Goal: Task Accomplishment & Management: Manage account settings

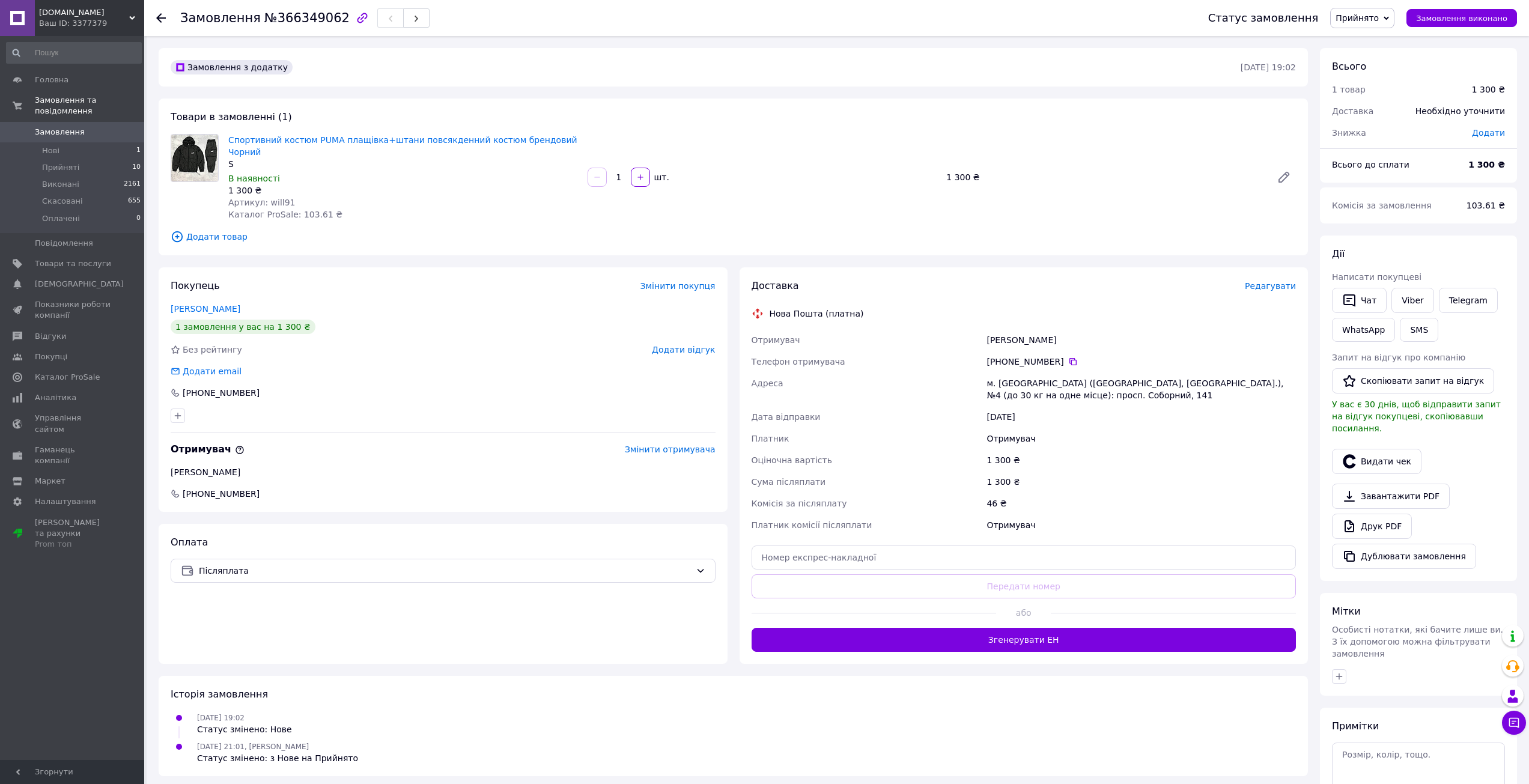
click at [86, 21] on div "Ваш ID: 3377379" at bounding box center [91, 23] width 105 height 10
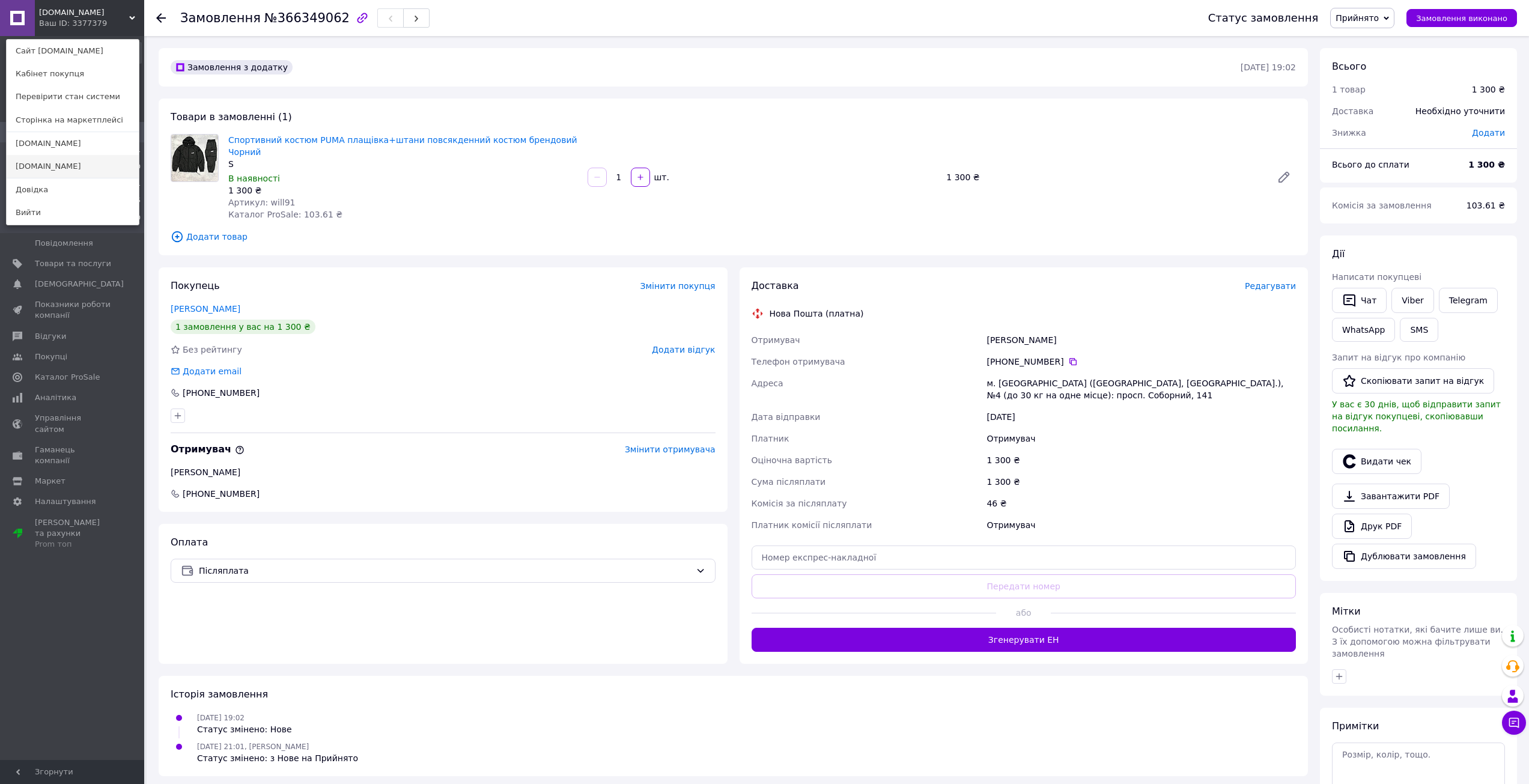
click at [42, 164] on link "[DOMAIN_NAME]" at bounding box center [73, 167] width 132 height 23
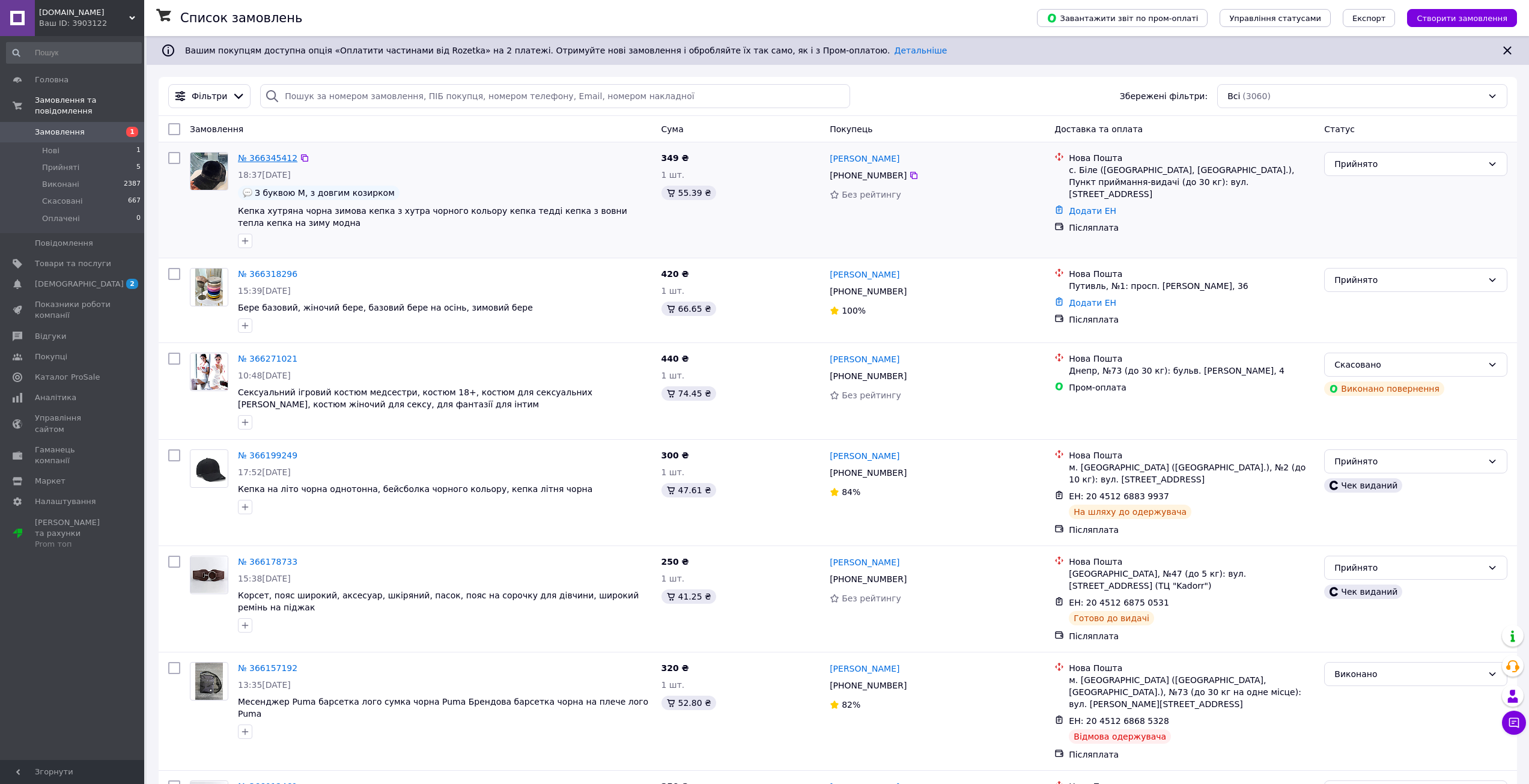
click at [260, 158] on link "№ 366345412" at bounding box center [267, 158] width 60 height 10
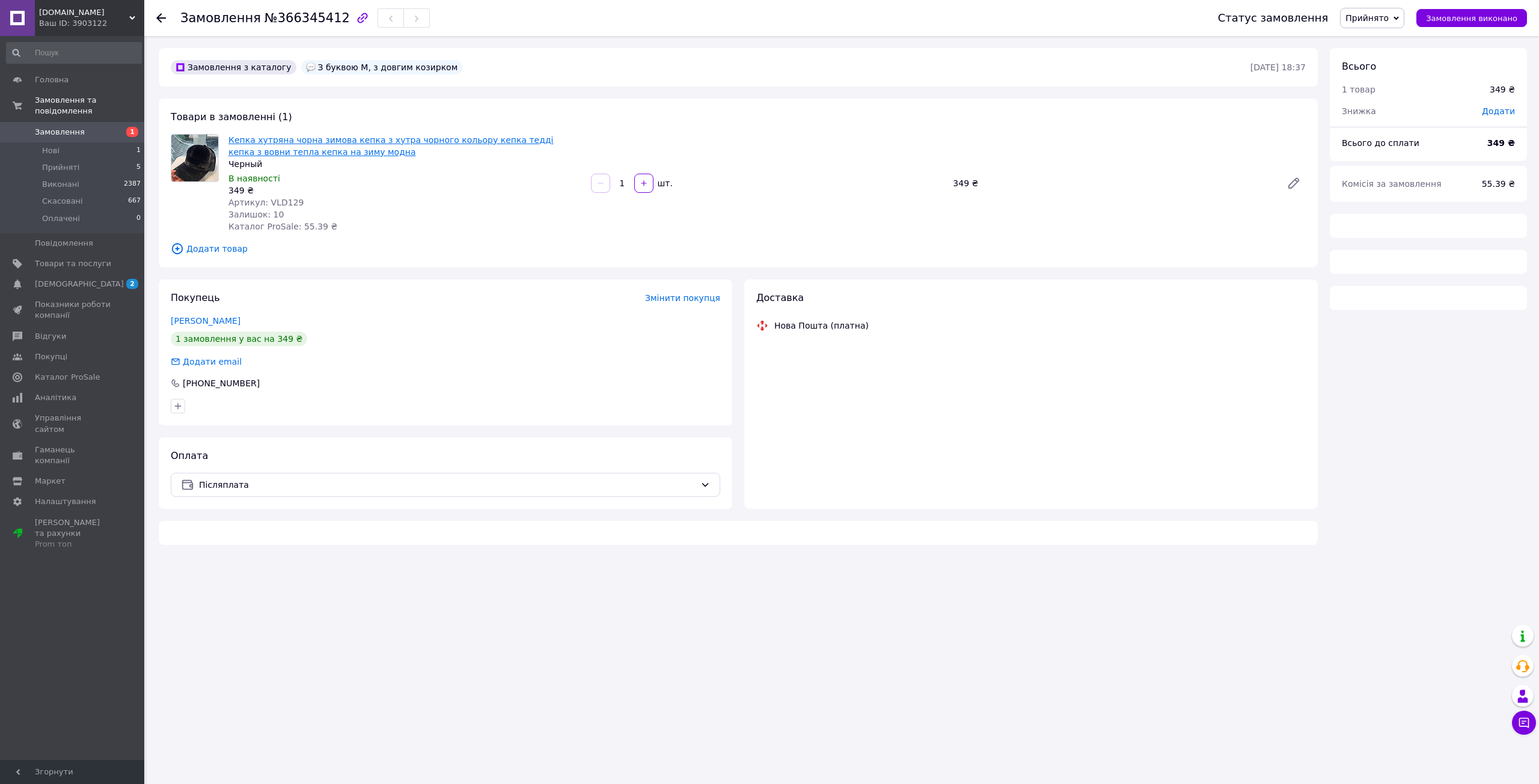
click at [300, 135] on link "Кепка хутряна чорна зимова кепка з хутра чорного кольору кепка тедді кепка з во…" at bounding box center [390, 146] width 324 height 22
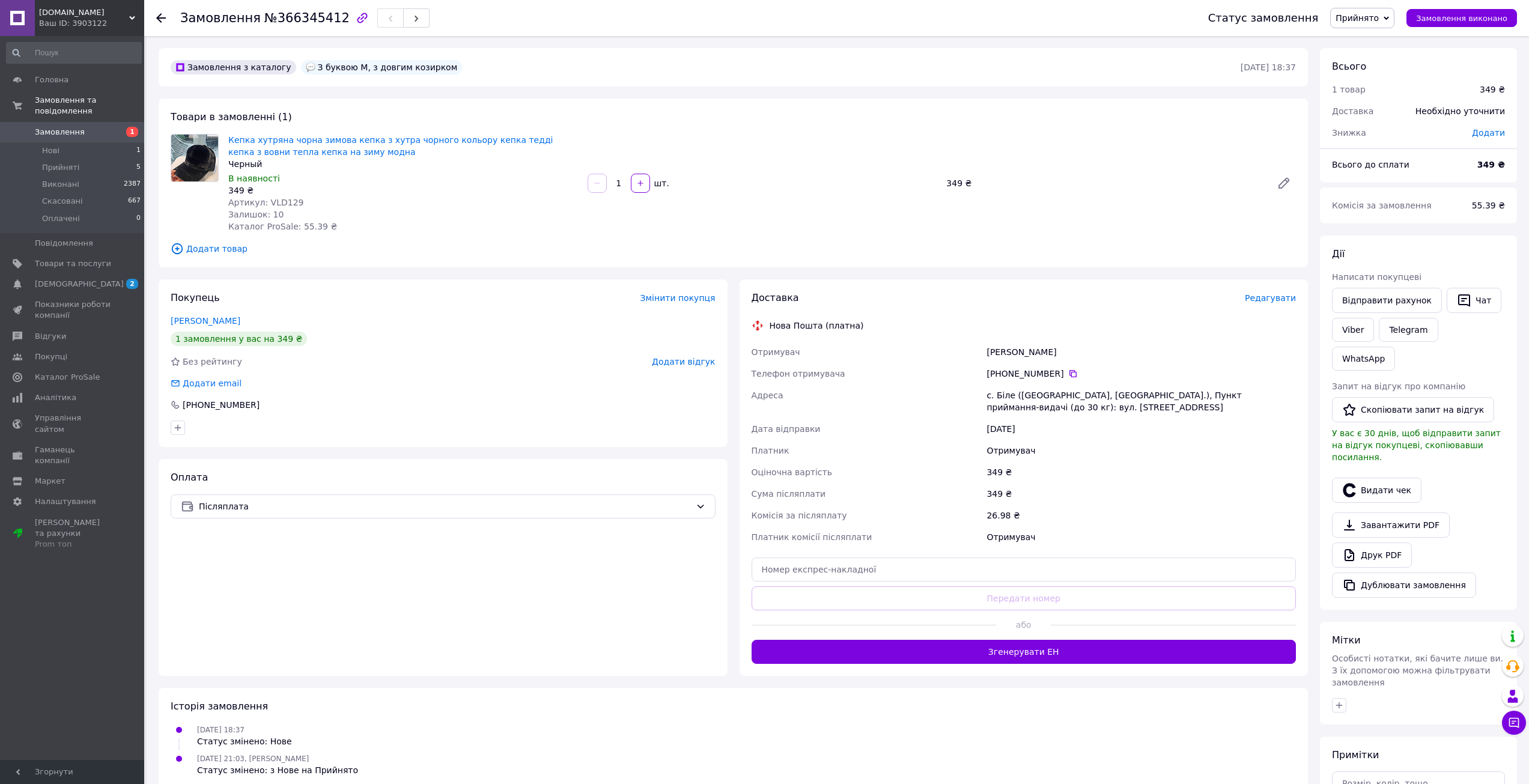
click at [45, 122] on link "Замовлення 1" at bounding box center [74, 133] width 147 height 21
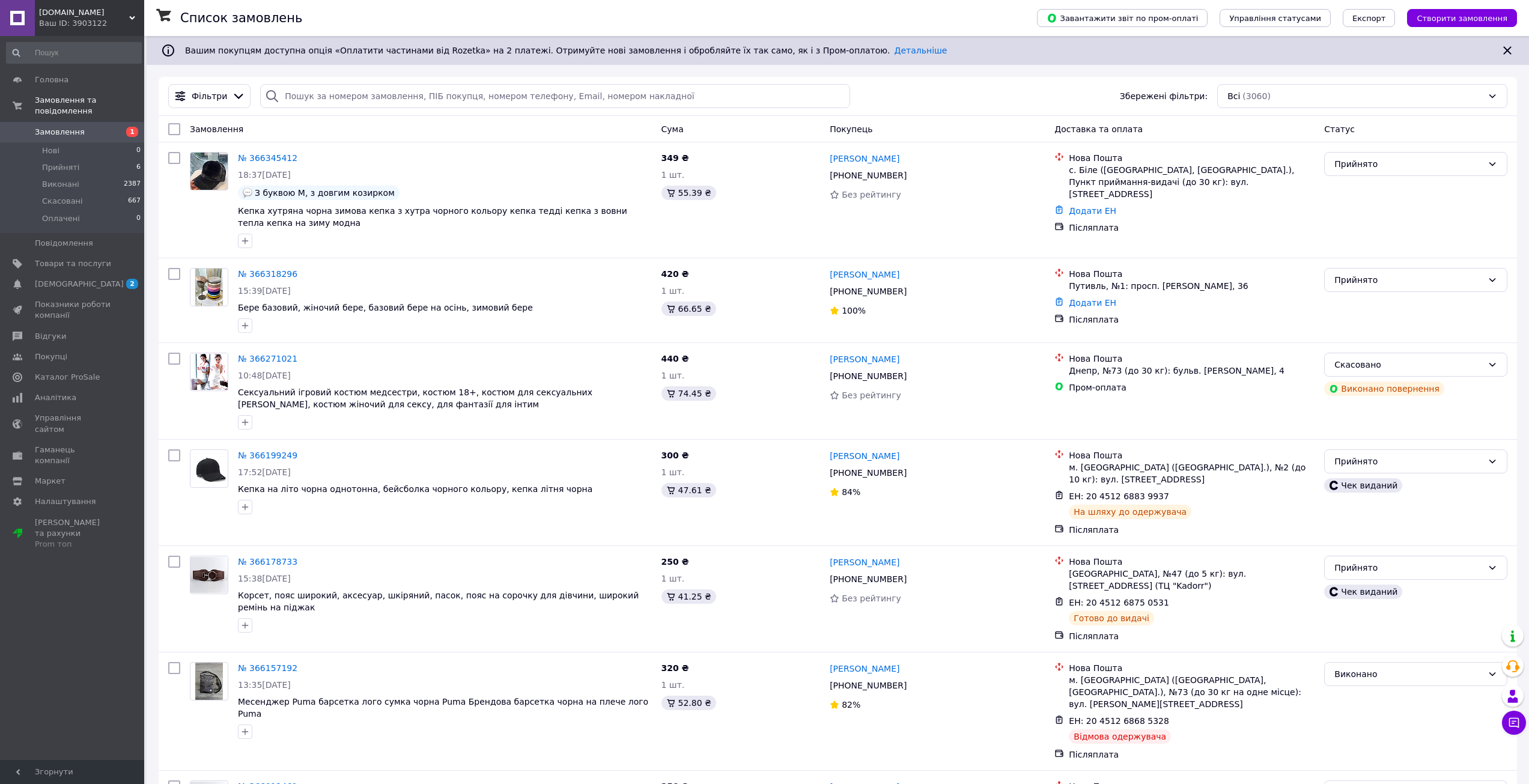
drag, startPoint x: 87, startPoint y: 23, endPoint x: 85, endPoint y: 38, distance: 15.1
click at [86, 23] on div "Ваш ID: 3903122" at bounding box center [91, 23] width 105 height 10
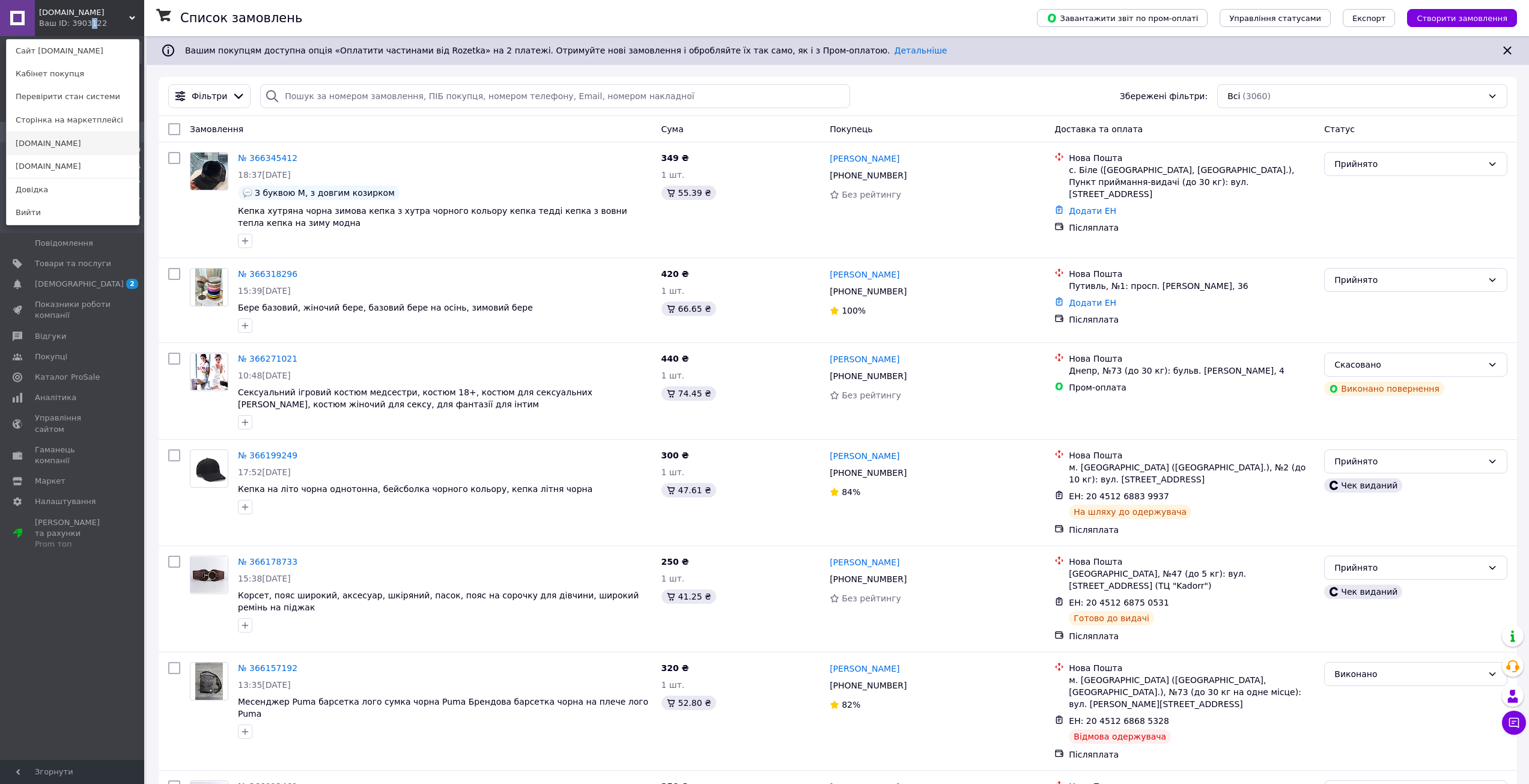
click at [74, 139] on link "[DOMAIN_NAME]" at bounding box center [73, 143] width 132 height 23
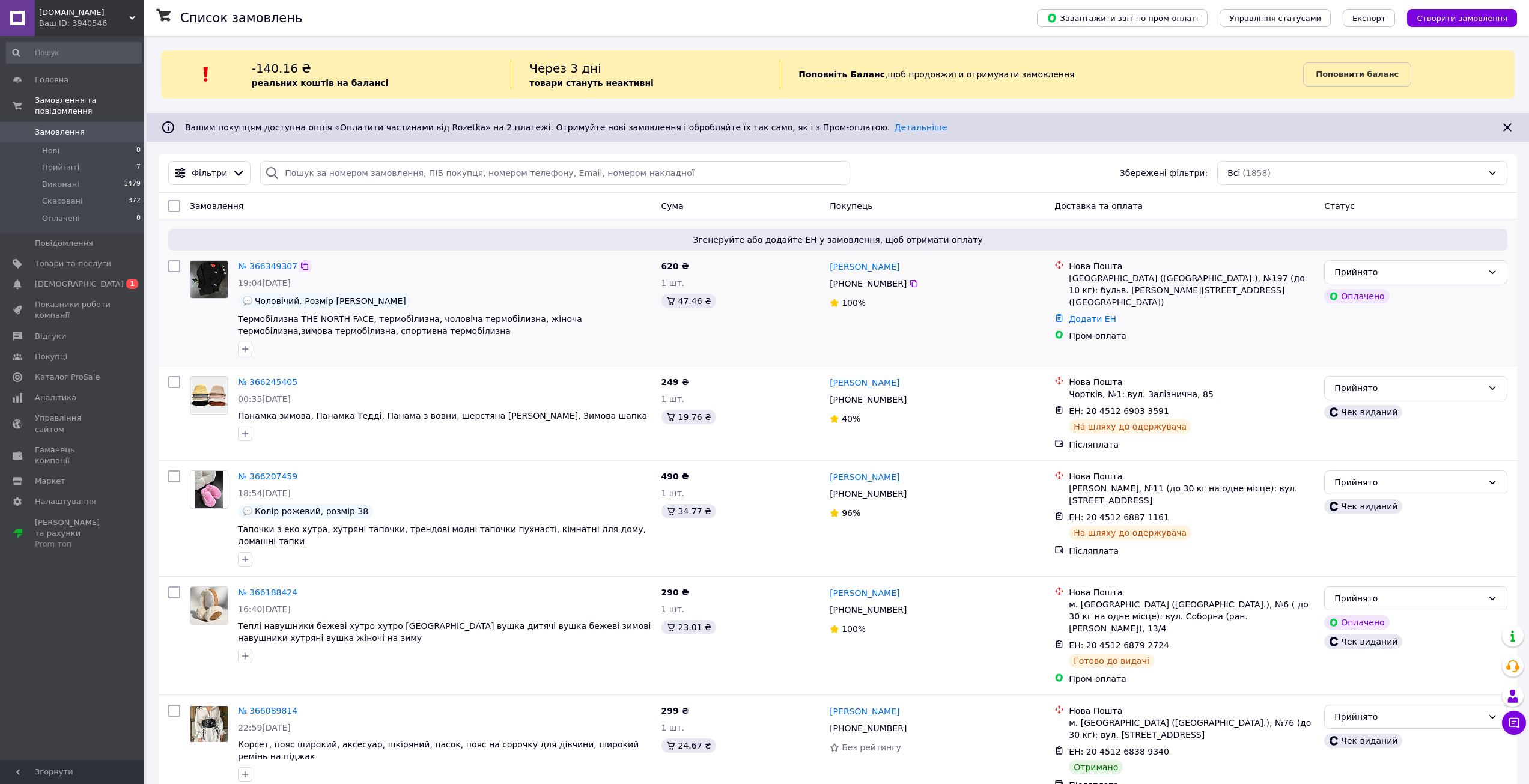
click at [300, 267] on icon at bounding box center [304, 265] width 10 height 10
click at [71, 13] on span "[DOMAIN_NAME]" at bounding box center [84, 12] width 90 height 10
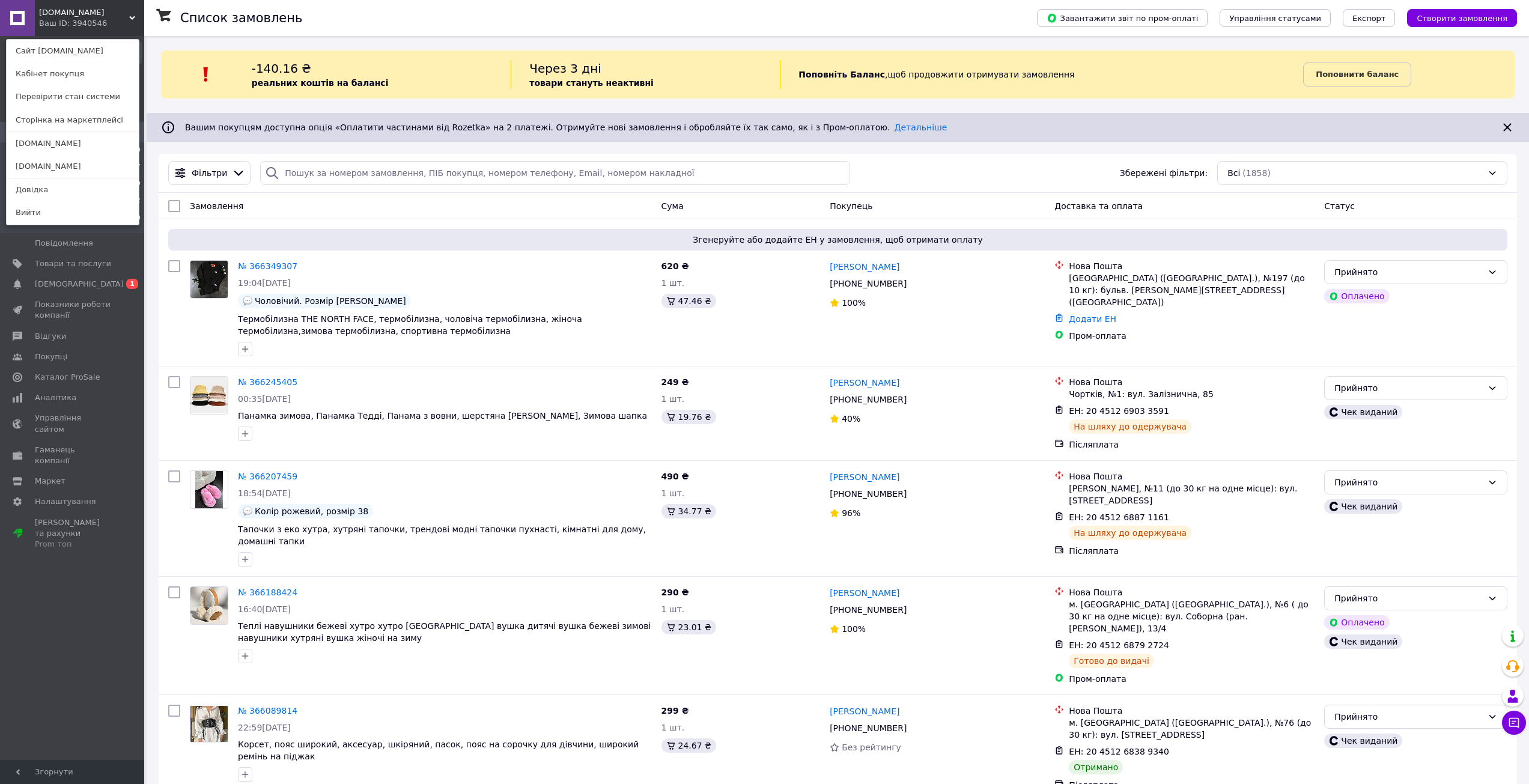
click at [81, 16] on span "[DOMAIN_NAME]" at bounding box center [84, 12] width 90 height 10
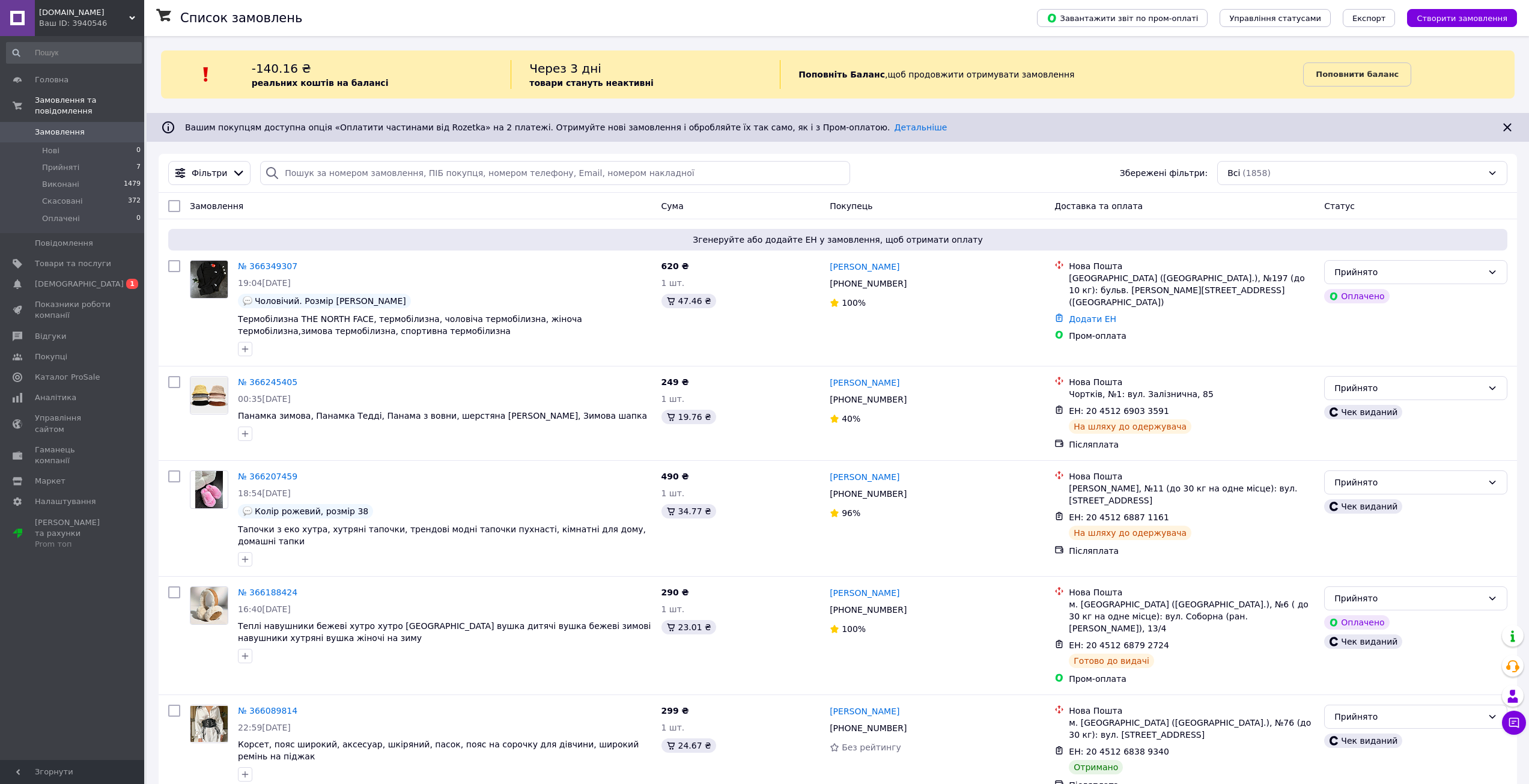
click at [80, 23] on div "Ваш ID: 3940546" at bounding box center [91, 23] width 105 height 10
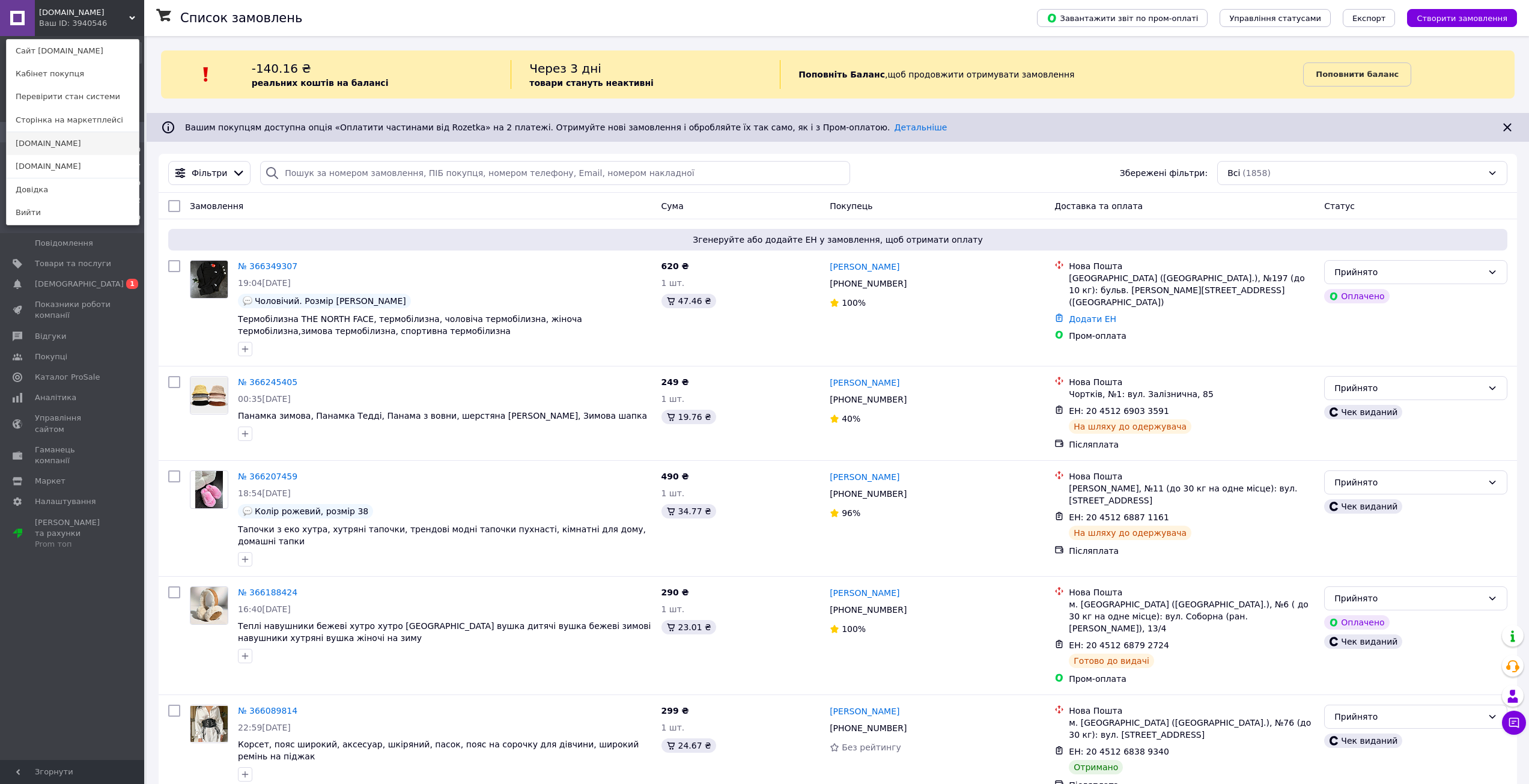
click at [68, 142] on link "[DOMAIN_NAME]" at bounding box center [73, 143] width 132 height 23
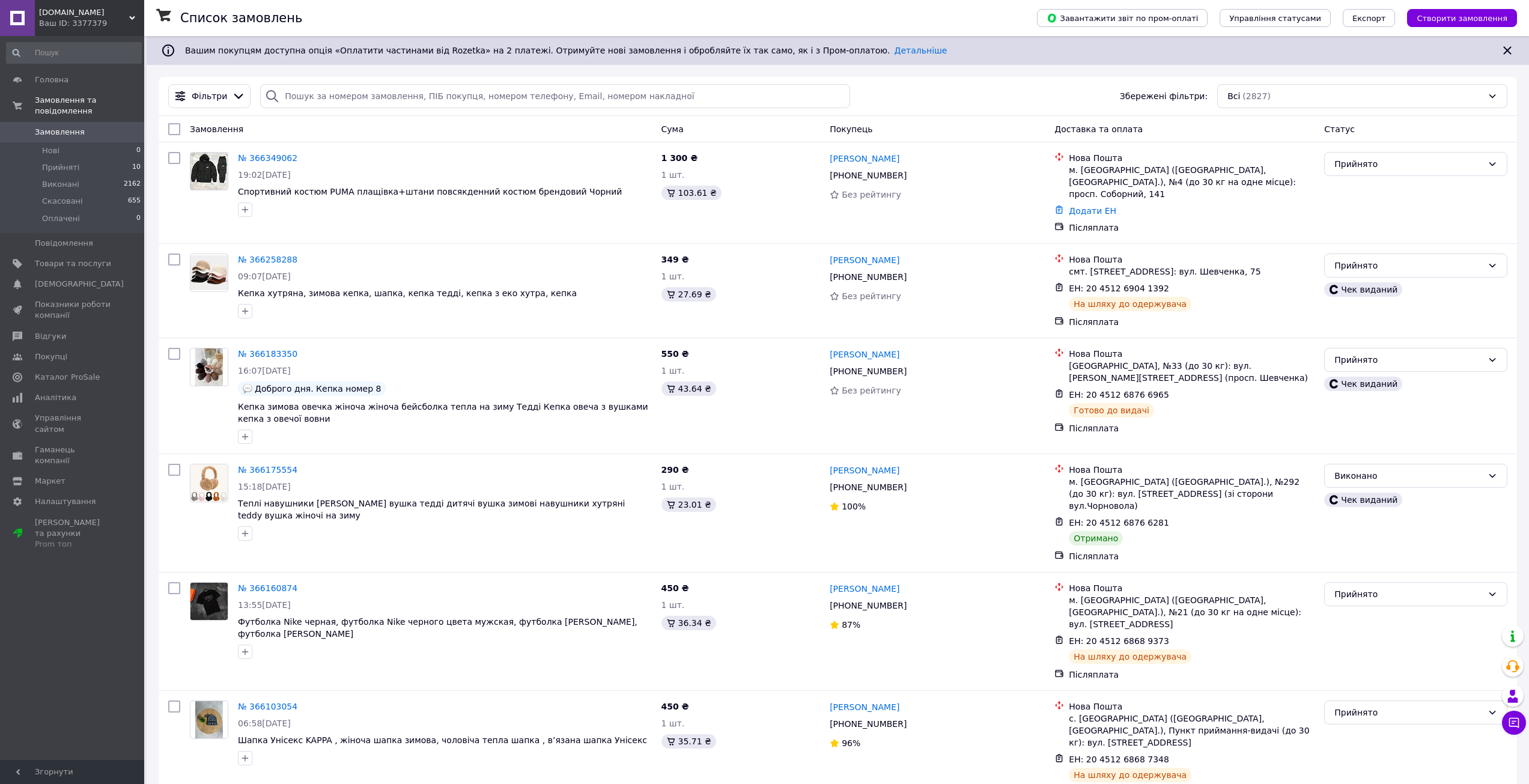
click at [74, 6] on div "vladeri.store Ваш ID: 3377379" at bounding box center [89, 18] width 109 height 36
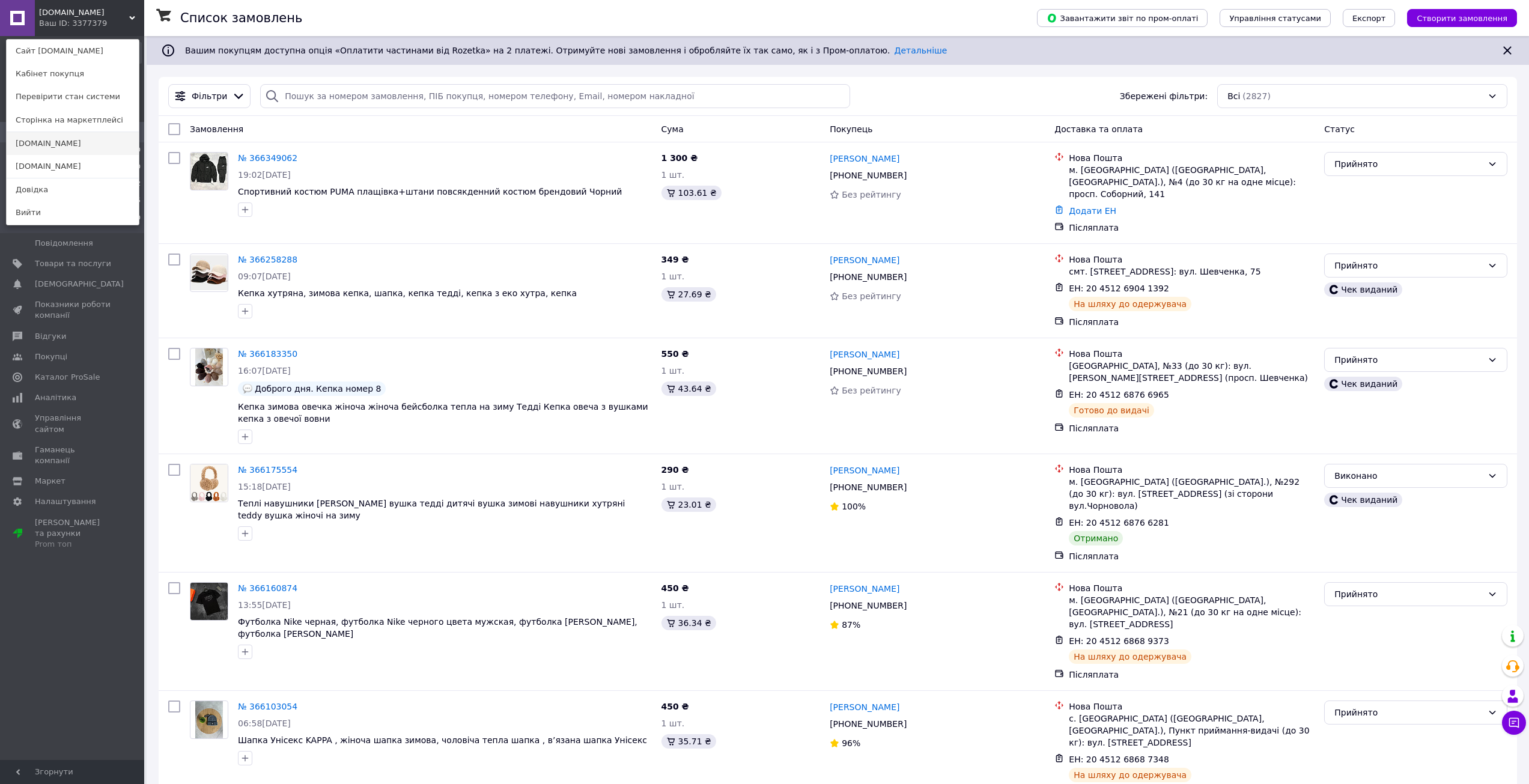
click at [63, 138] on link "[DOMAIN_NAME]" at bounding box center [73, 143] width 132 height 23
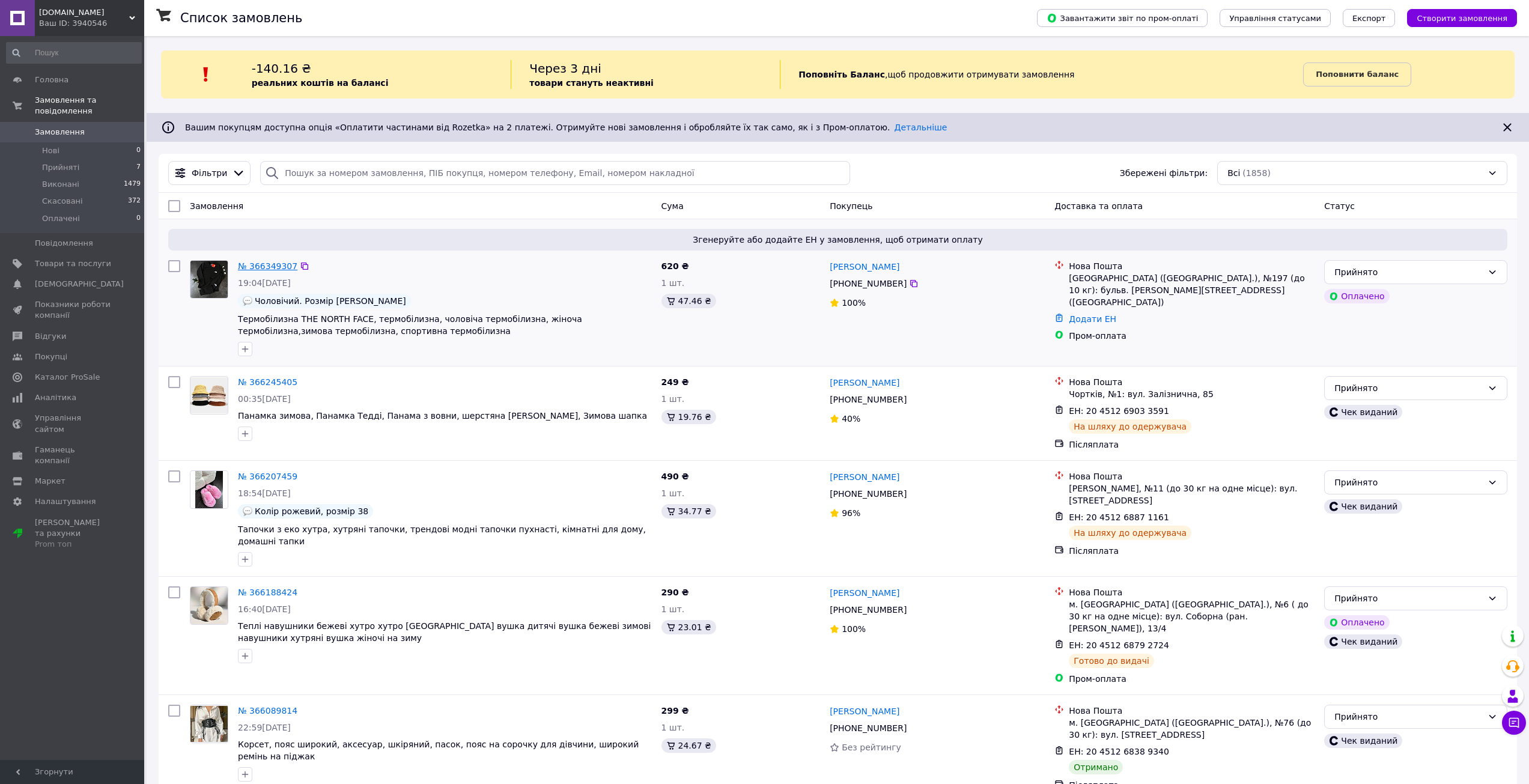
click at [271, 267] on link "№ 366349307" at bounding box center [267, 265] width 60 height 10
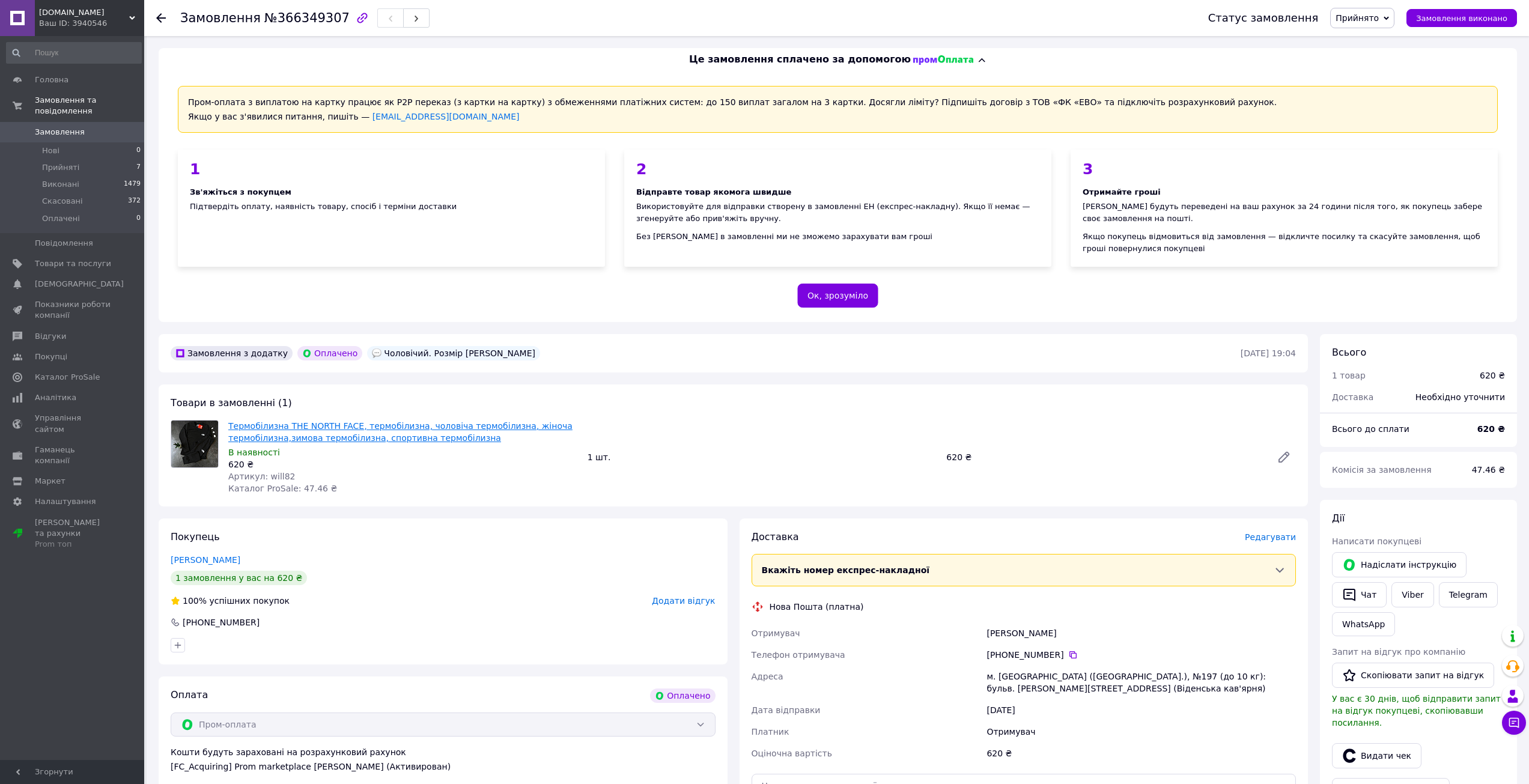
click at [335, 435] on link "Термобілизна THE NORTH FACE, термобілизна, чоловіча термобілизна, жіноча термоб…" at bounding box center [400, 432] width 344 height 22
click at [276, 474] on span "Артикул: will82" at bounding box center [262, 476] width 68 height 10
copy span "will82"
click at [71, 261] on link "Товари та послуги" at bounding box center [74, 264] width 147 height 21
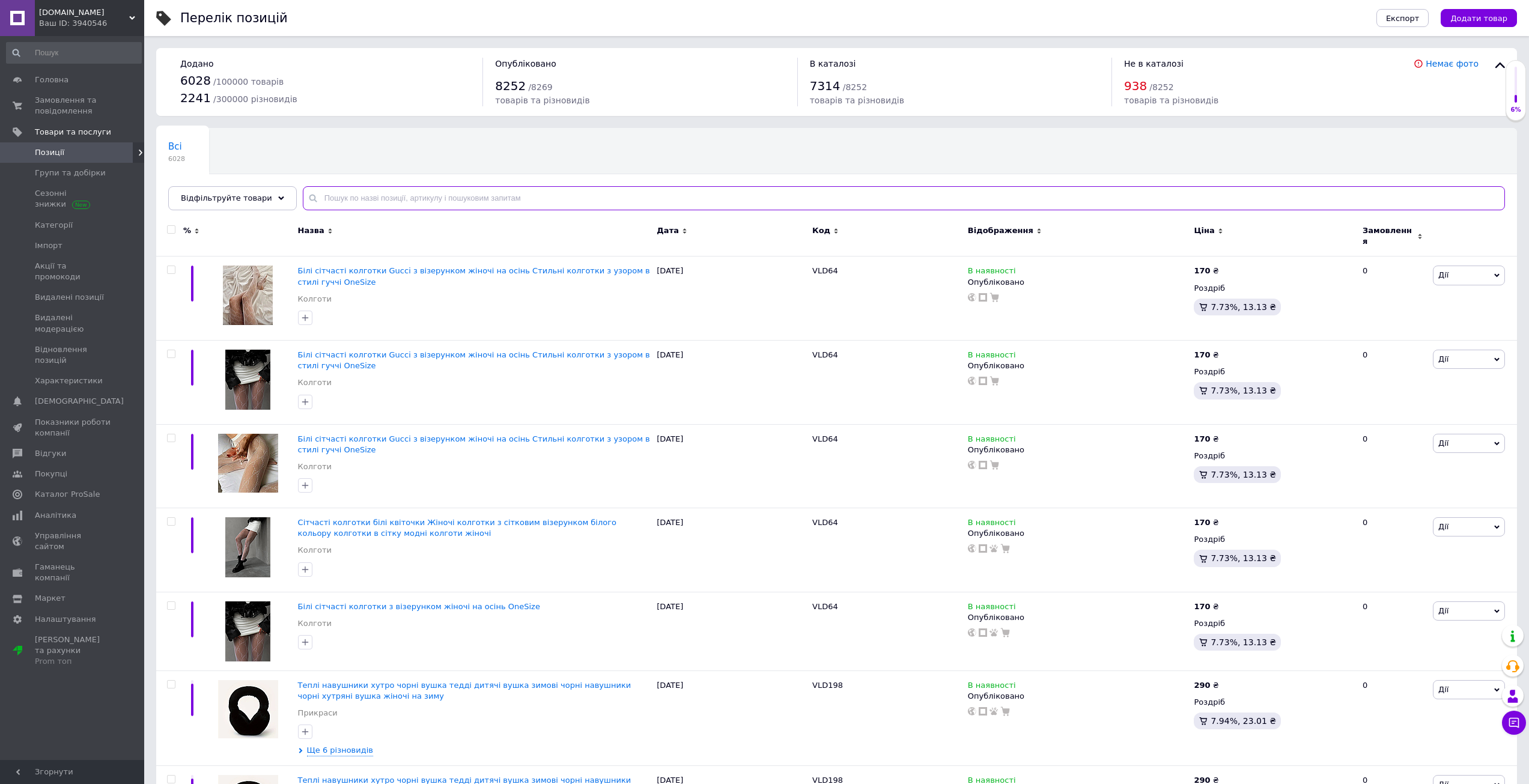
click at [362, 197] on input "text" at bounding box center [904, 199] width 1202 height 24
paste input "will82"
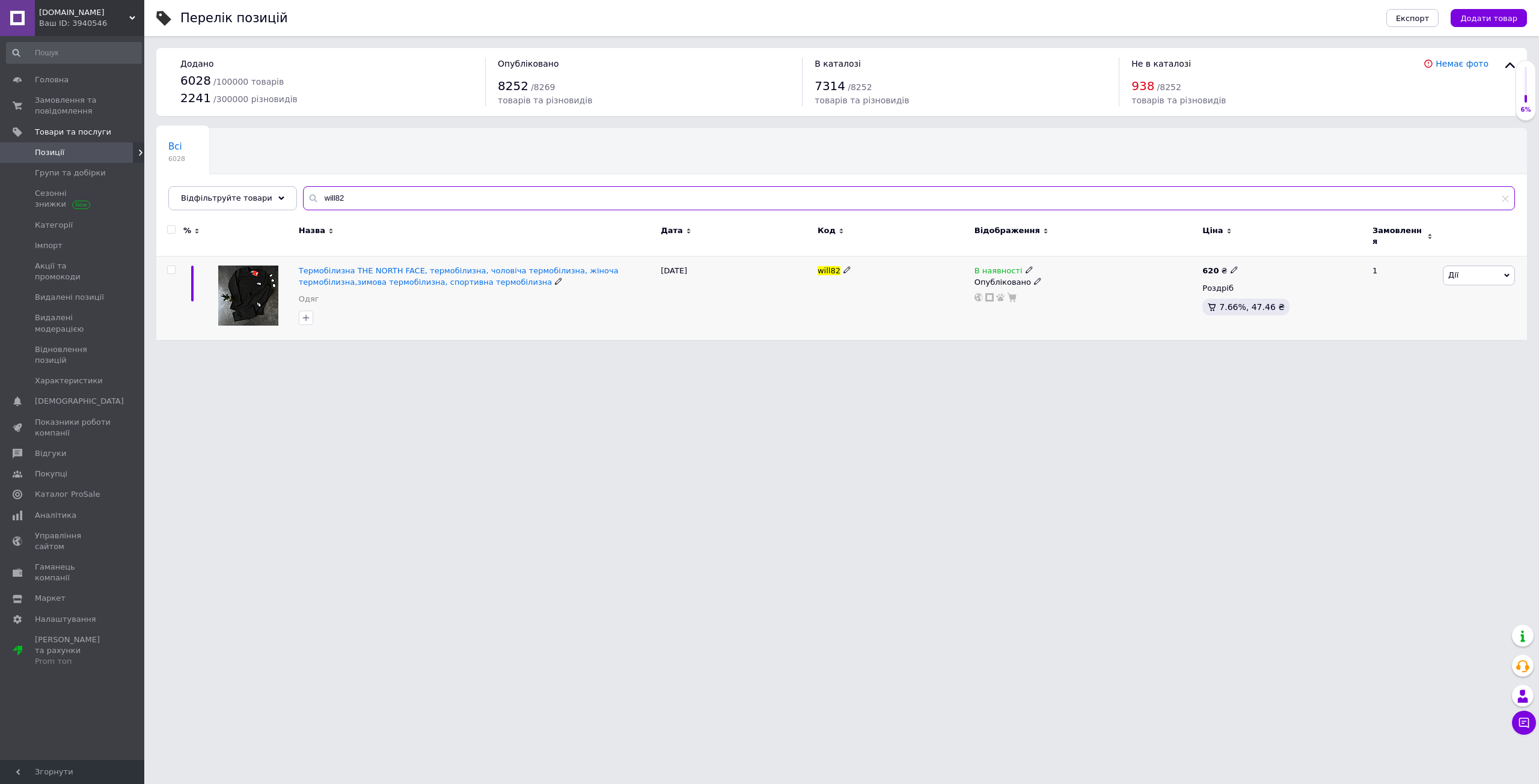
type input "will82"
click at [1233, 265] on span at bounding box center [1234, 269] width 8 height 8
click at [1266, 257] on input "620" at bounding box center [1289, 258] width 91 height 24
type input "650"
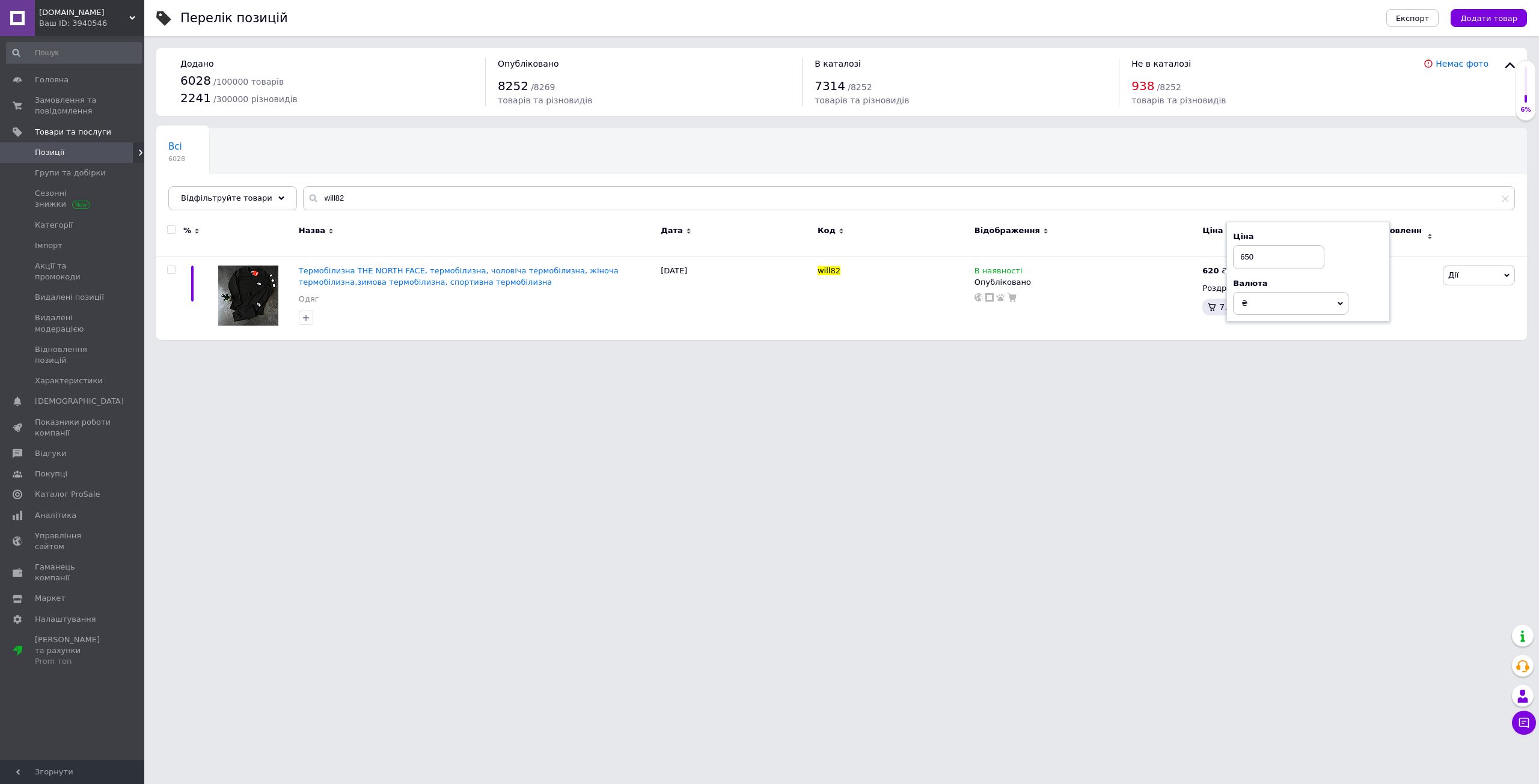
click at [1189, 352] on html "semli.shop Ваш ID: 3940546 Сайт semli.shop Кабінет покупця Перевірити стан сист…" at bounding box center [770, 176] width 1539 height 352
click at [75, 14] on span "[DOMAIN_NAME]" at bounding box center [84, 12] width 90 height 10
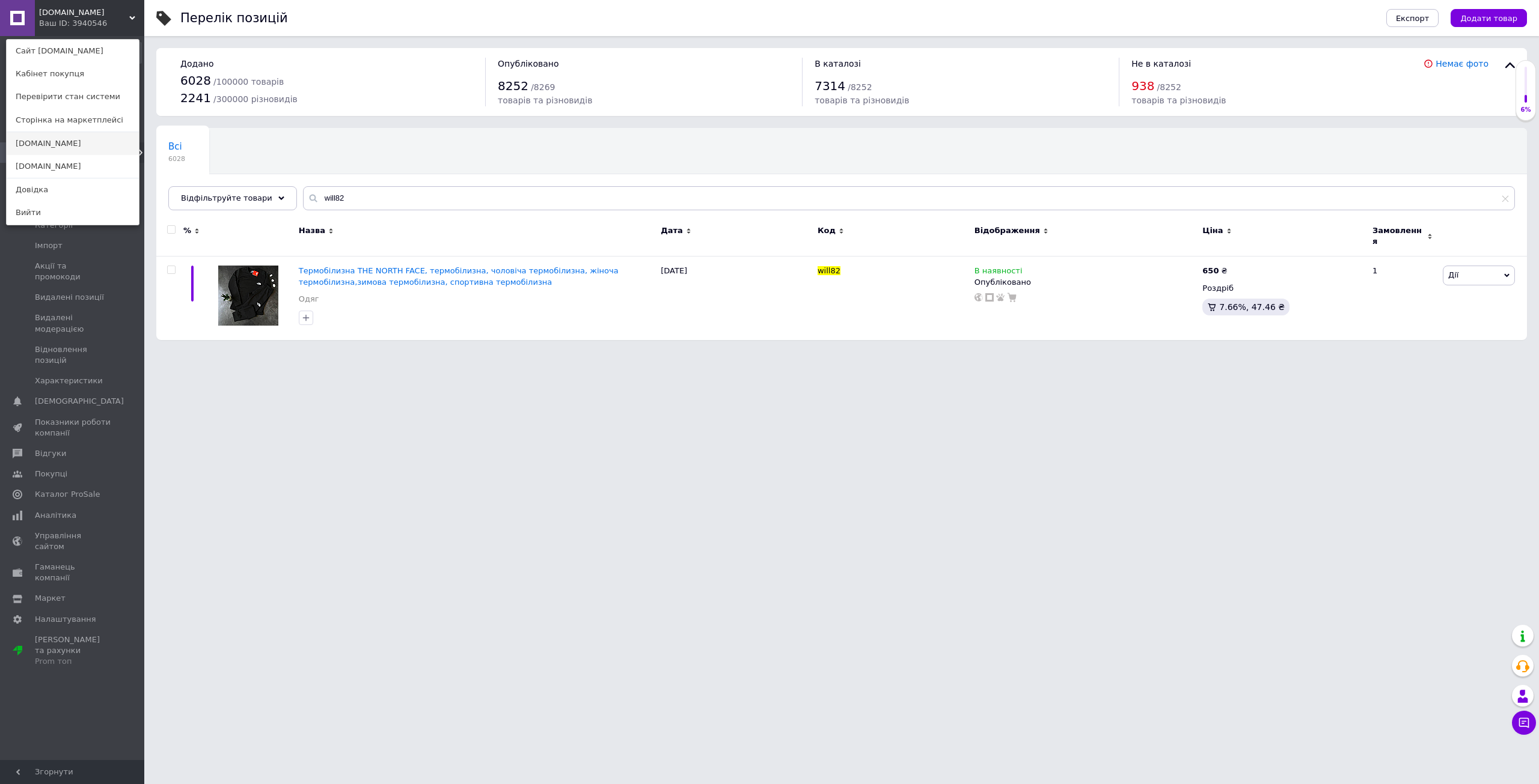
click at [66, 148] on link "[DOMAIN_NAME]" at bounding box center [73, 143] width 132 height 23
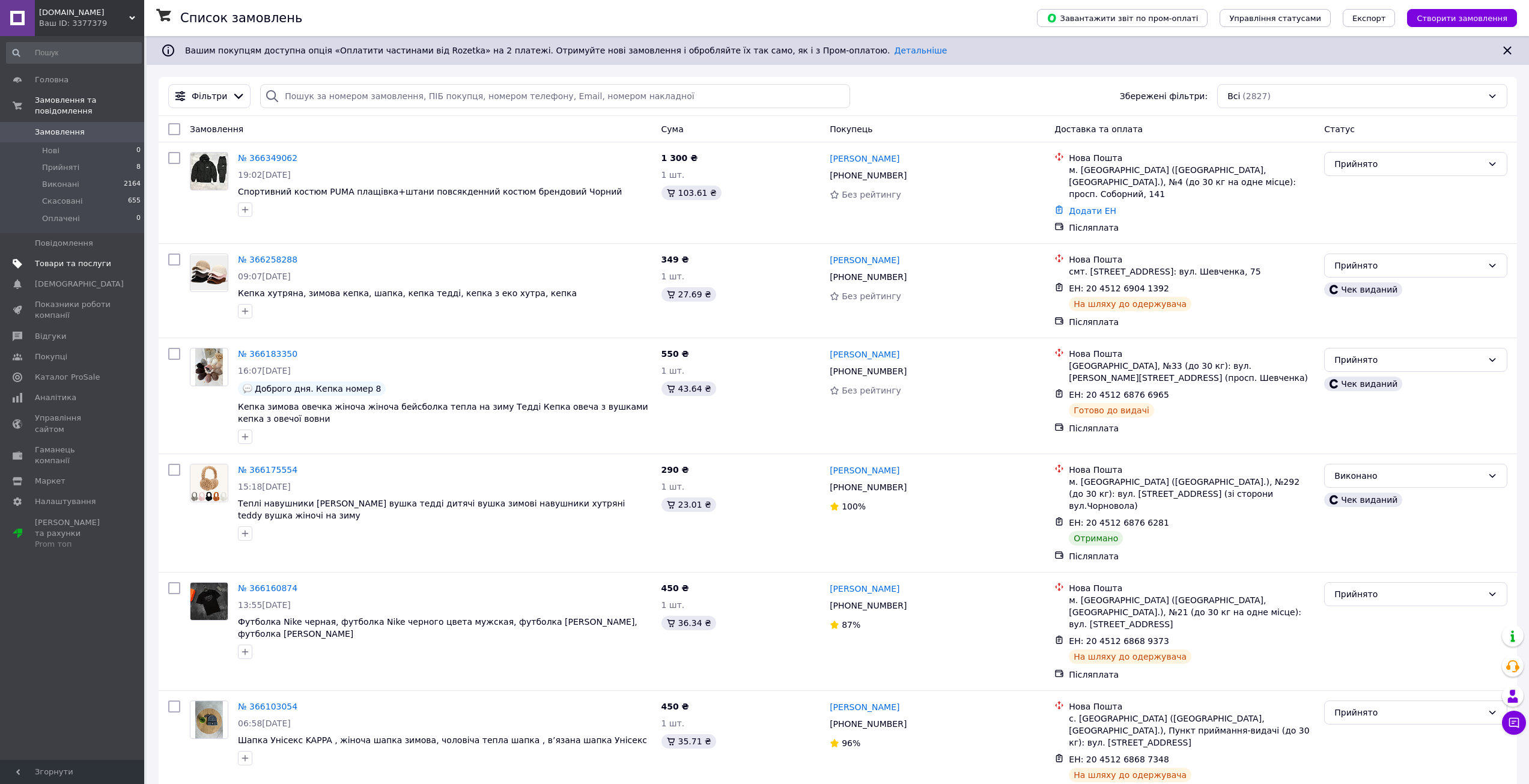
click at [58, 258] on span "Товари та послуги" at bounding box center [73, 264] width 76 height 10
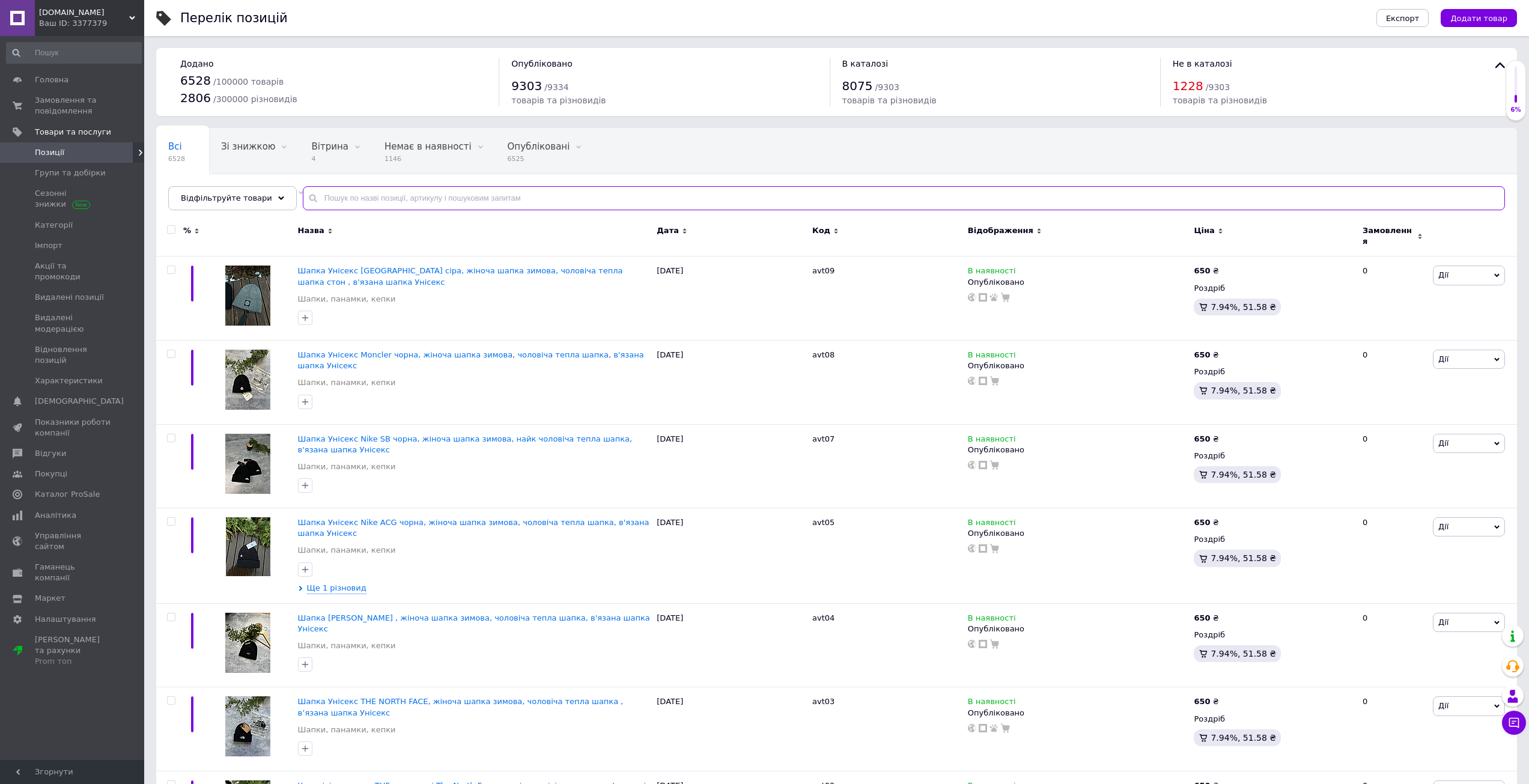
click at [400, 194] on input "text" at bounding box center [904, 199] width 1202 height 24
paste input "will82"
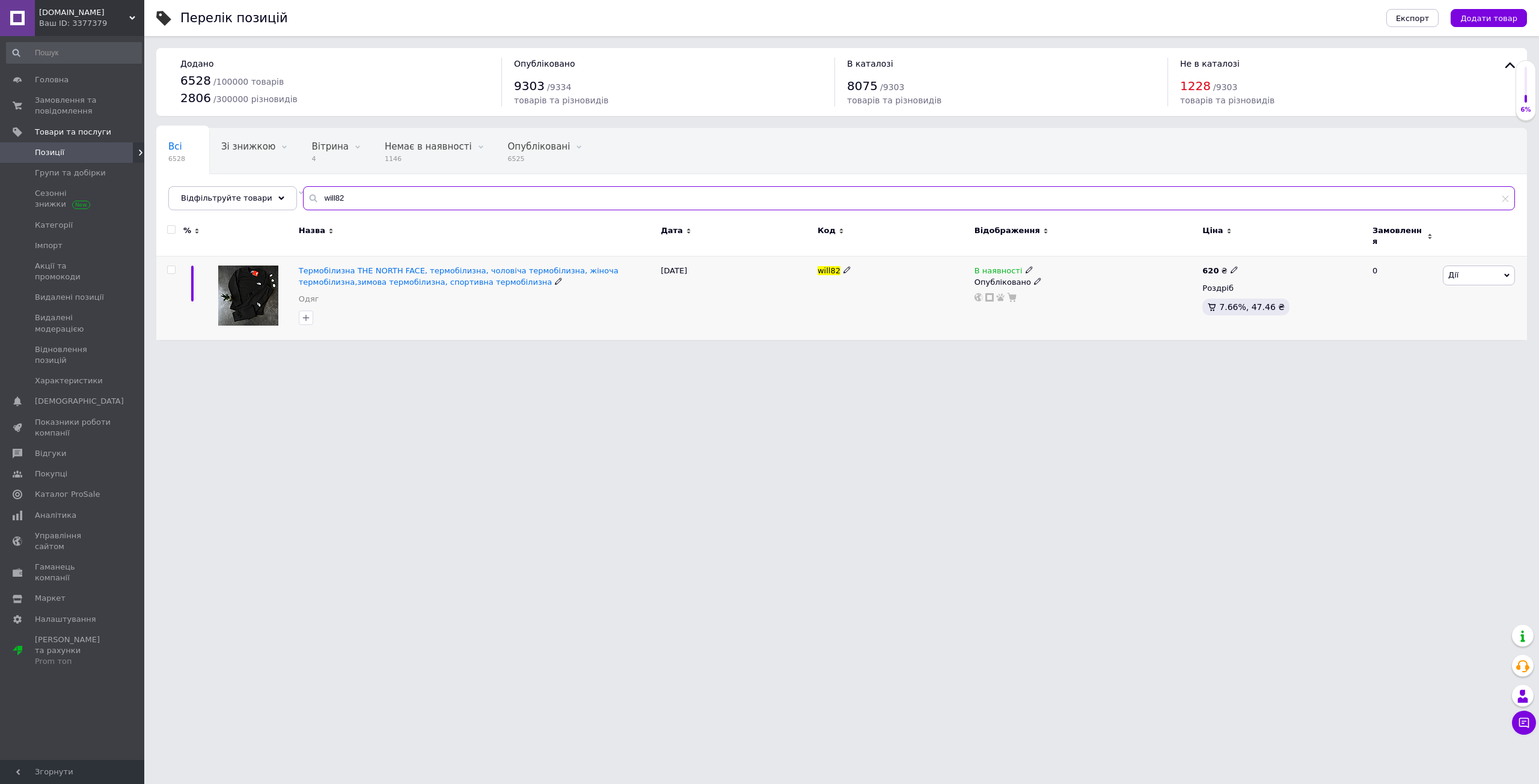
type input "will82"
click at [1230, 266] on icon at bounding box center [1234, 270] width 7 height 7
click at [1261, 252] on input "620" at bounding box center [1289, 258] width 91 height 24
type input "650"
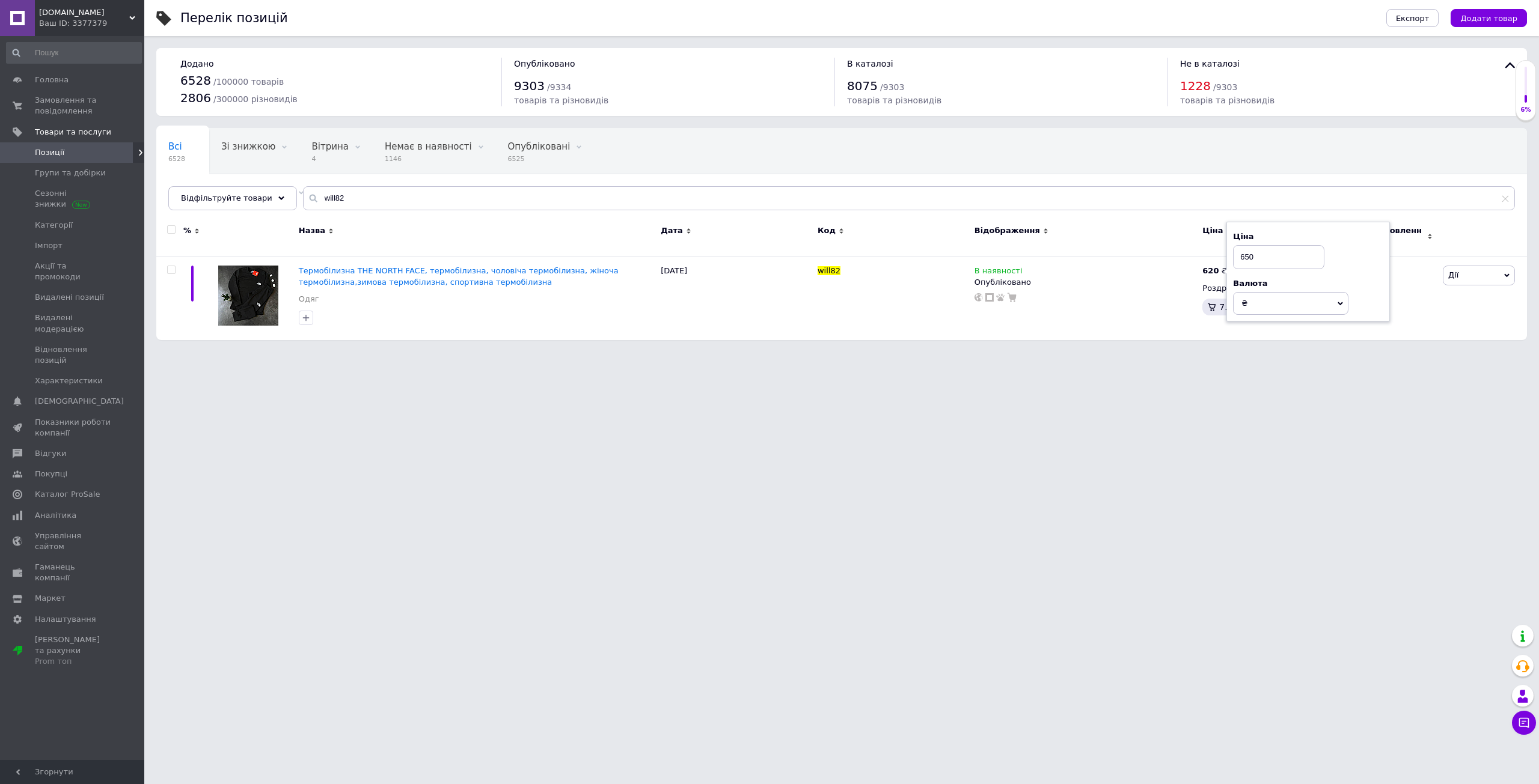
click at [1169, 352] on html "vladeri.store Ваш ID: 3377379 Сайт vladeri.store Кабінет покупця Перевірити ста…" at bounding box center [770, 176] width 1539 height 352
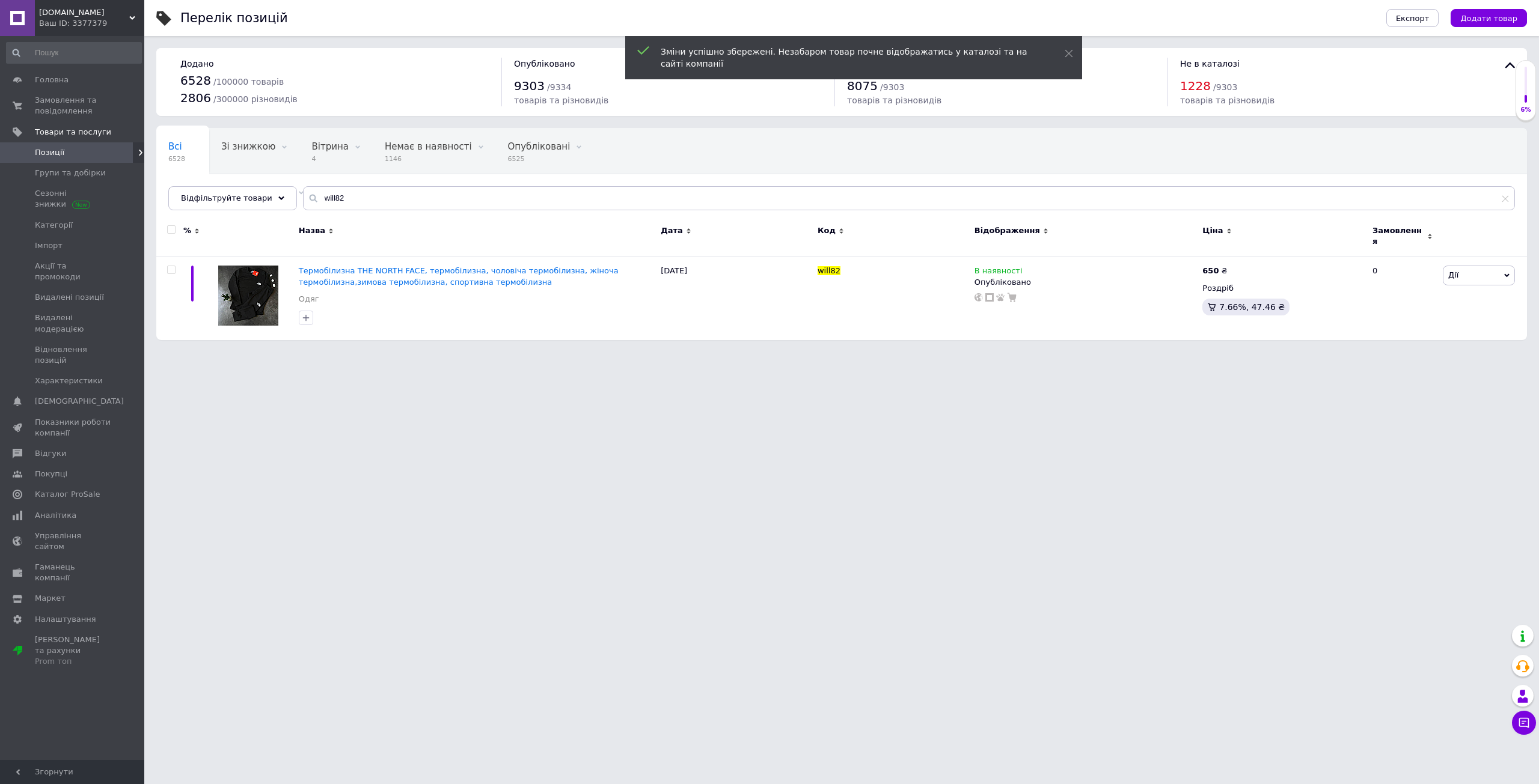
click at [82, 18] on div "Ваш ID: 3377379" at bounding box center [91, 23] width 105 height 10
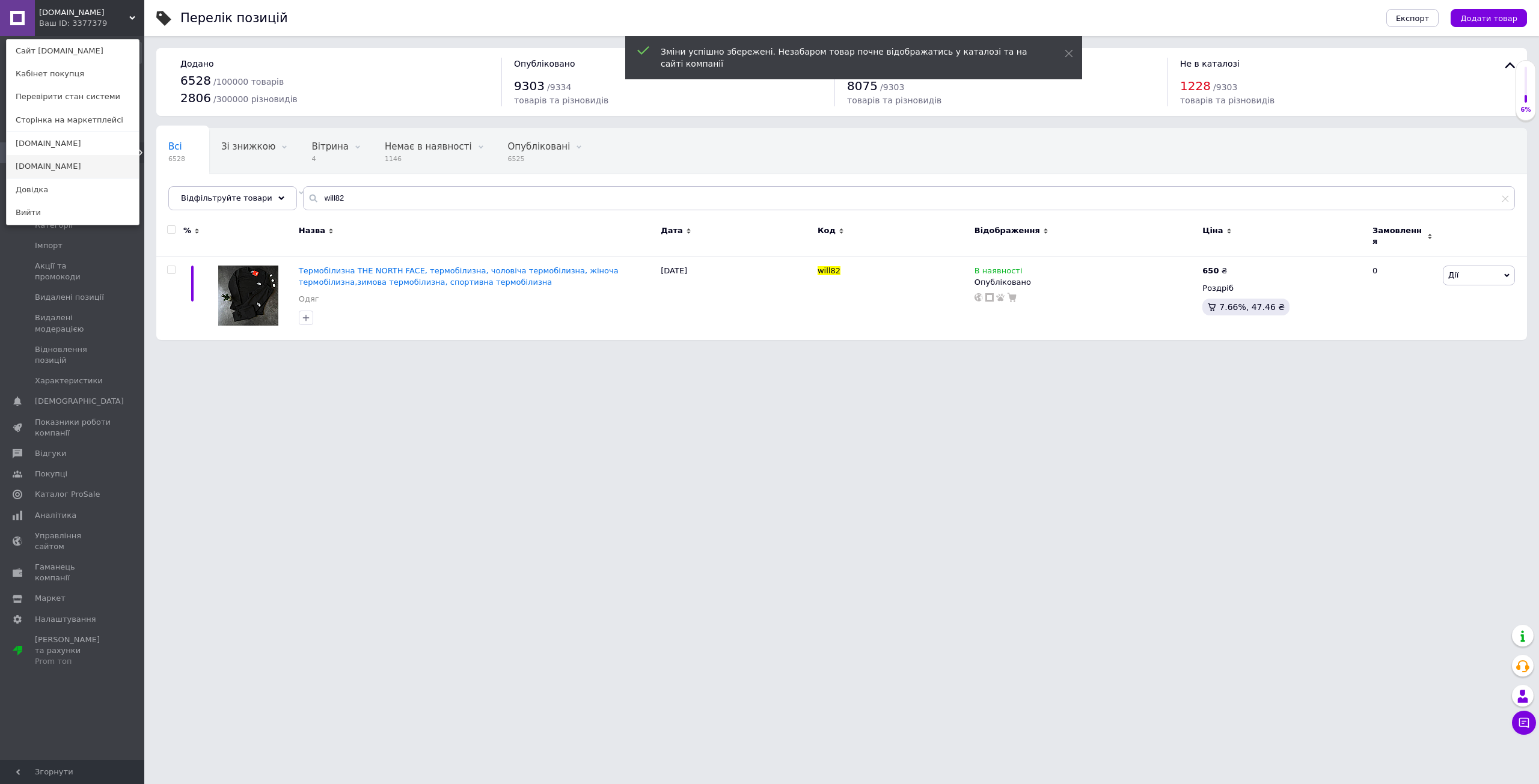
click at [49, 167] on link "[DOMAIN_NAME]" at bounding box center [73, 167] width 132 height 23
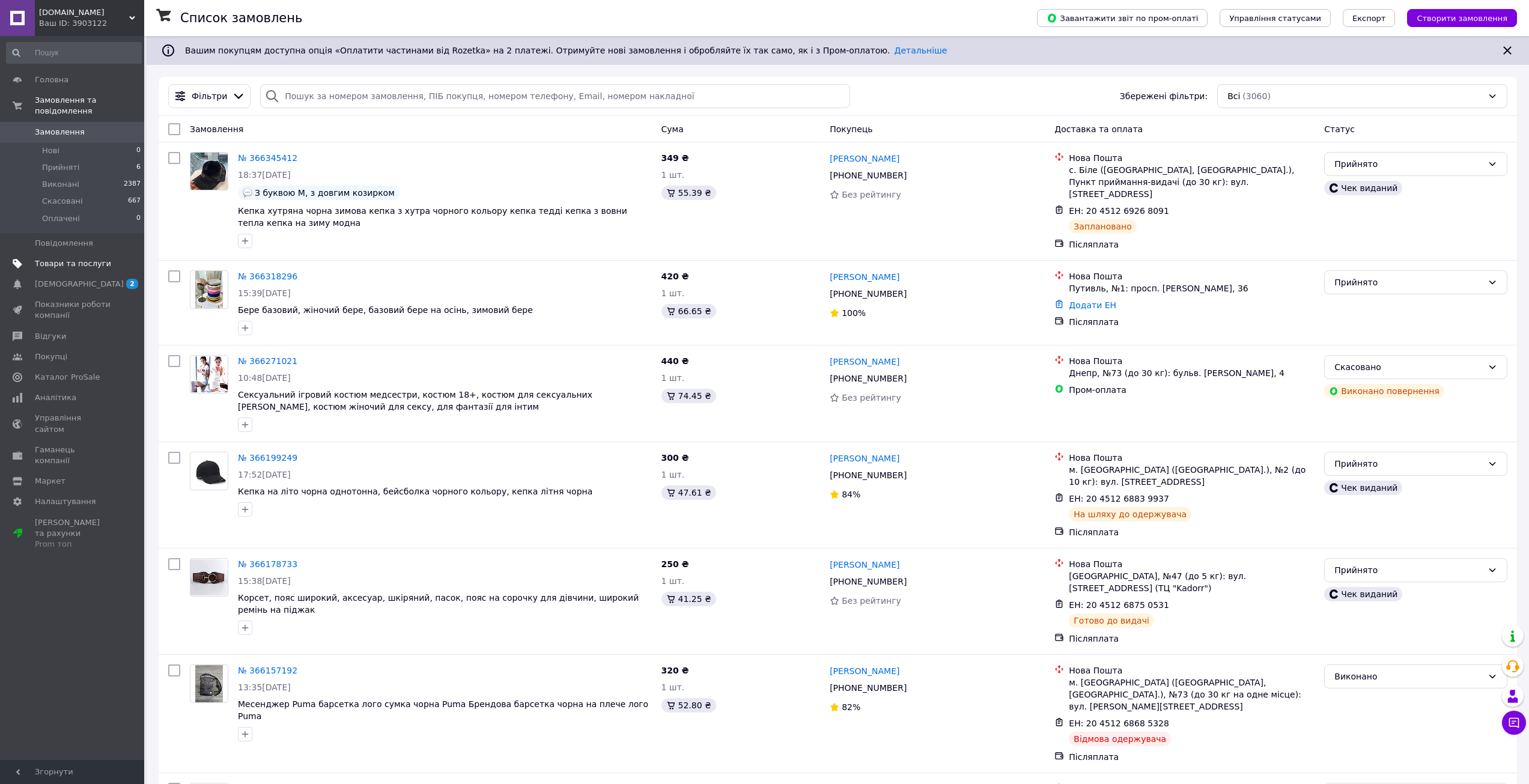
click at [75, 258] on span "Товари та послуги" at bounding box center [73, 264] width 76 height 10
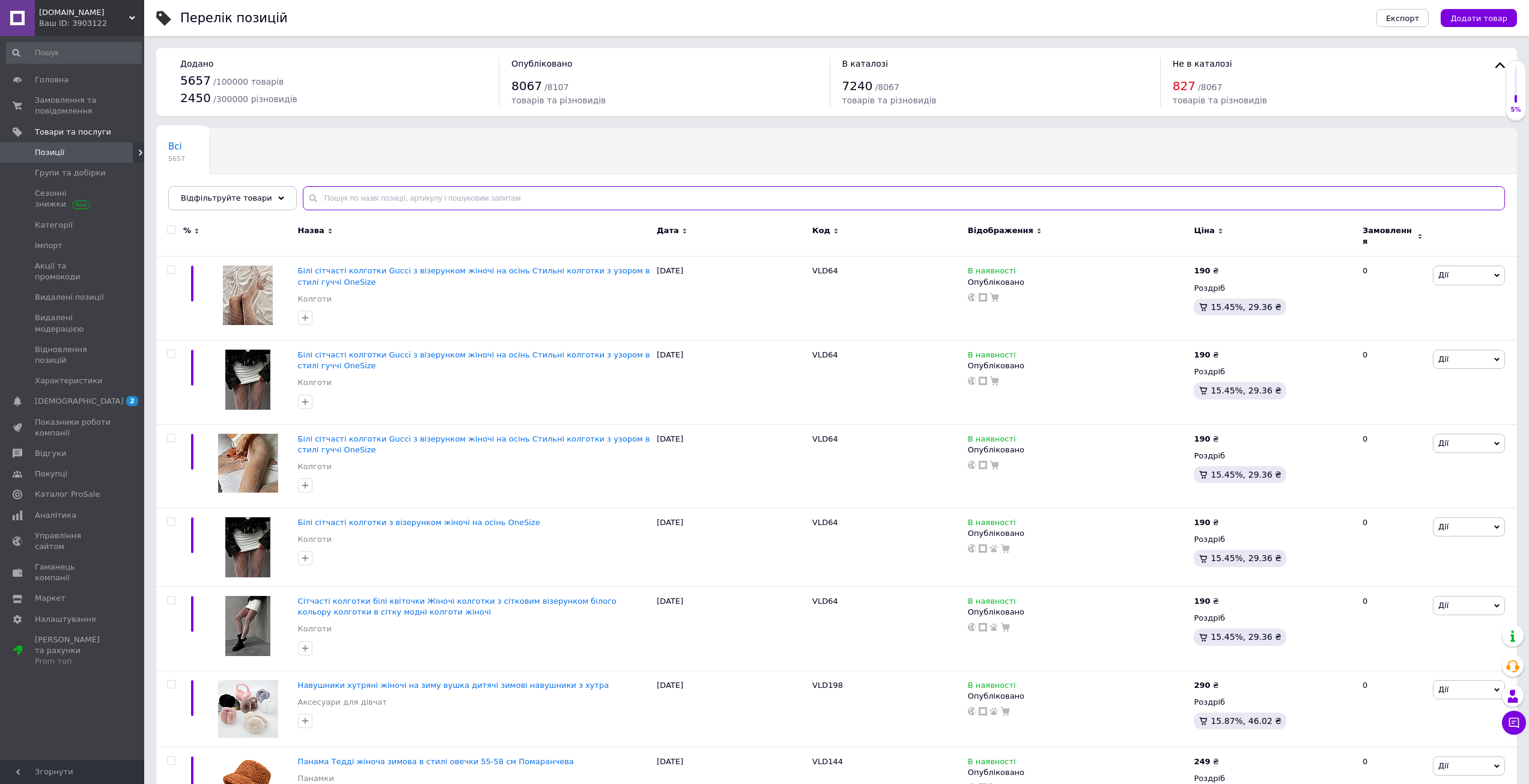
click at [361, 206] on input "text" at bounding box center [904, 199] width 1202 height 24
paste input "will82"
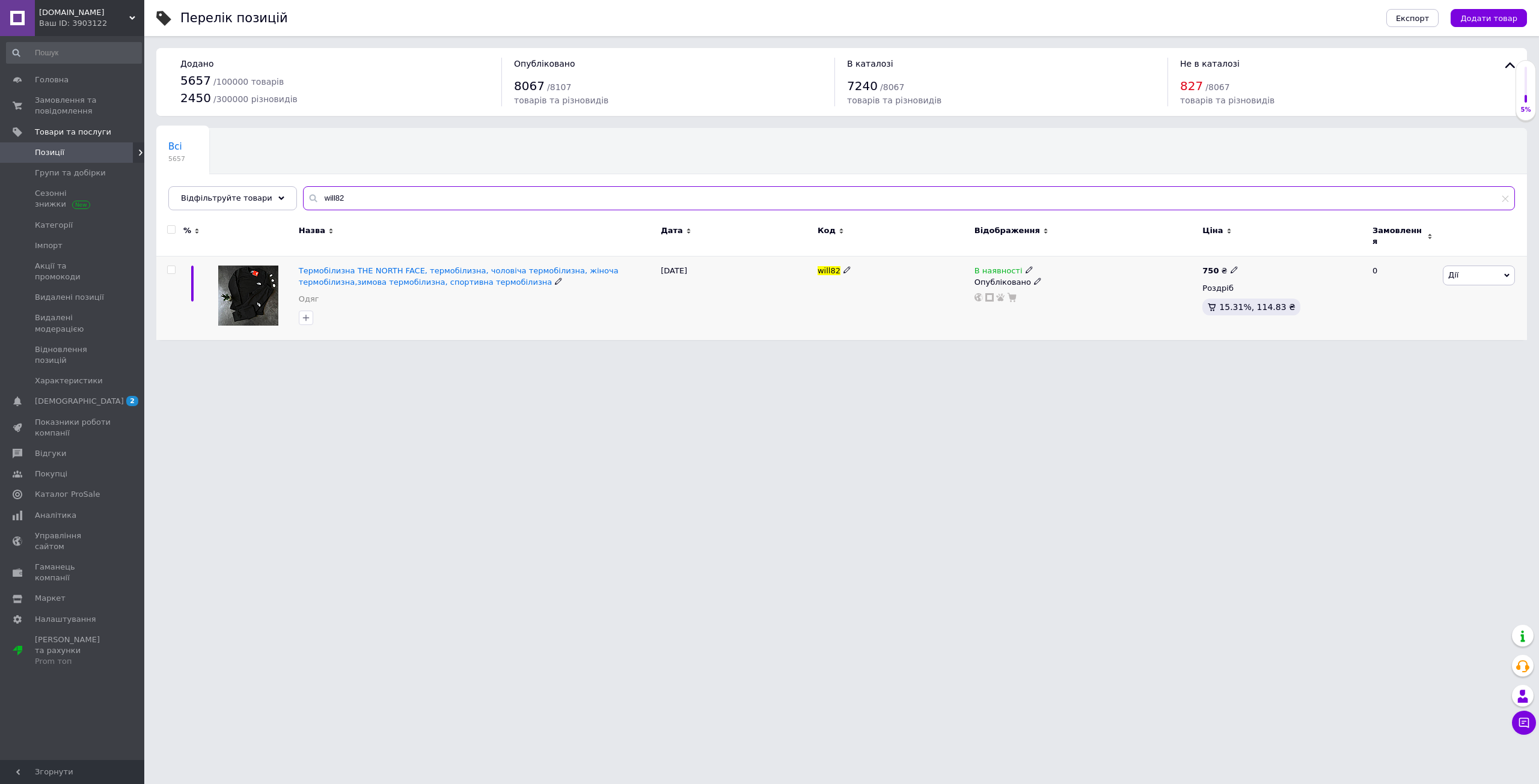
type input "will82"
click at [1230, 266] on icon at bounding box center [1234, 270] width 7 height 7
click at [1270, 238] on div "Ціна 750" at bounding box center [1319, 251] width 150 height 38
click at [1256, 245] on input "750" at bounding box center [1289, 258] width 91 height 24
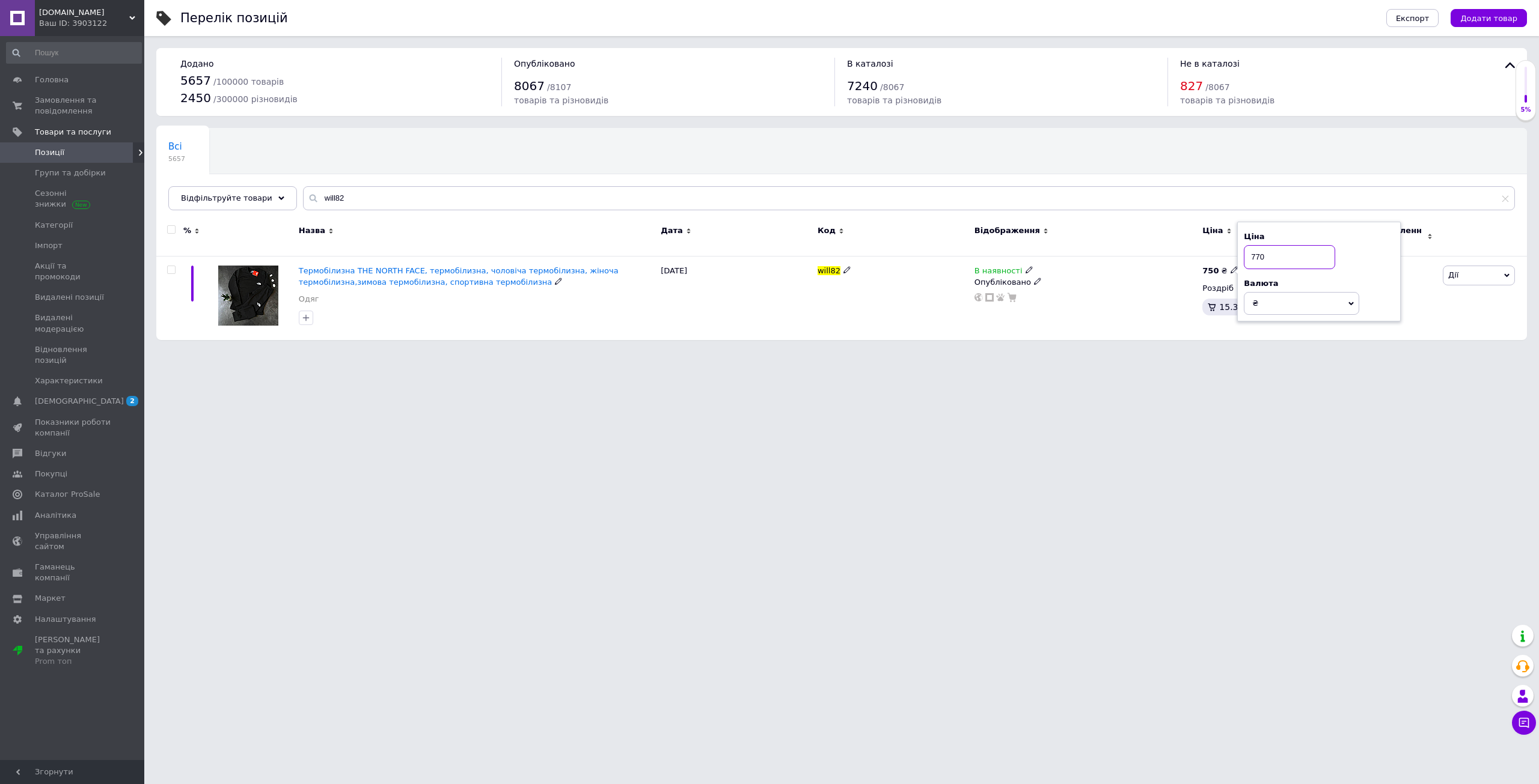
type input "770"
click at [1251, 352] on html "Vladeri.shop Ваш ID: 3903122 Сайт Vladeri.shop Кабінет покупця Перевірити стан …" at bounding box center [770, 176] width 1539 height 352
click at [1077, 352] on html "Vladeri.shop Ваш ID: 3903122 Сайт Vladeri.shop Кабінет покупця Перевірити стан …" at bounding box center [770, 176] width 1539 height 352
click at [75, 22] on div "Ваш ID: 3903122" at bounding box center [91, 23] width 105 height 10
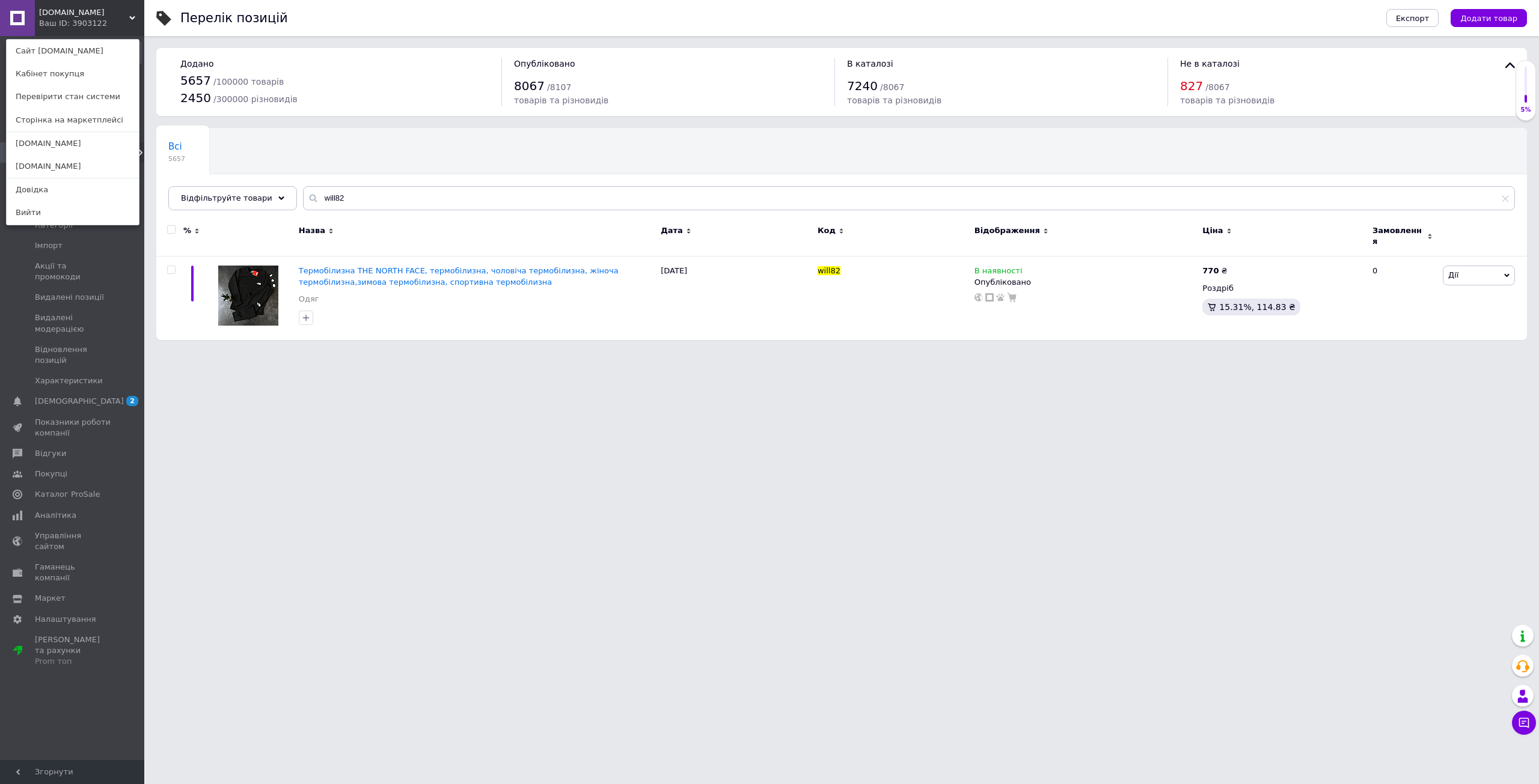
click at [921, 352] on html "Vladeri.shop Ваш ID: 3903122 Сайт Vladeri.shop Кабінет покупця Перевірити стан …" at bounding box center [770, 176] width 1539 height 352
click at [384, 352] on html "Vladeri.shop Ваш ID: 3903122 Сайт Vladeri.shop Кабінет покупця Перевірити стан …" at bounding box center [770, 176] width 1539 height 352
click at [67, 14] on span "[DOMAIN_NAME]" at bounding box center [84, 12] width 90 height 10
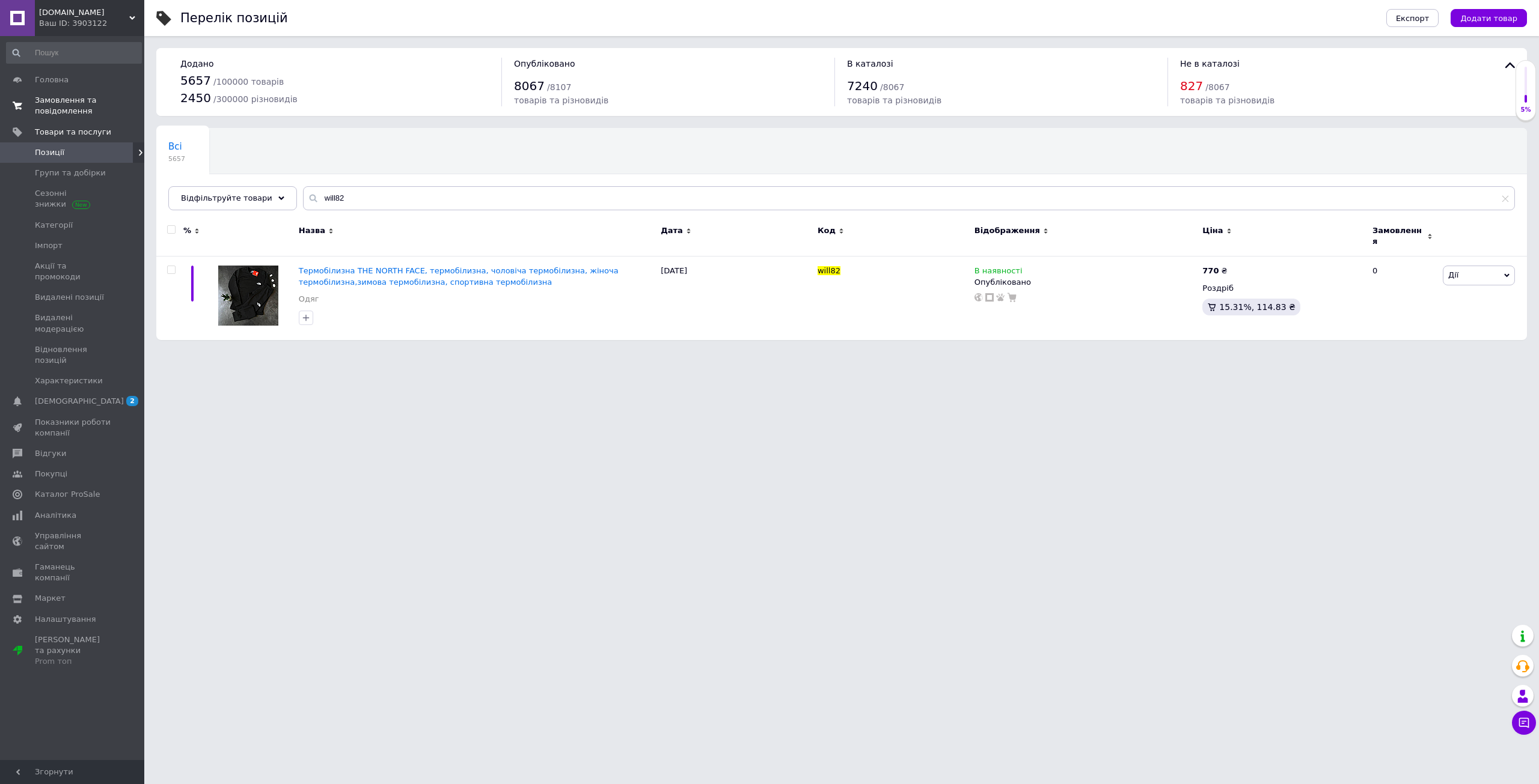
click at [94, 105] on span "Замовлення та повідомлення" at bounding box center [73, 105] width 76 height 22
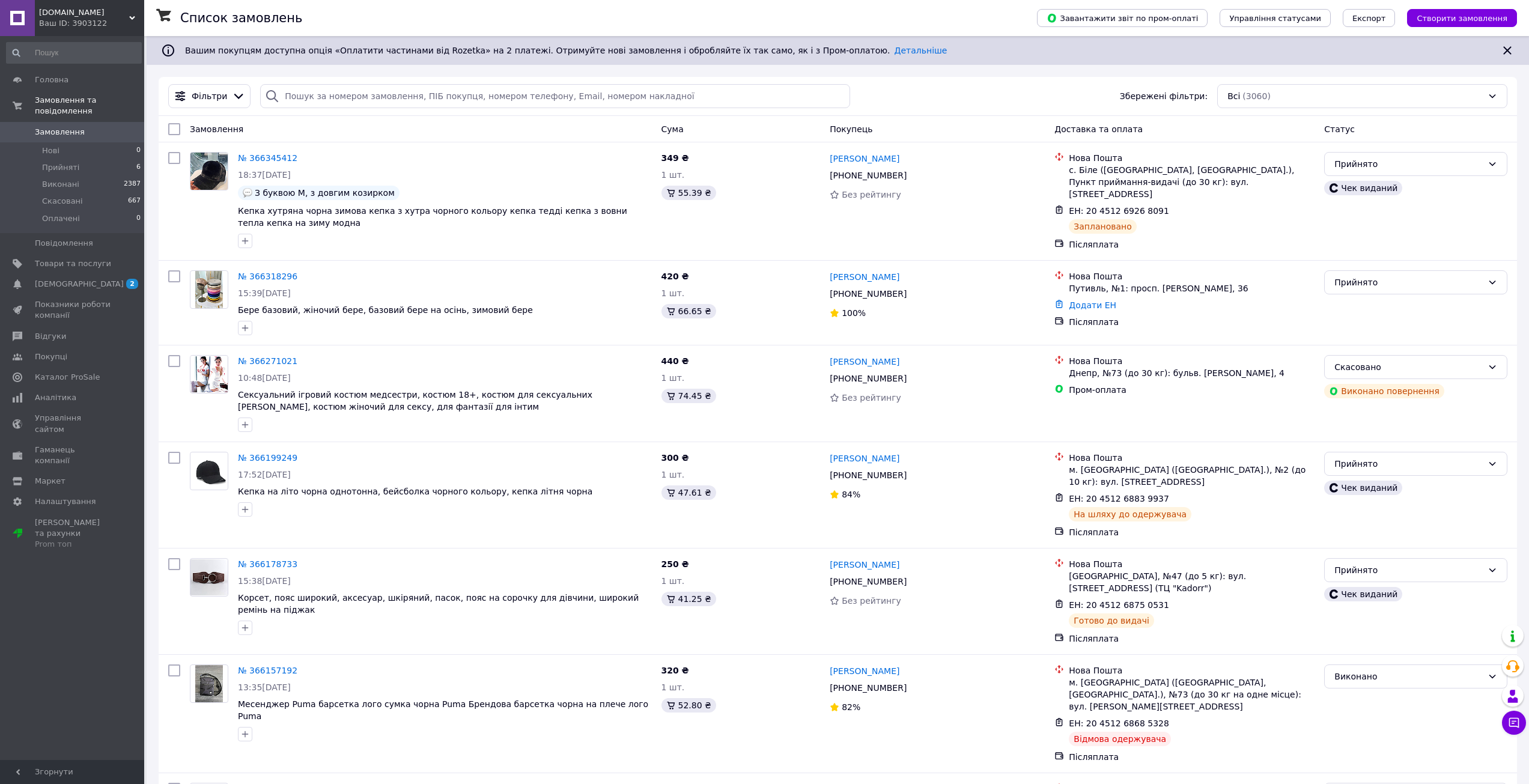
click at [88, 36] on div "Головна Замовлення та повідомлення Замовлення 0 Нові 0 Прийняті 6 Виконані 2387…" at bounding box center [74, 400] width 147 height 728
click at [91, 27] on div "Ваш ID: 3903122" at bounding box center [91, 23] width 105 height 10
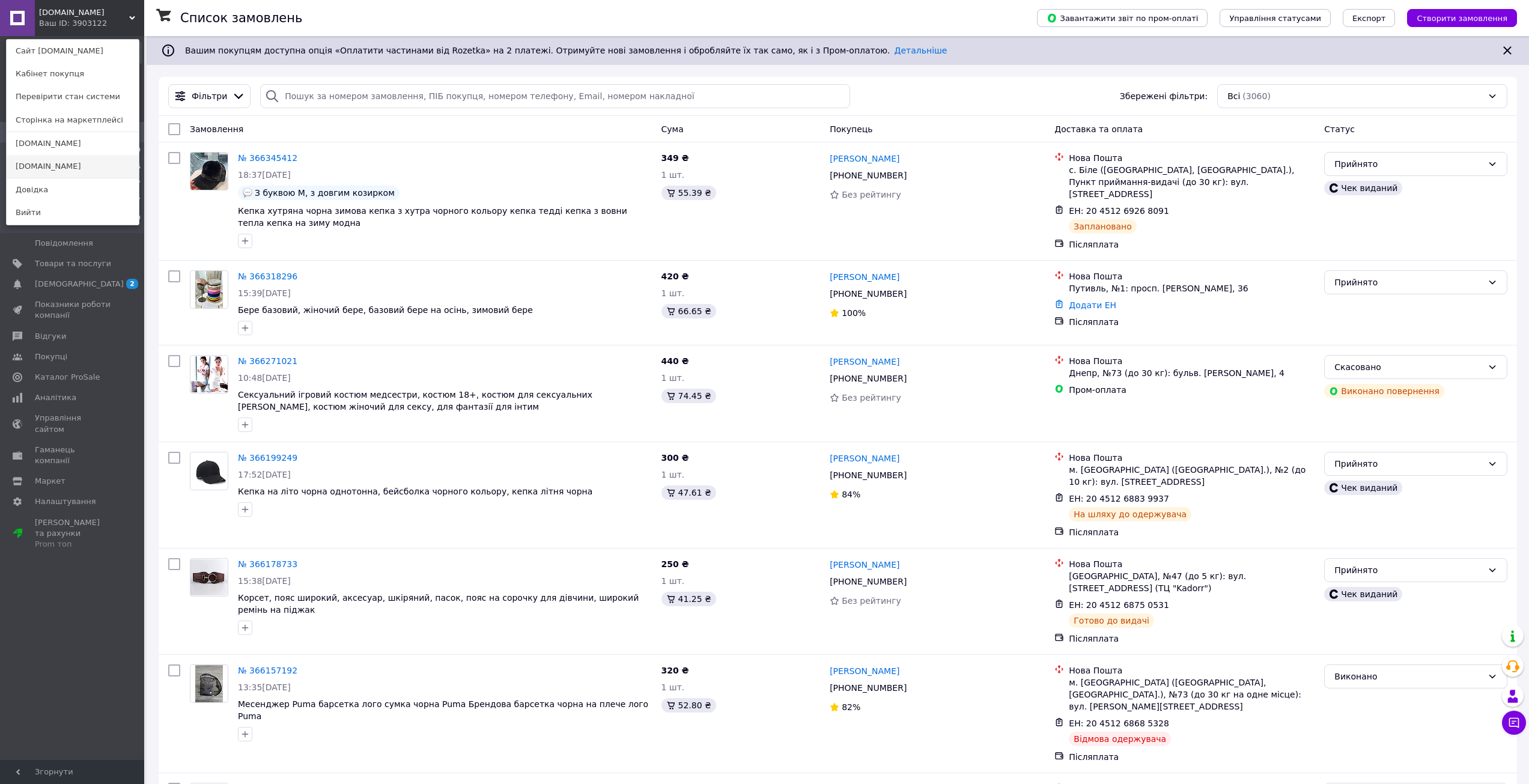
click at [44, 173] on link "[DOMAIN_NAME]" at bounding box center [73, 167] width 132 height 23
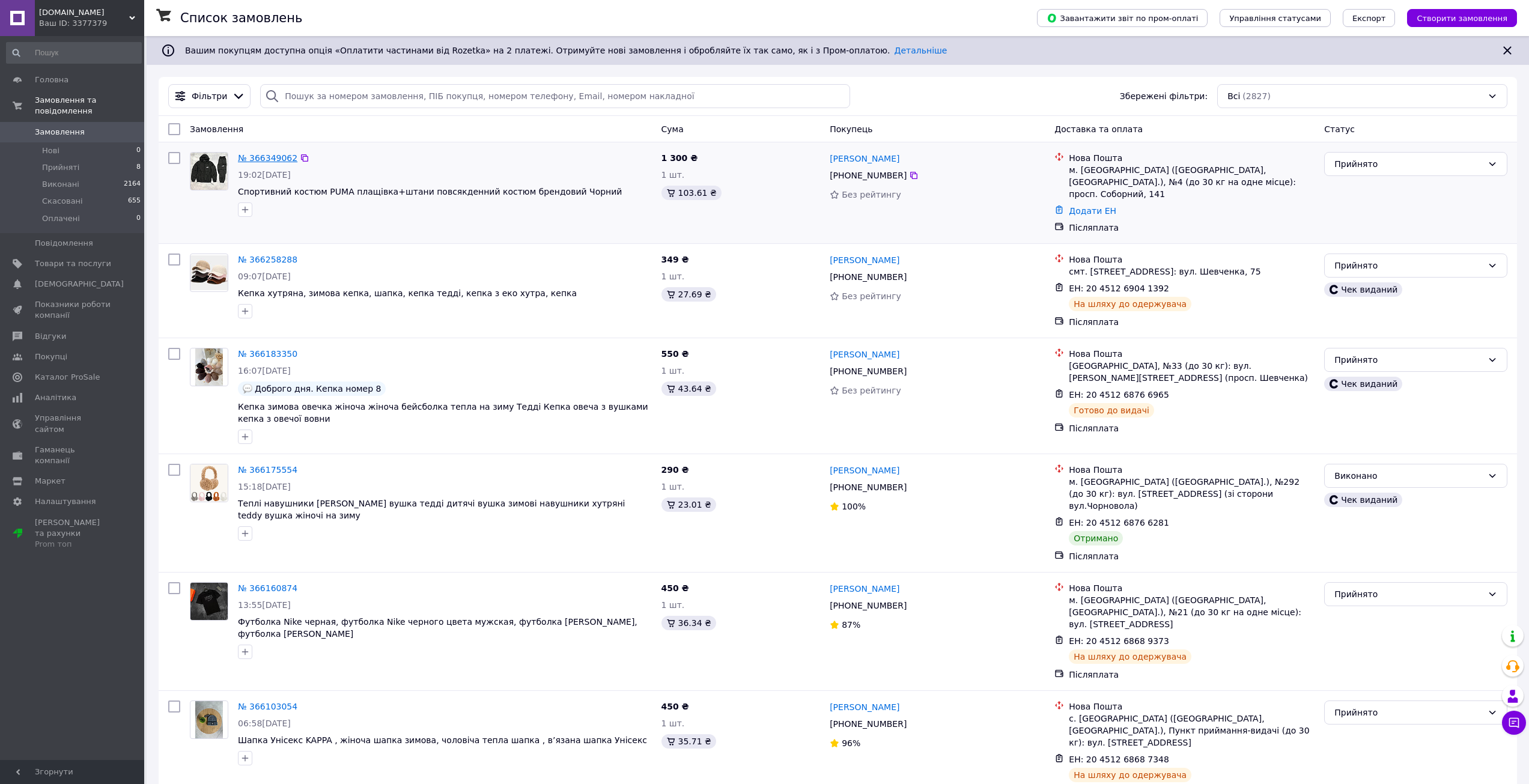
click at [280, 158] on link "№ 366349062" at bounding box center [267, 158] width 60 height 10
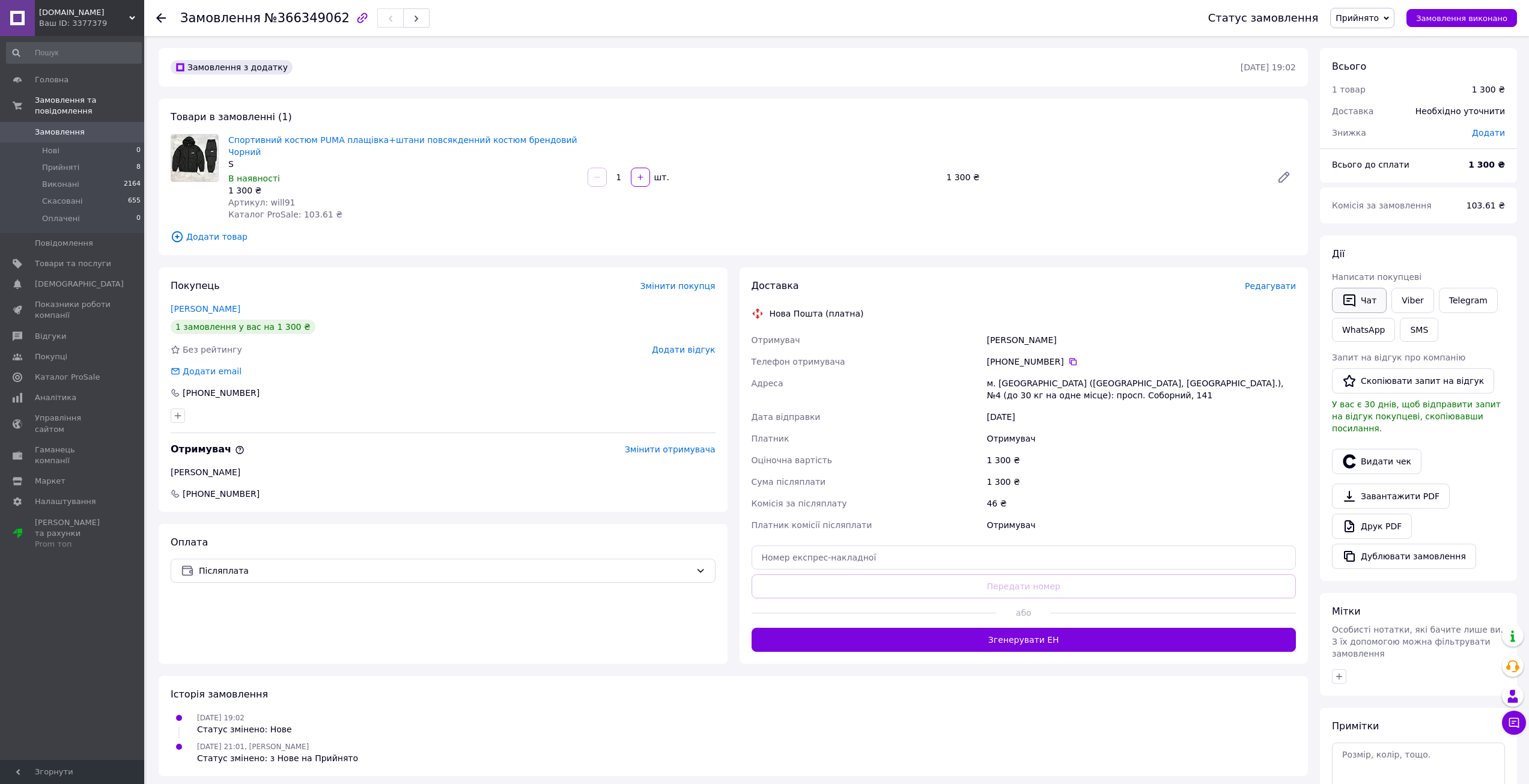
click at [1373, 298] on button "Чат" at bounding box center [1359, 300] width 55 height 25
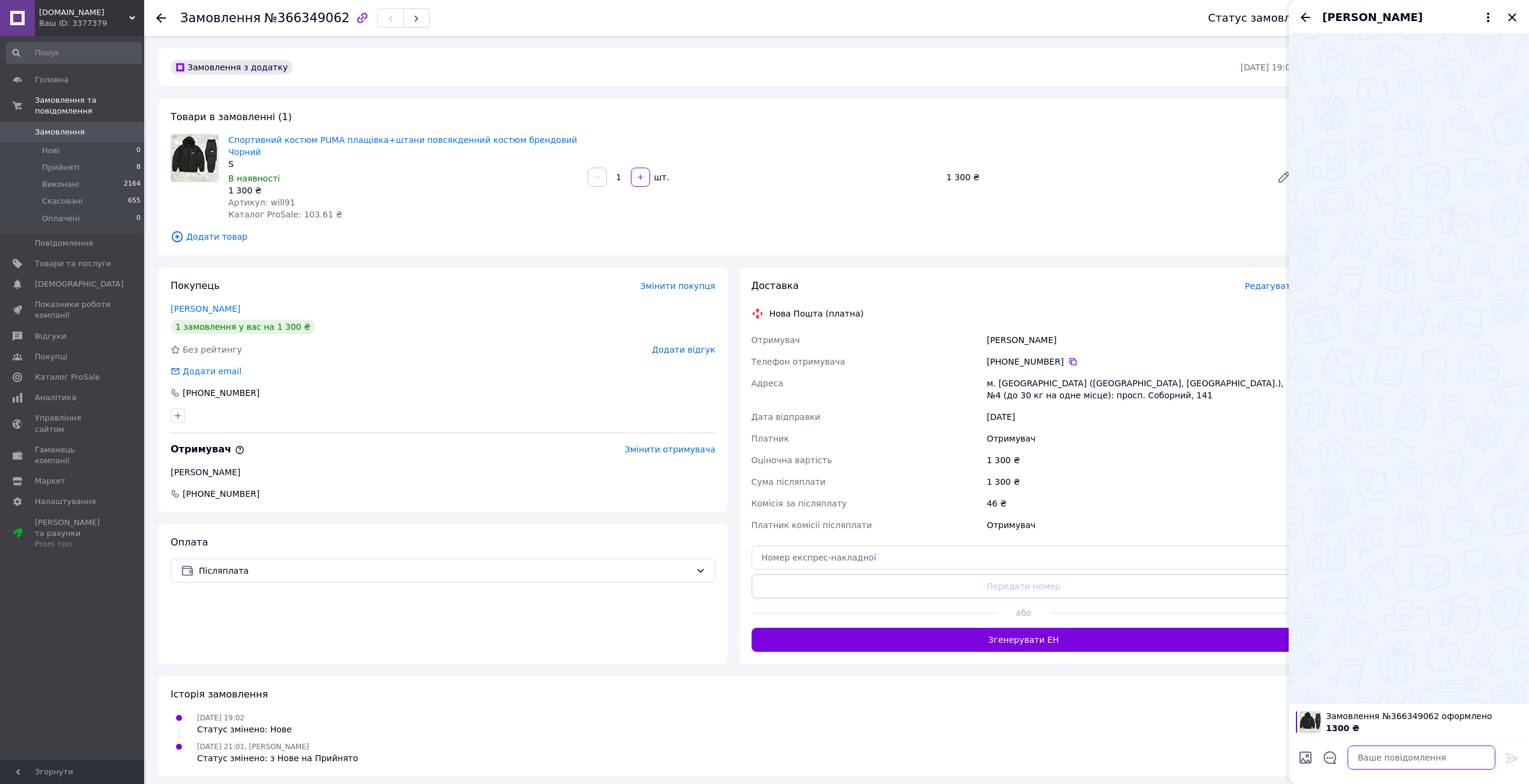
click at [1381, 764] on textarea at bounding box center [1421, 758] width 147 height 24
type textarea "Дорбого вечора , з приводу вашого замовлення , підкажіть будь ласка , який розм…"
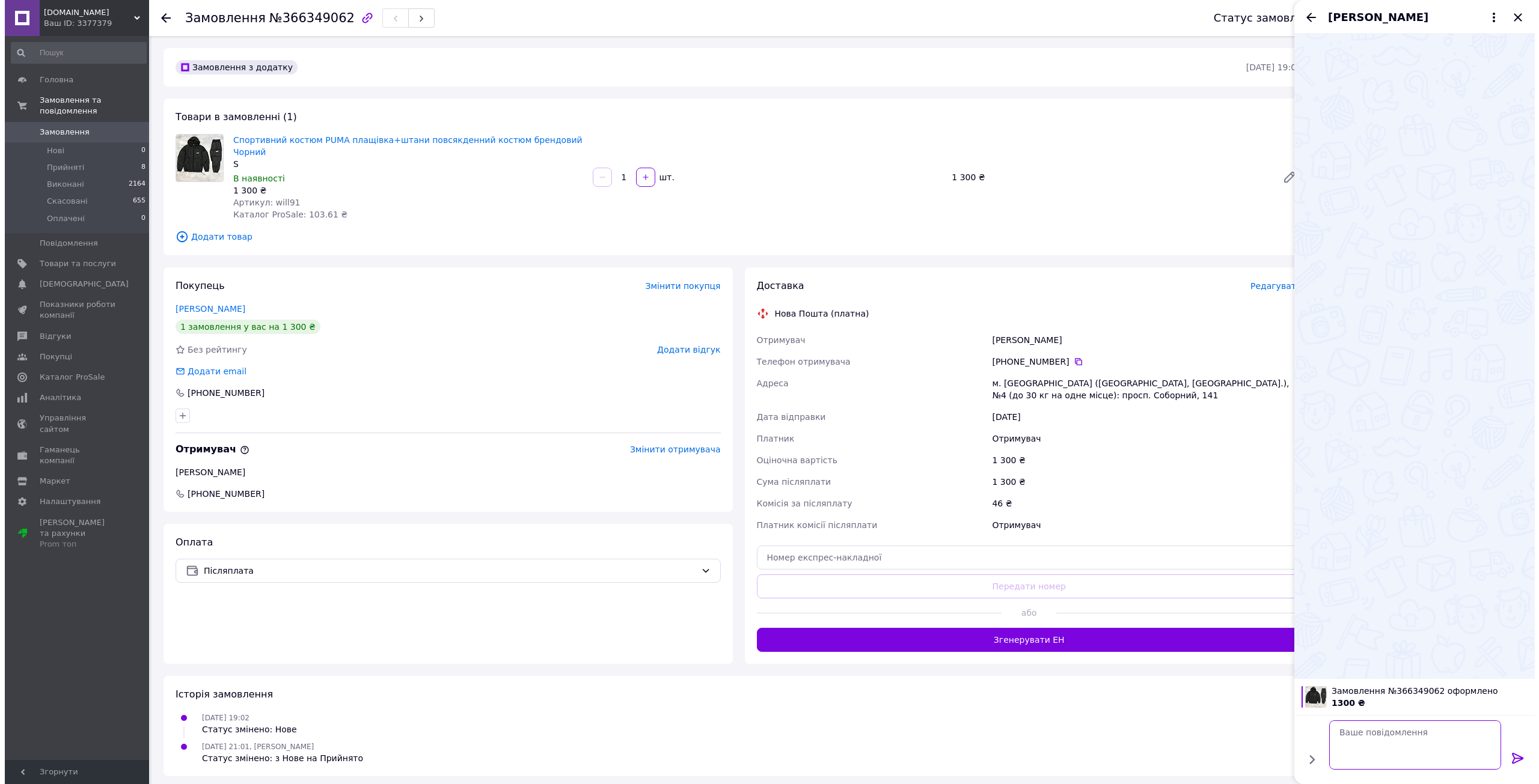
scroll to position [0, 0]
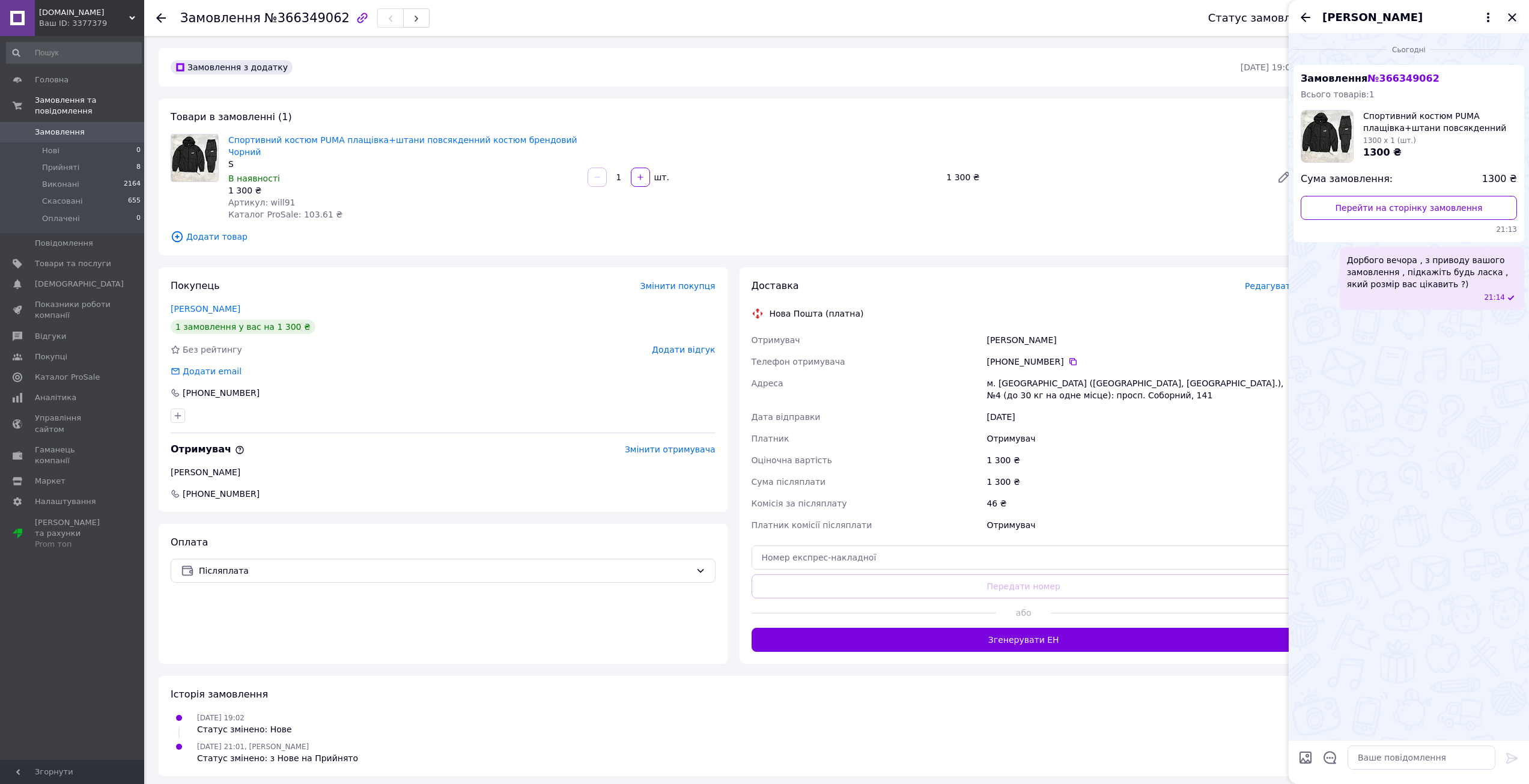
click at [1512, 16] on icon "Закрити" at bounding box center [1512, 16] width 8 height 8
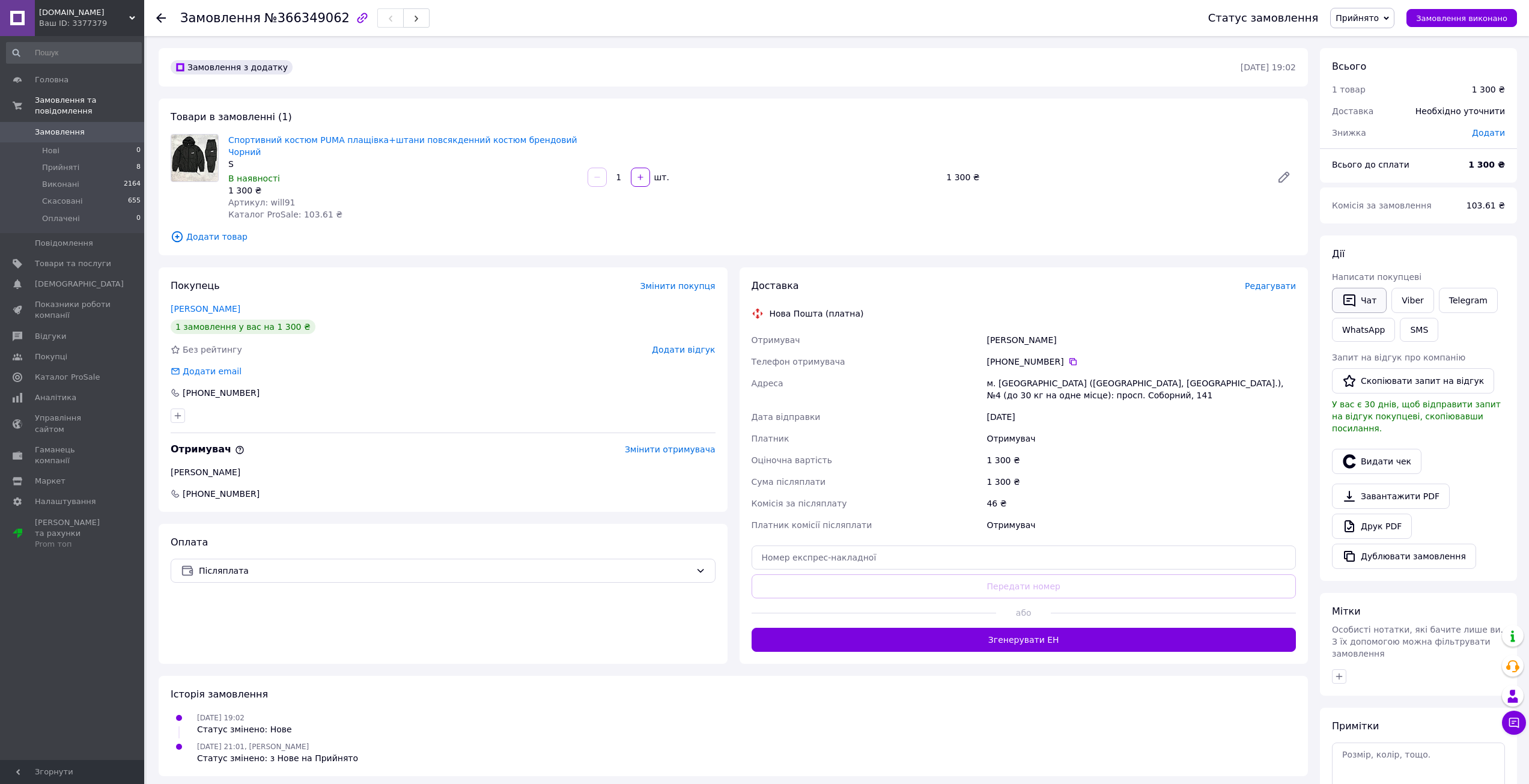
click at [1375, 303] on button "Чат" at bounding box center [1359, 300] width 55 height 25
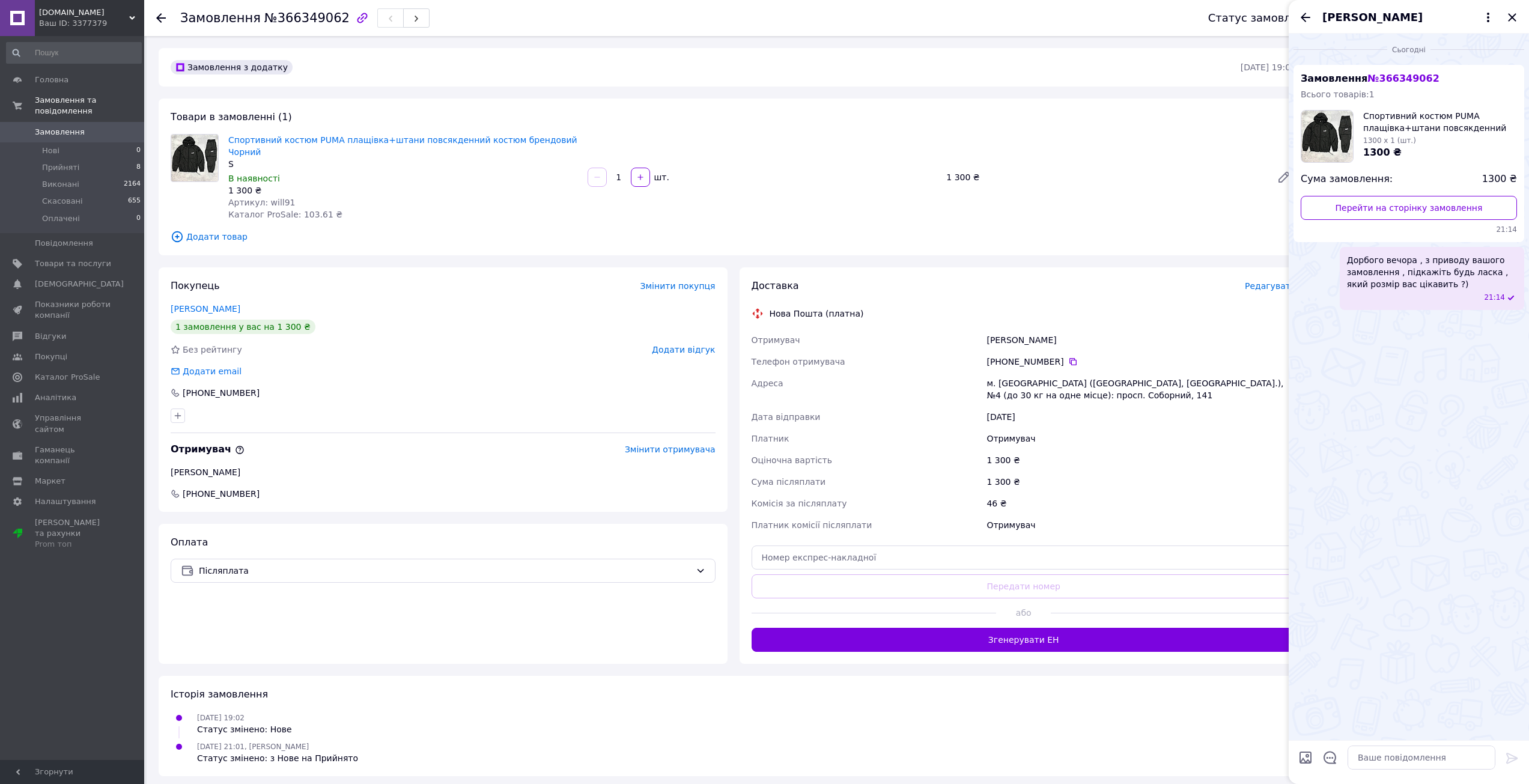
drag, startPoint x: 221, startPoint y: 379, endPoint x: 533, endPoint y: 363, distance: 312.4
click at [535, 365] on div "Додати email" at bounding box center [443, 371] width 545 height 12
drag, startPoint x: 179, startPoint y: 377, endPoint x: 254, endPoint y: 382, distance: 75.2
click at [254, 387] on div "+380 66 461 56 75" at bounding box center [222, 393] width 107 height 12
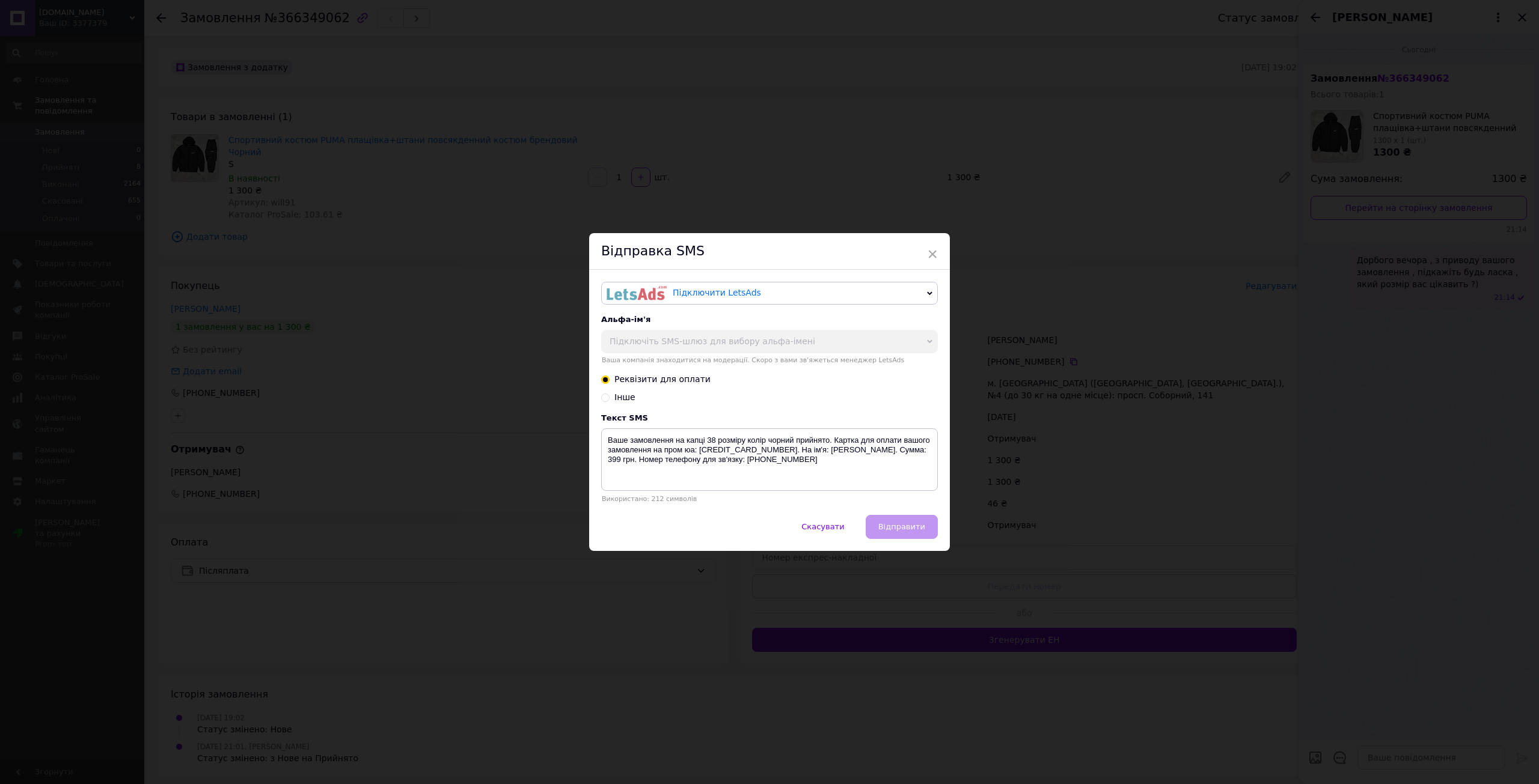
click at [934, 252] on span "×" at bounding box center [932, 254] width 10 height 21
click at [929, 252] on span "×" at bounding box center [928, 254] width 10 height 21
click at [925, 258] on span "×" at bounding box center [928, 254] width 10 height 21
click at [923, 251] on span "×" at bounding box center [928, 254] width 10 height 21
click at [927, 258] on span "×" at bounding box center [928, 254] width 10 height 21
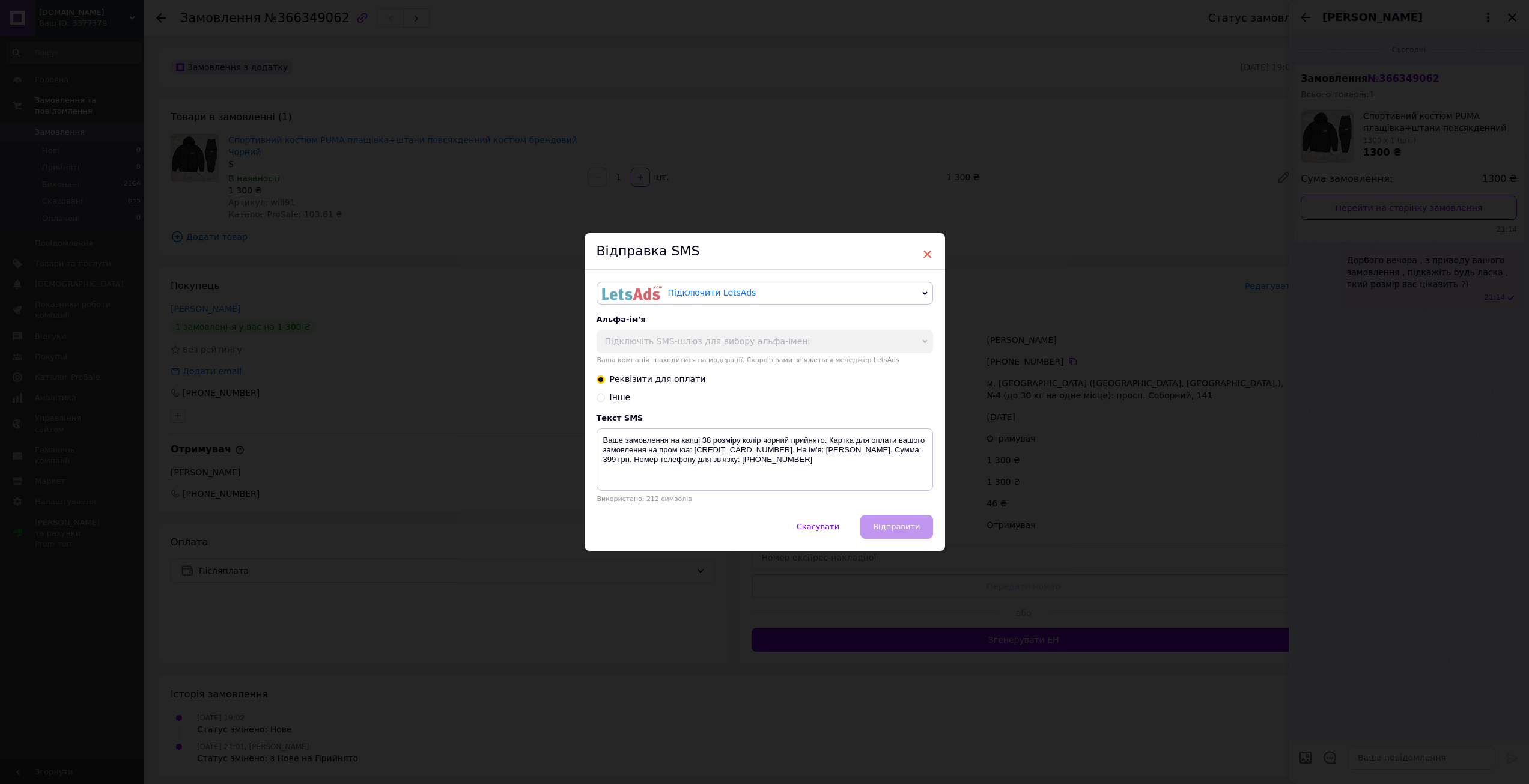
click at [929, 252] on span "×" at bounding box center [928, 254] width 10 height 21
click at [1048, 258] on div "× Відправка SMS Підключити LetsAds Підключити SMSClub Альфа-ім'я Підключіть SMS…" at bounding box center [764, 392] width 1529 height 784
click at [836, 535] on button "Скасувати" at bounding box center [818, 527] width 68 height 24
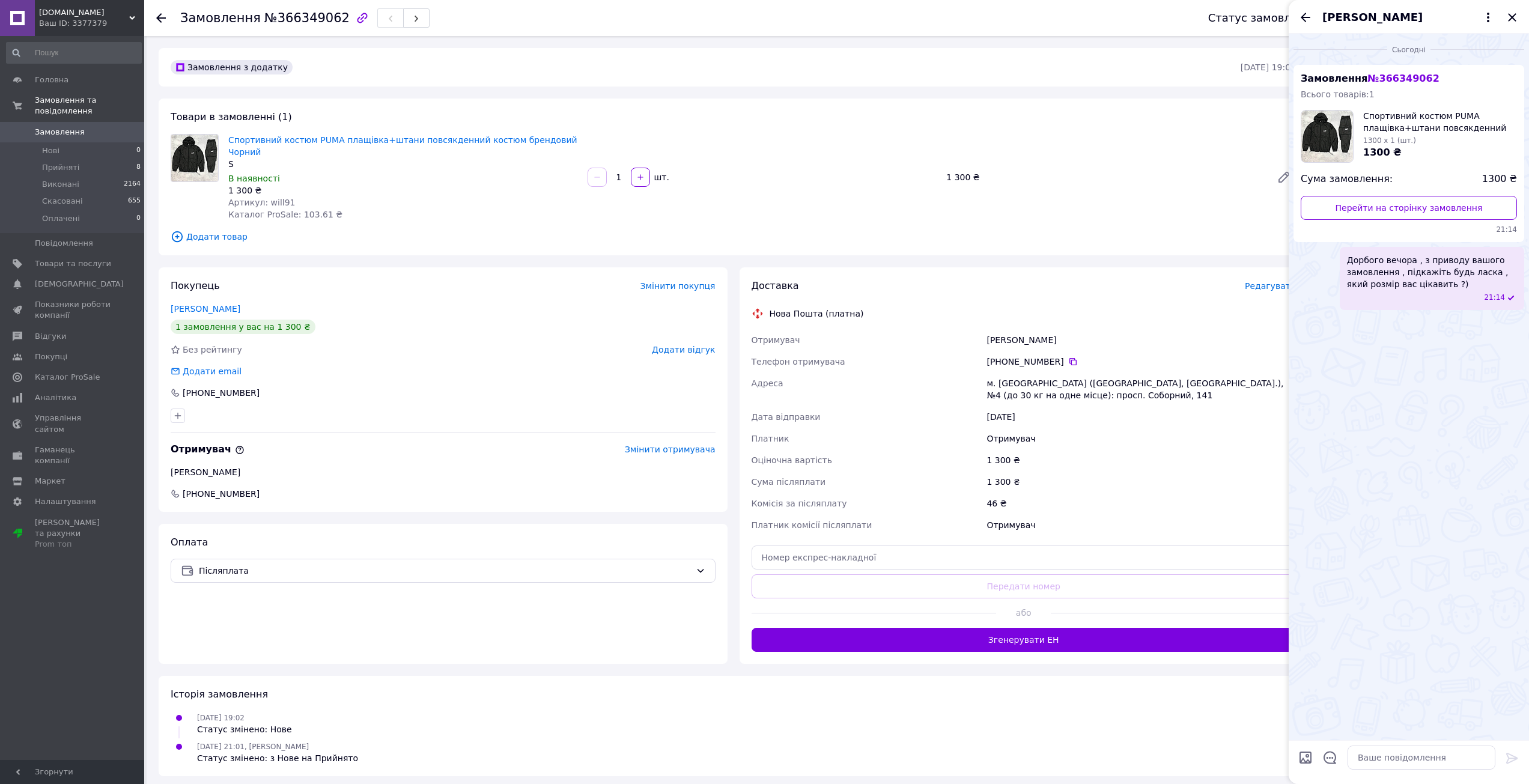
drag, startPoint x: 1408, startPoint y: 266, endPoint x: 1377, endPoint y: 253, distance: 33.6
click at [1377, 254] on span "Дорбого вечора , з приводу вашого замовлення , підкажіть будь ласка , який розм…" at bounding box center [1432, 272] width 170 height 36
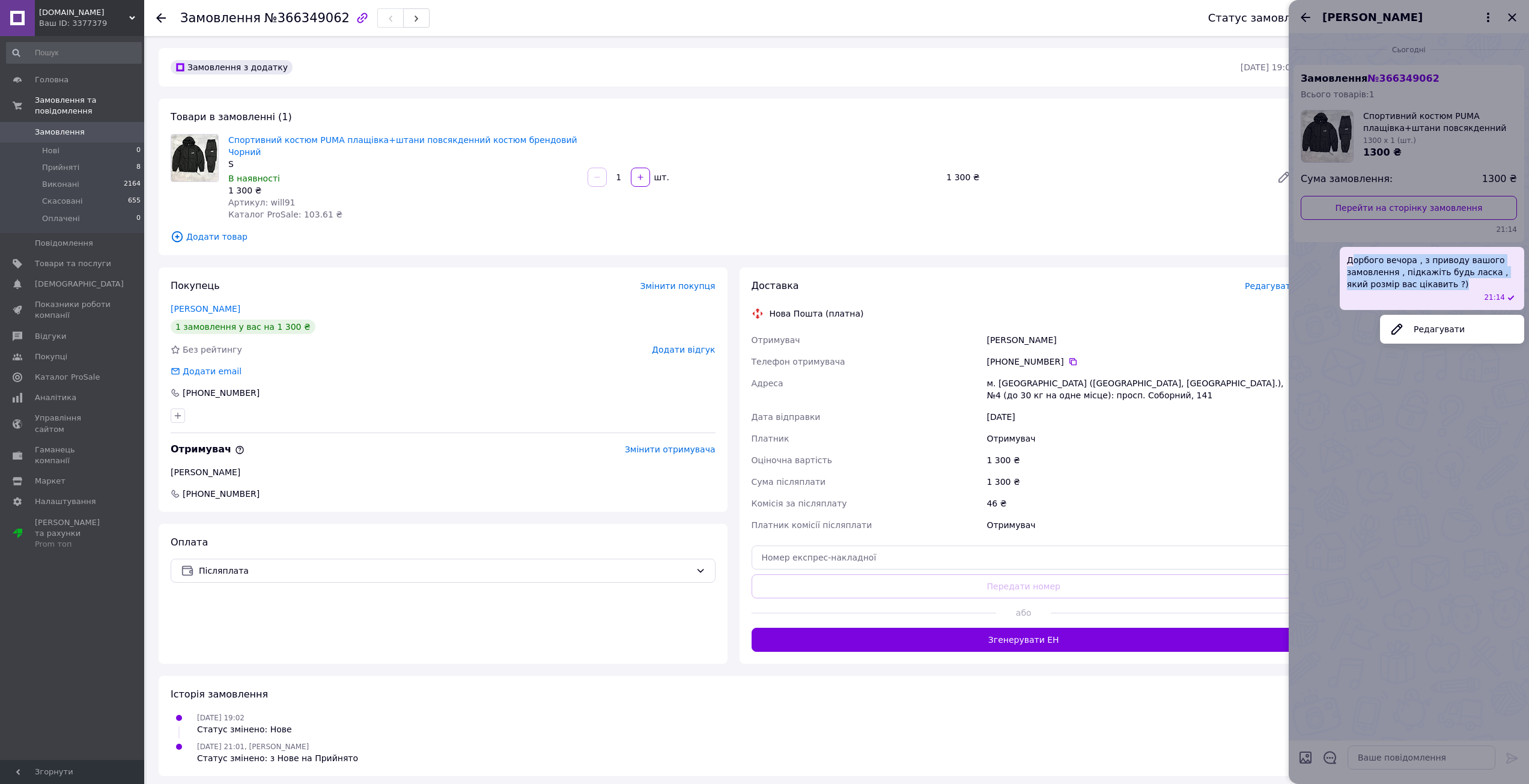
drag, startPoint x: 1353, startPoint y: 258, endPoint x: 1432, endPoint y: 283, distance: 82.9
click at [1432, 283] on span "Дорбого вечора , з приводу вашого замовлення , підкажіть будь ласка , який розм…" at bounding box center [1432, 272] width 170 height 36
click at [1450, 281] on span "Дорбого вечора , з приводу вашого замовлення , підкажіть будь ласка , який розм…" at bounding box center [1432, 272] width 170 height 36
drag, startPoint x: 1433, startPoint y: 286, endPoint x: 1351, endPoint y: 261, distance: 85.7
click at [1351, 261] on span "Дорбого вечора , з приводу вашого замовлення , підкажіть будь ласка , який розм…" at bounding box center [1432, 272] width 170 height 36
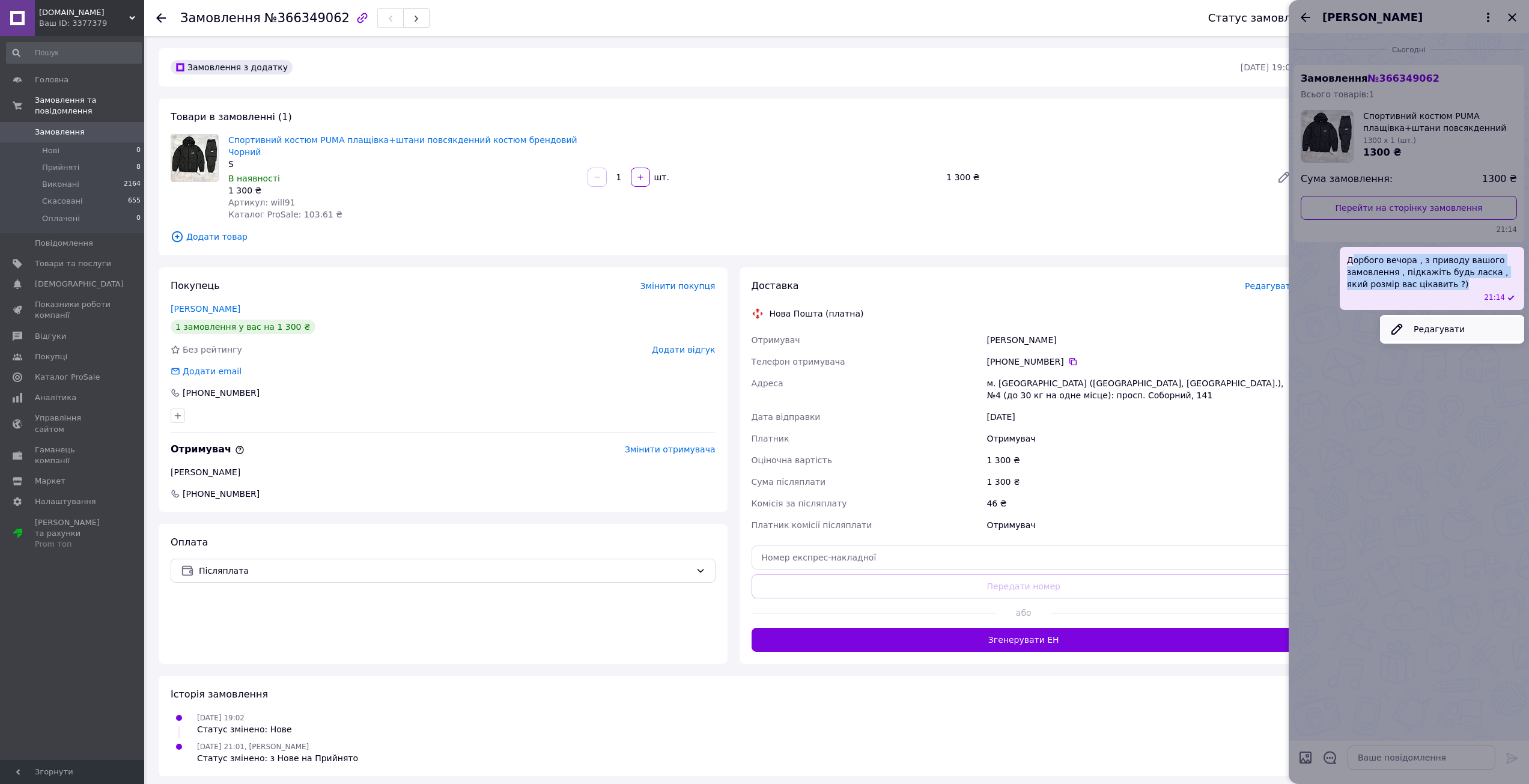
click at [1424, 330] on button "Редагувати" at bounding box center [1453, 330] width 144 height 24
type textarea "Дорбого вечора , з приводу вашого замовлення , підкажіть будь ласка , який розм…"
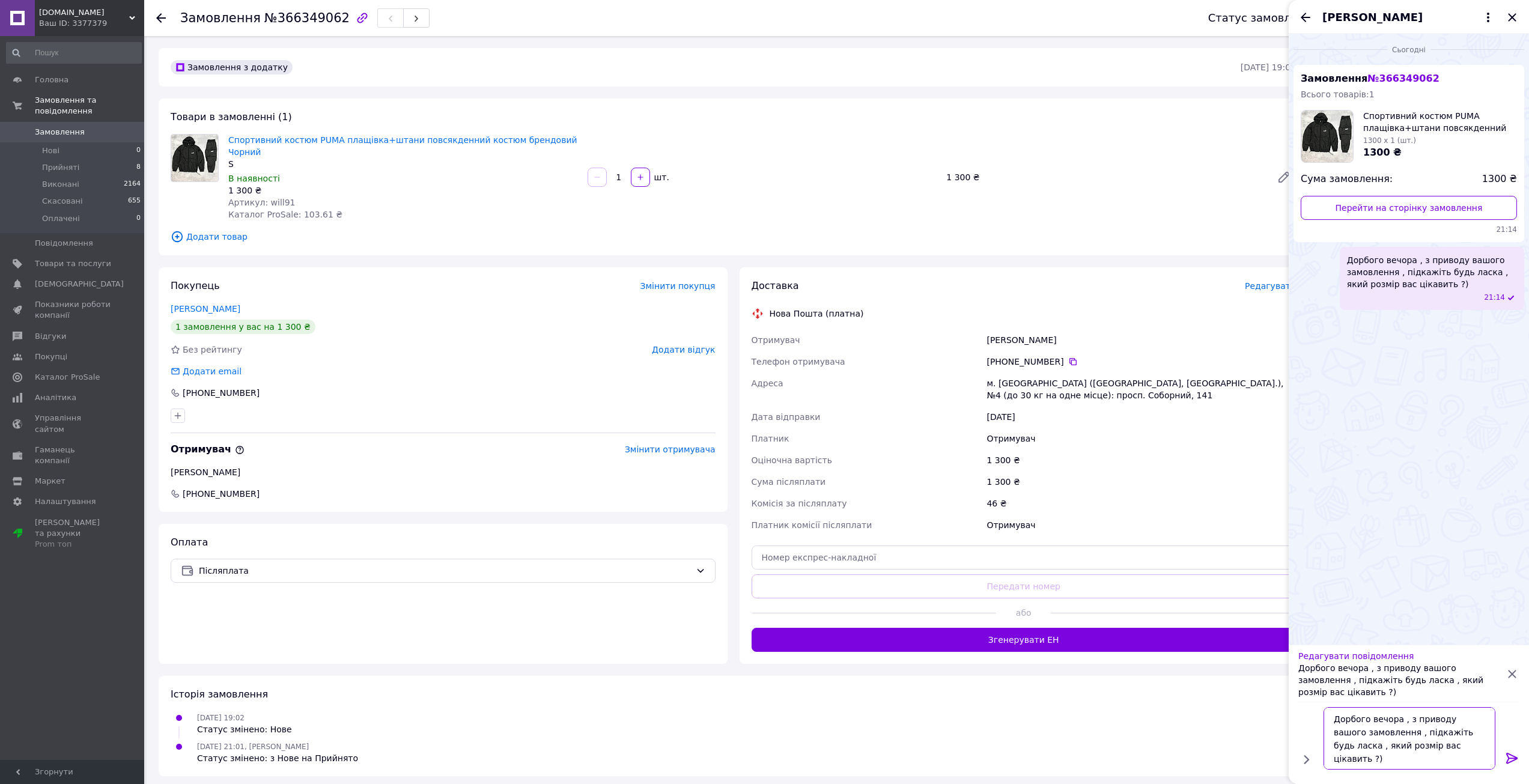
drag, startPoint x: 1406, startPoint y: 747, endPoint x: 1277, endPoint y: 720, distance: 131.8
click at [1277, 720] on body "vladeri.store Ваш ID: 3377379 Сайт vladeri.store Кабінет покупця Перевірити ста…" at bounding box center [764, 440] width 1529 height 879
type textarea "."
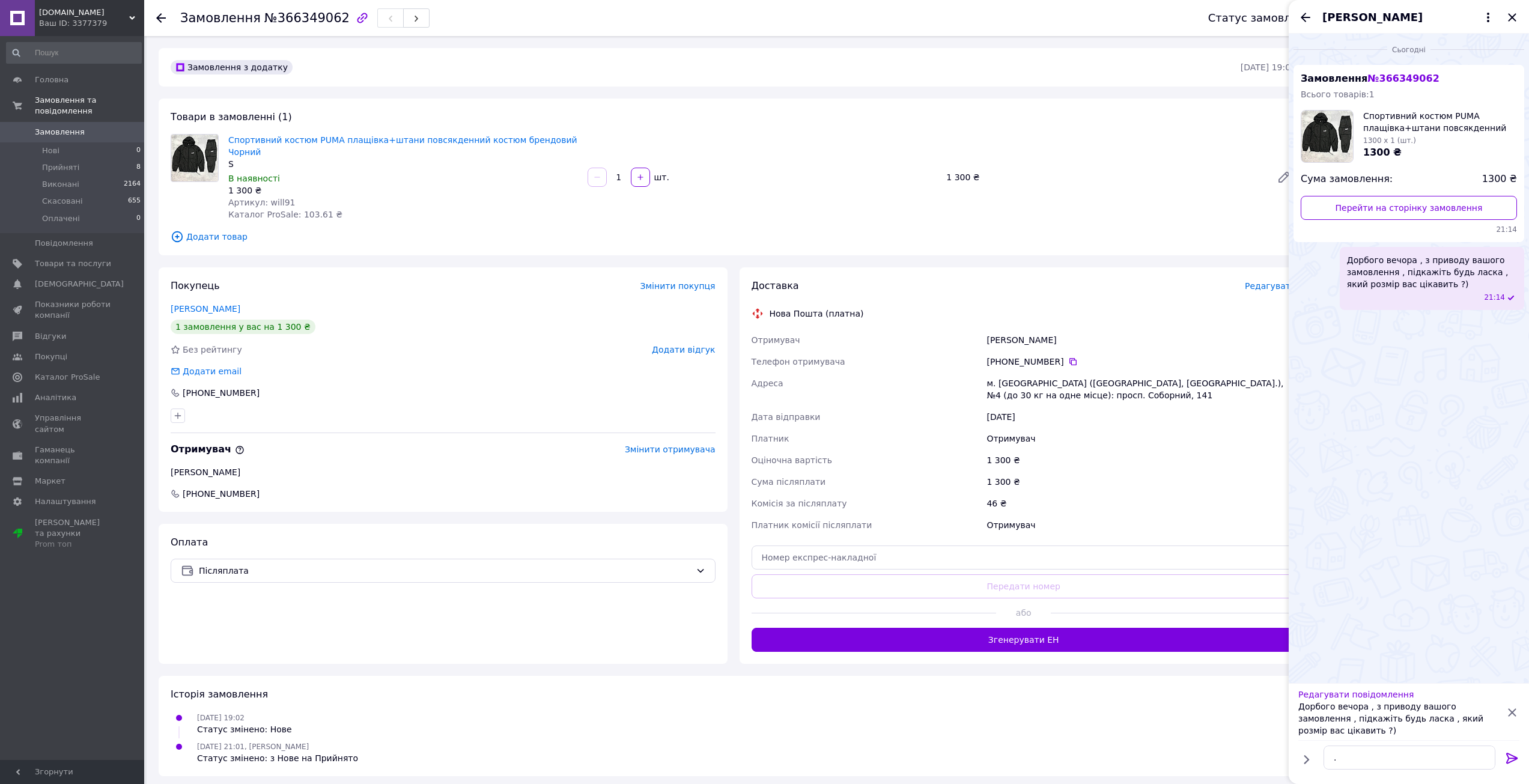
click at [1509, 758] on icon at bounding box center [1512, 758] width 11 height 10
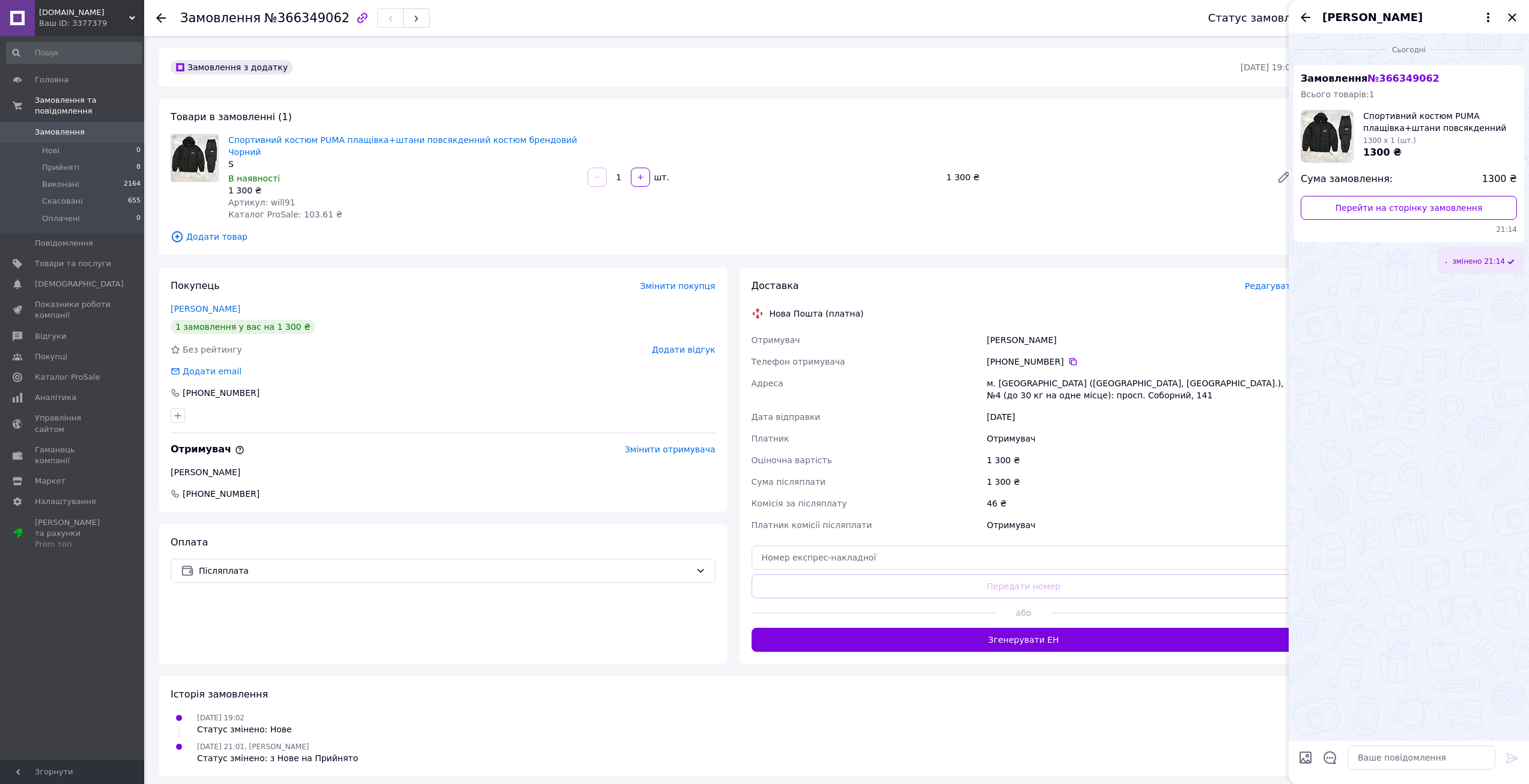
click at [1508, 17] on icon "Закрити" at bounding box center [1513, 17] width 15 height 15
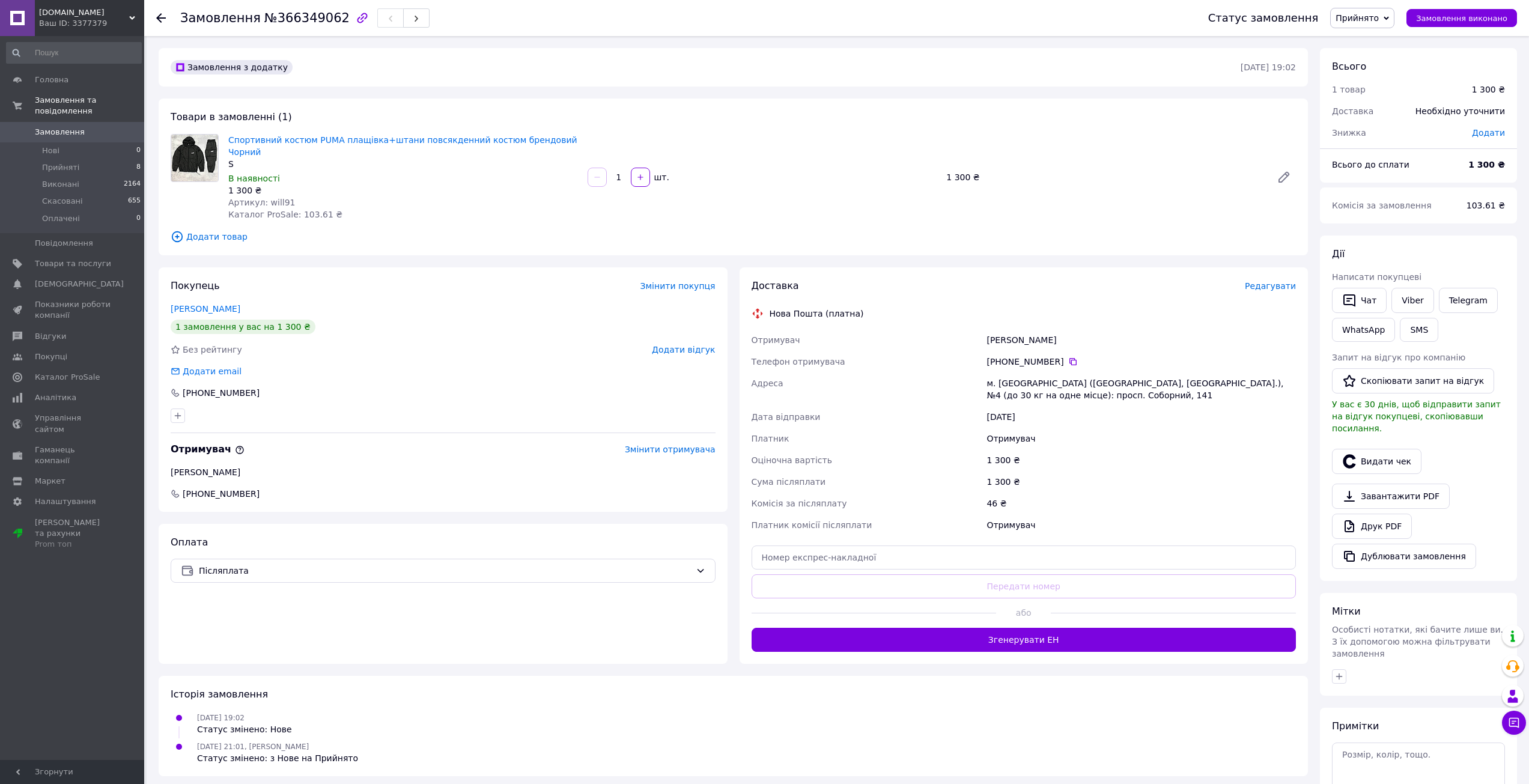
click at [91, 122] on link "Замовлення 0" at bounding box center [74, 133] width 147 height 21
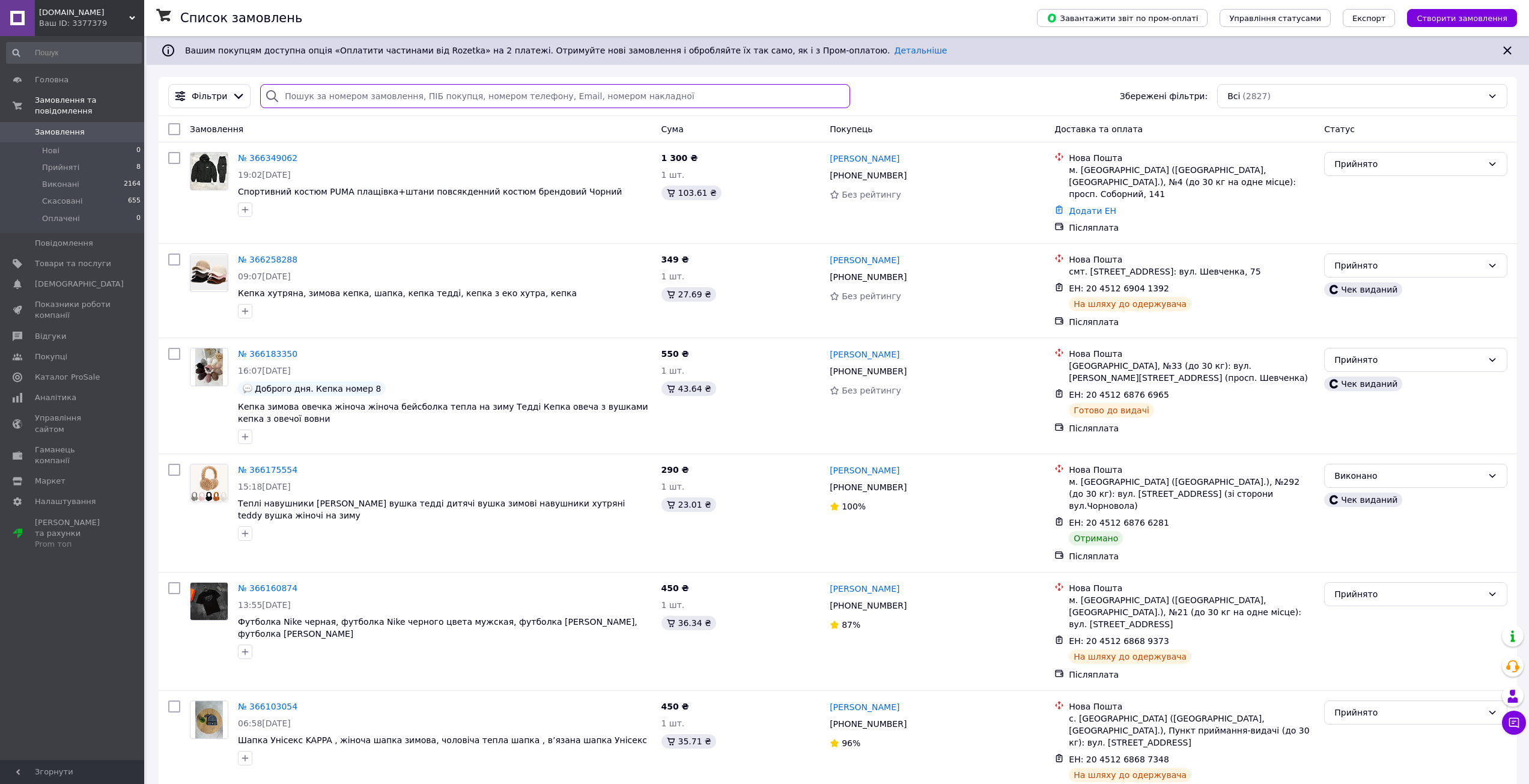
click at [330, 95] on input "search" at bounding box center [555, 96] width 590 height 24
paste input "365194018"
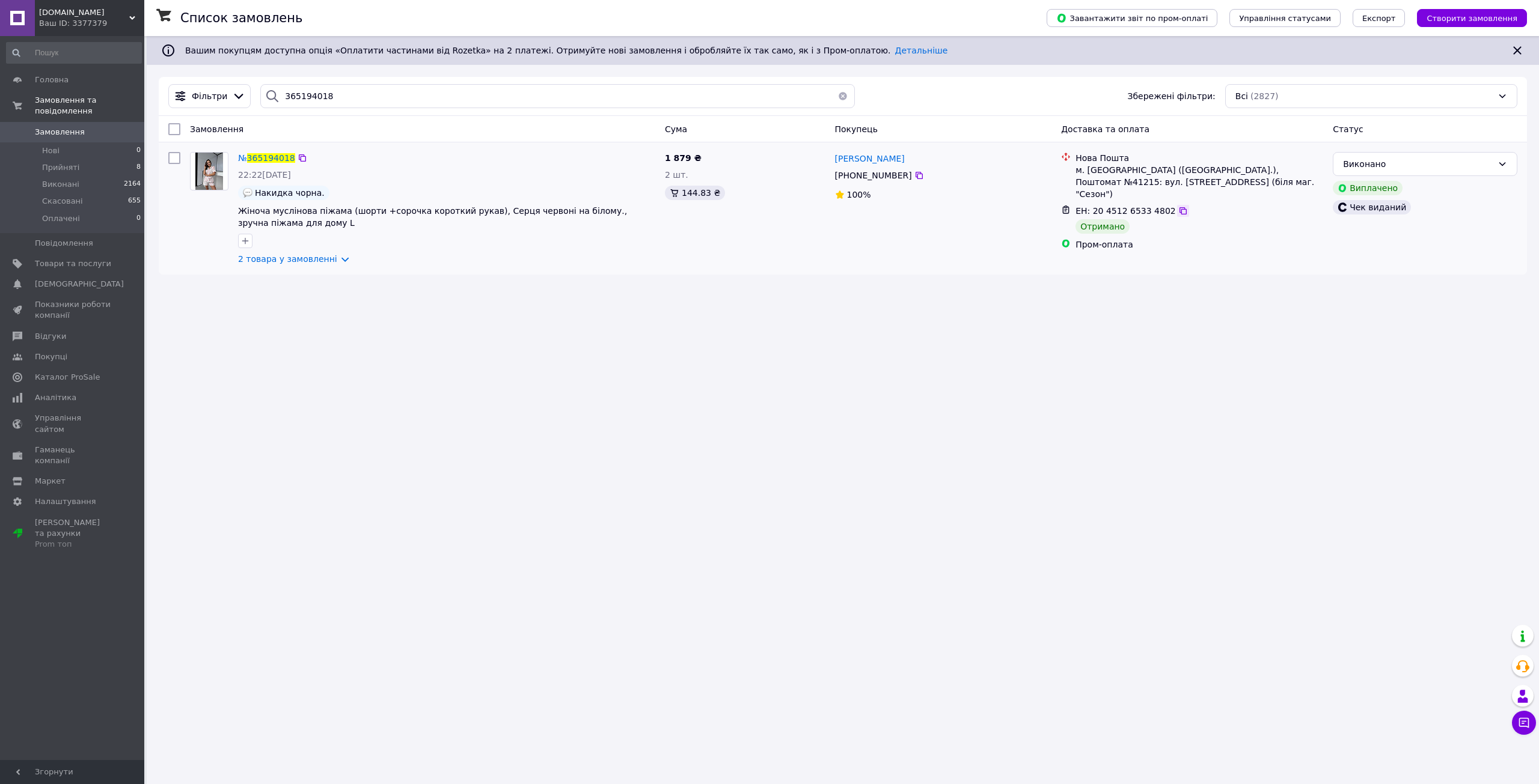
click at [1179, 207] on icon at bounding box center [1182, 211] width 7 height 7
click at [298, 68] on div "Список замовлень Завантажити звіт по пром-оплаті Управління статусами Експорт С…" at bounding box center [842, 161] width 1392 height 251
drag, startPoint x: 286, startPoint y: 71, endPoint x: 295, endPoint y: 91, distance: 21.9
click at [286, 74] on div "Список замовлень Завантажити звіт по пром-оплаті Управління статусами Експорт С…" at bounding box center [842, 161] width 1392 height 251
click at [296, 93] on input "365194018" at bounding box center [557, 96] width 594 height 24
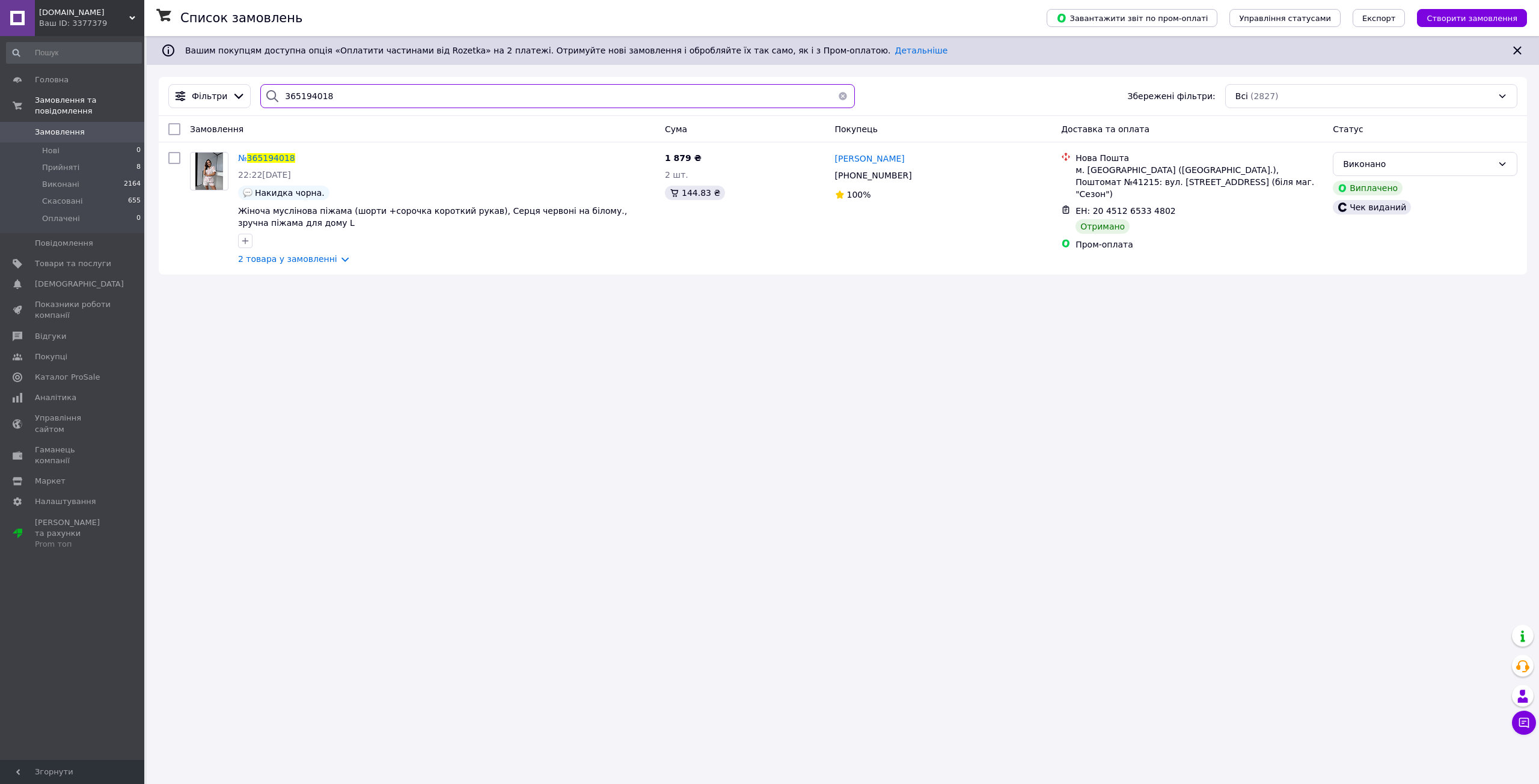
click at [297, 93] on input "365194018" at bounding box center [557, 96] width 594 height 24
paste input "942985"
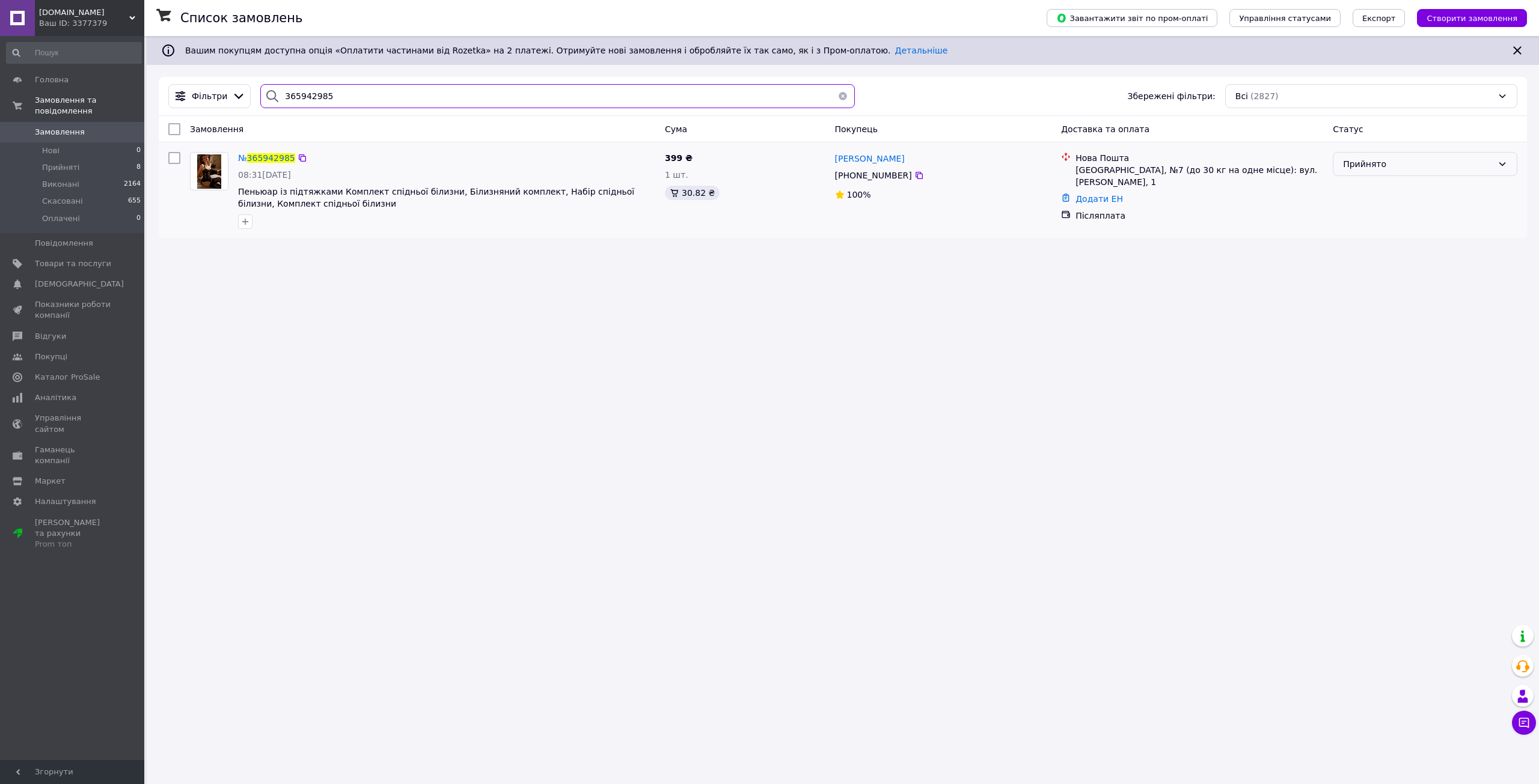
type input "365942985"
click at [1424, 166] on div "Прийнято" at bounding box center [1418, 164] width 150 height 13
click at [1387, 216] on li "Скасовано" at bounding box center [1424, 212] width 183 height 22
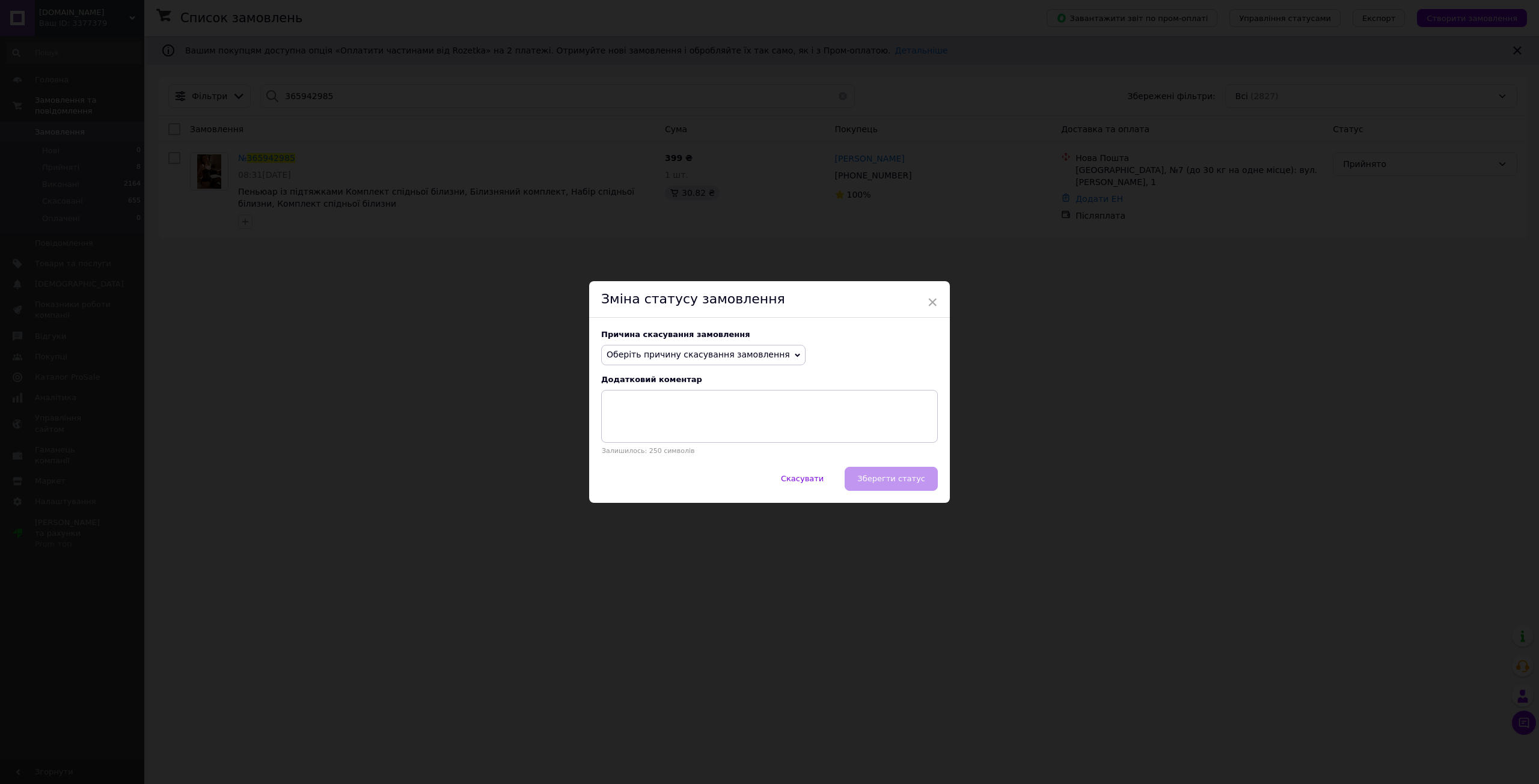
click at [697, 351] on span "Оберіть причину скасування замовлення" at bounding box center [697, 354] width 183 height 10
click at [665, 461] on li "Не вдається додзвонитися" at bounding box center [704, 463] width 203 height 16
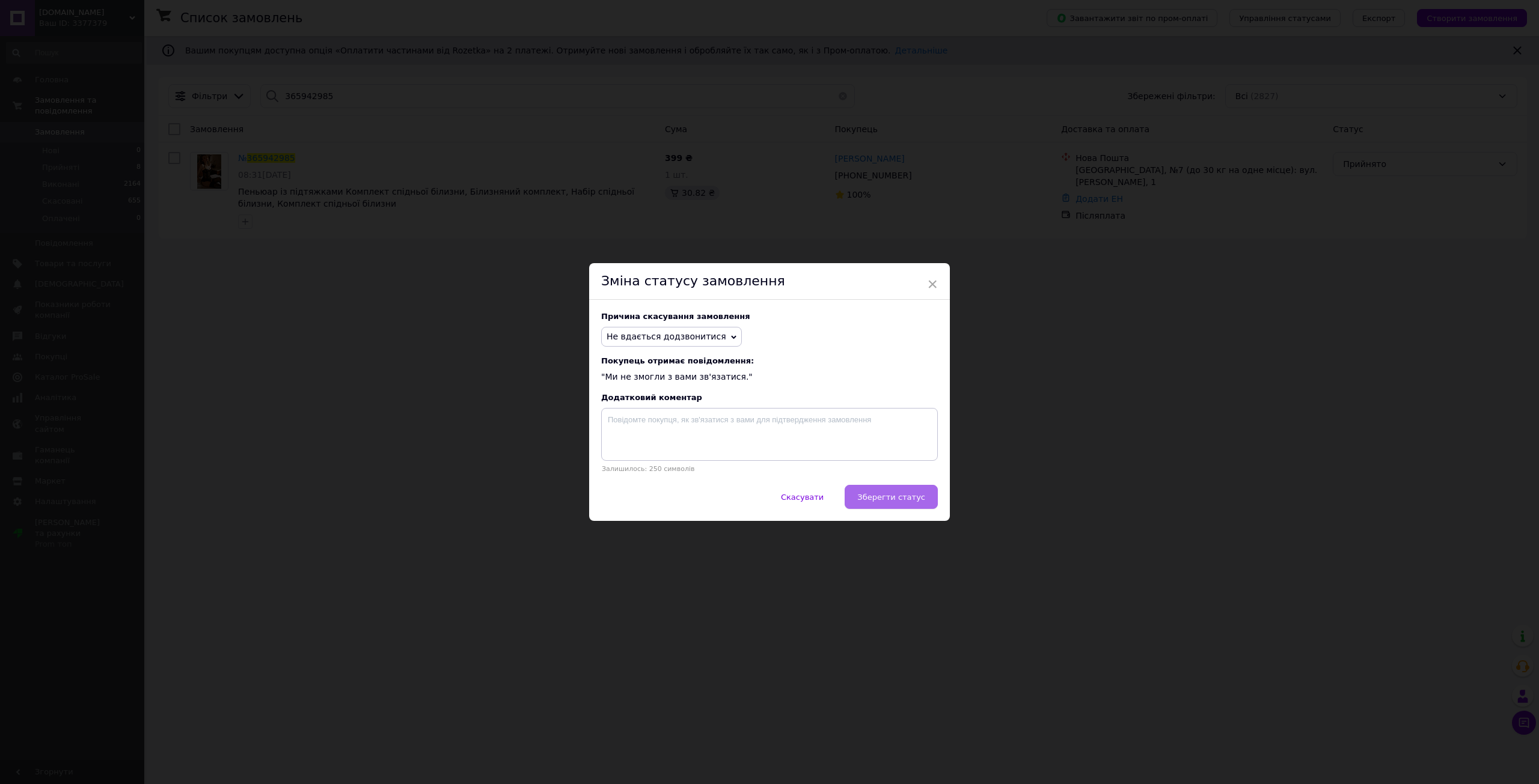
click at [892, 499] on span "Зберегти статус" at bounding box center [891, 497] width 68 height 9
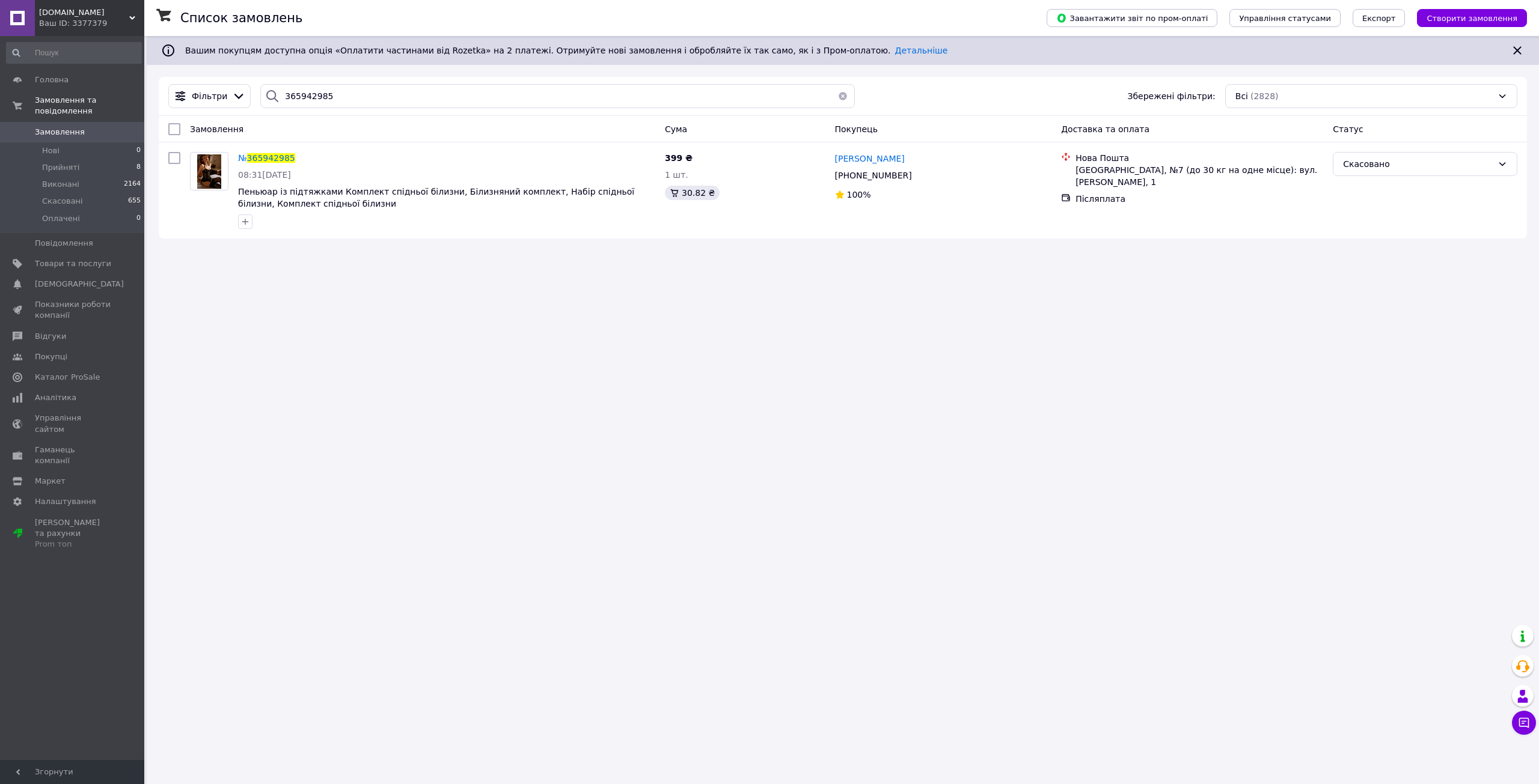
click at [68, 9] on span "[DOMAIN_NAME]" at bounding box center [84, 12] width 90 height 10
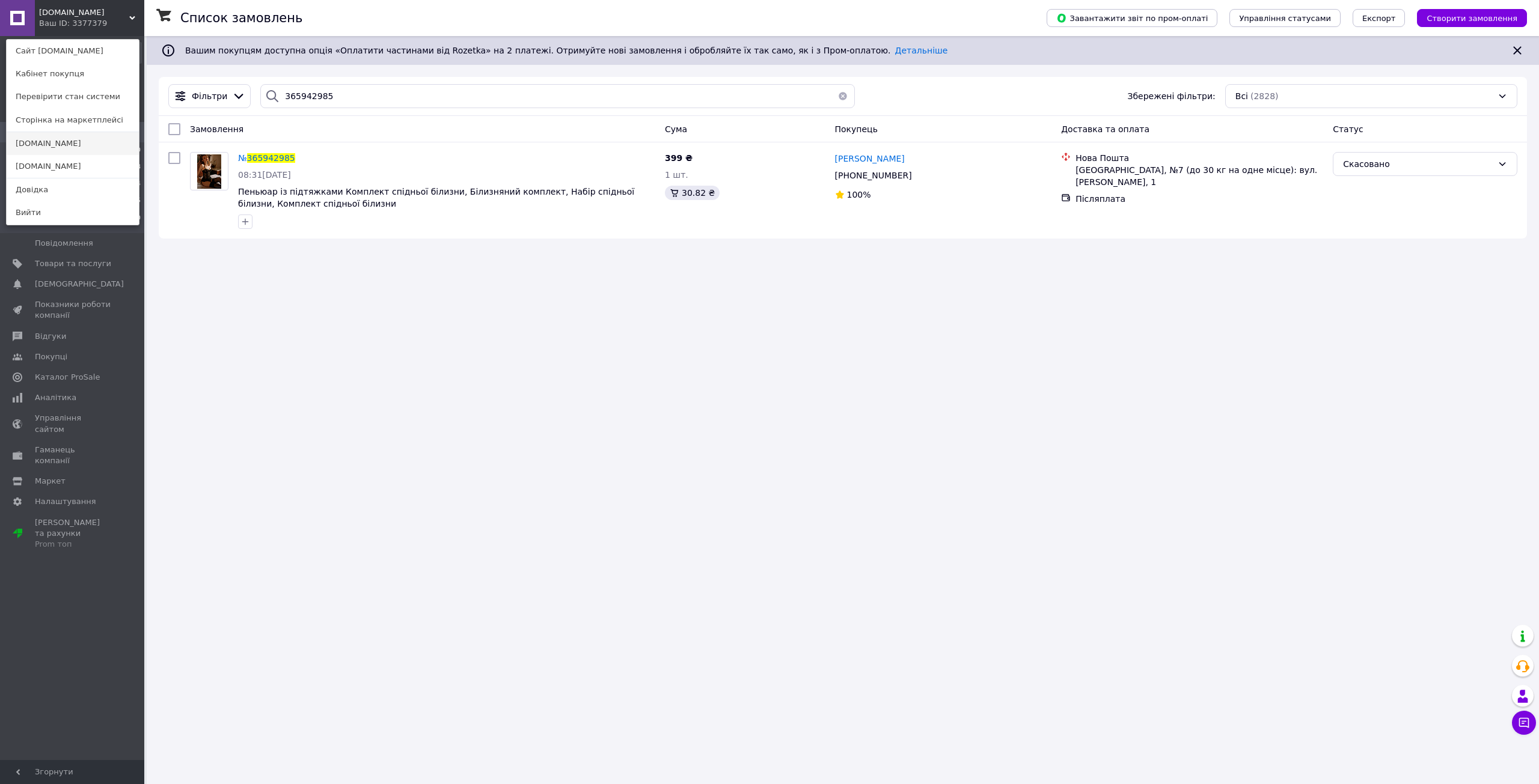
click at [74, 140] on link "[DOMAIN_NAME]" at bounding box center [73, 143] width 132 height 23
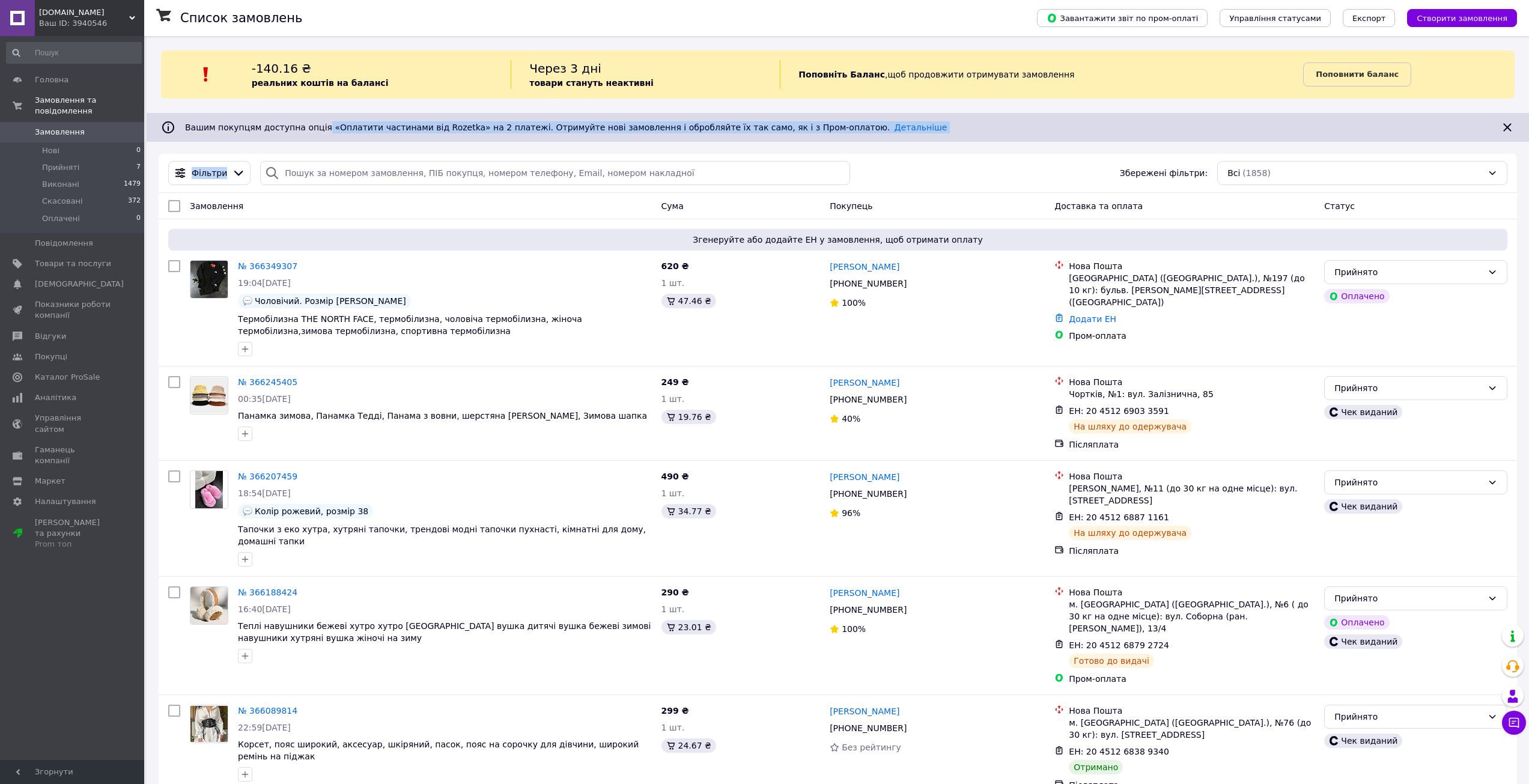
drag, startPoint x: 311, startPoint y: 140, endPoint x: 320, endPoint y: 163, distance: 24.7
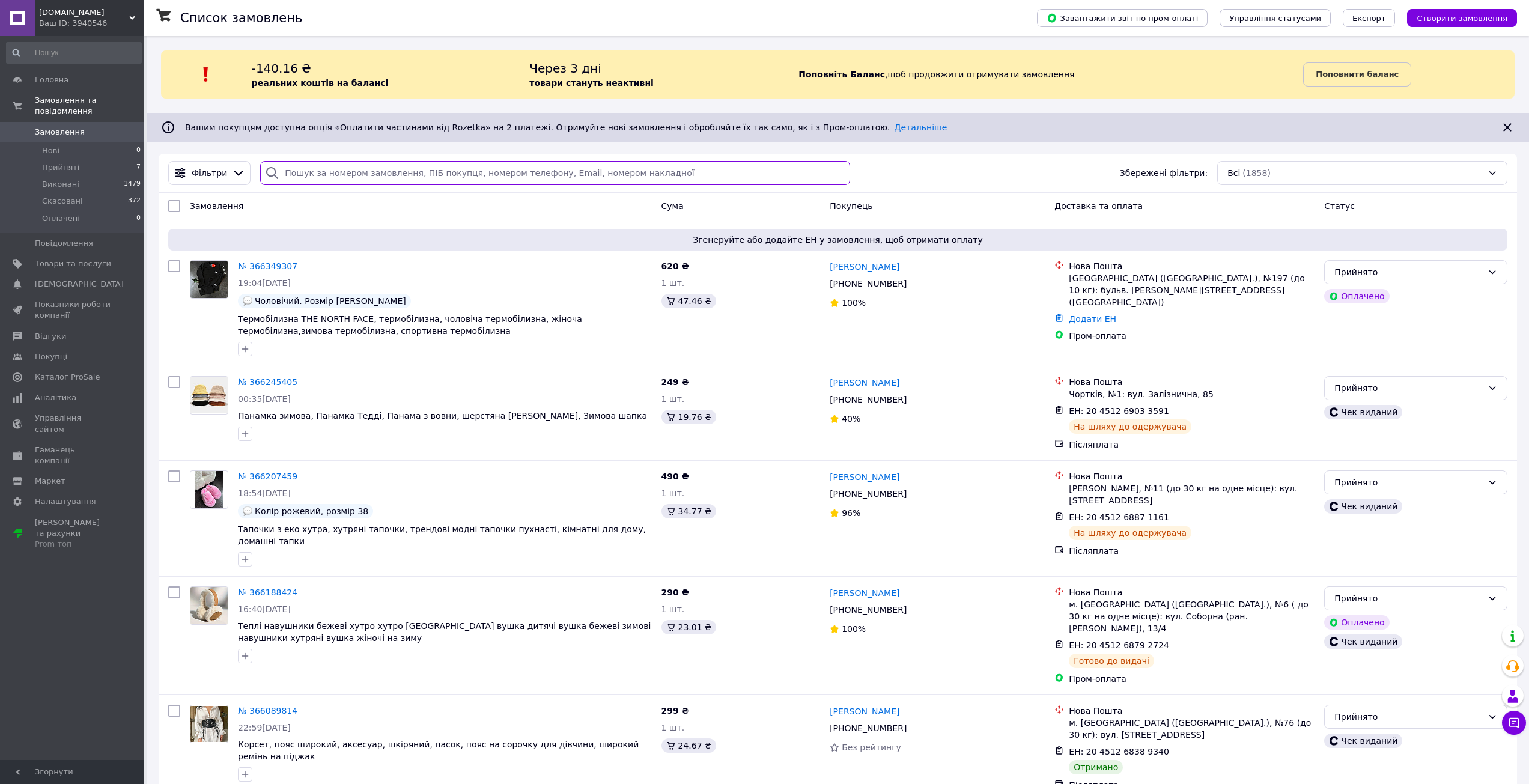
click at [320, 163] on input "search" at bounding box center [555, 173] width 590 height 24
paste input "366060428"
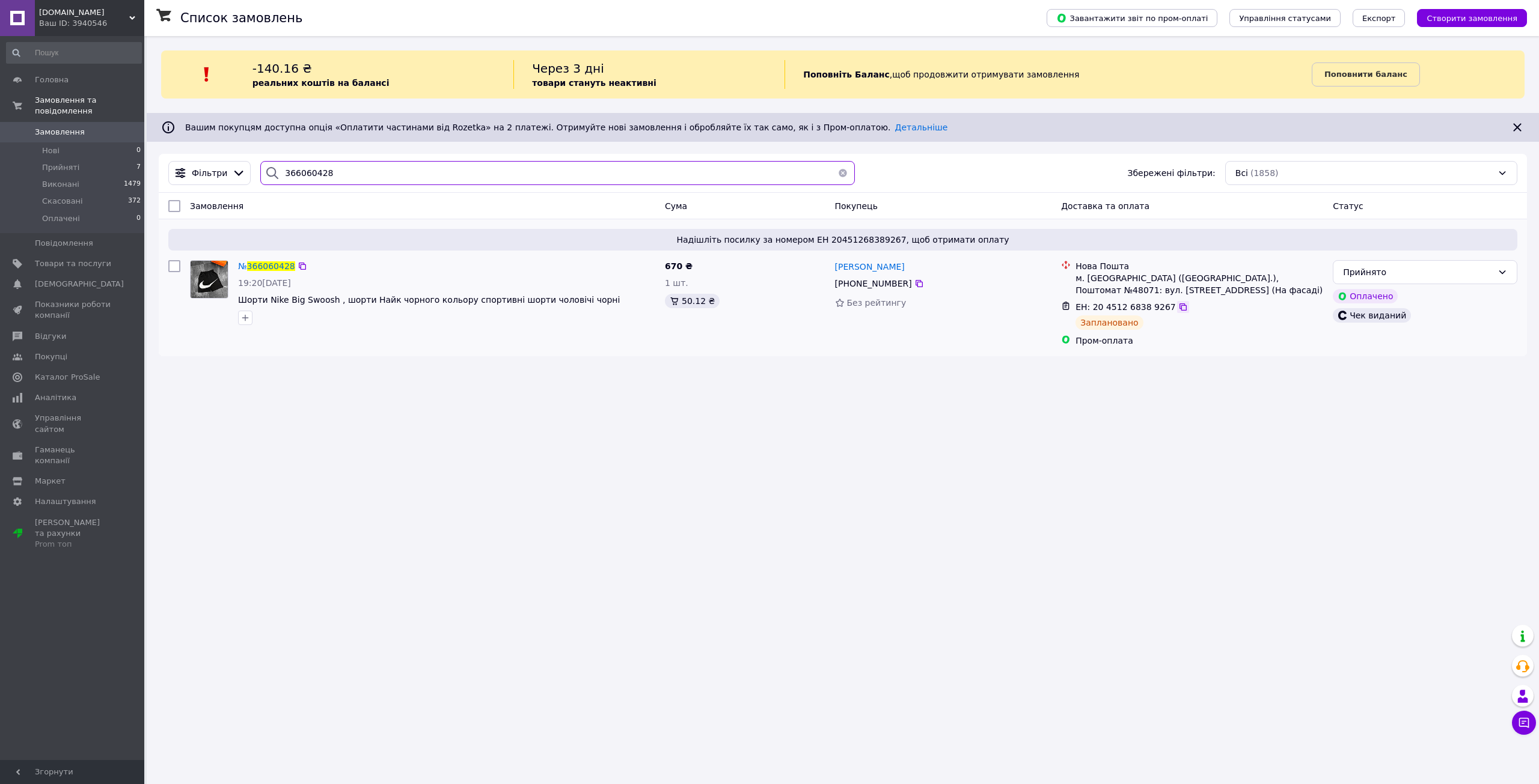
type input "366060428"
click at [1178, 305] on icon at bounding box center [1182, 307] width 10 height 10
click at [106, 22] on div "Ваш ID: 3940546" at bounding box center [91, 23] width 105 height 10
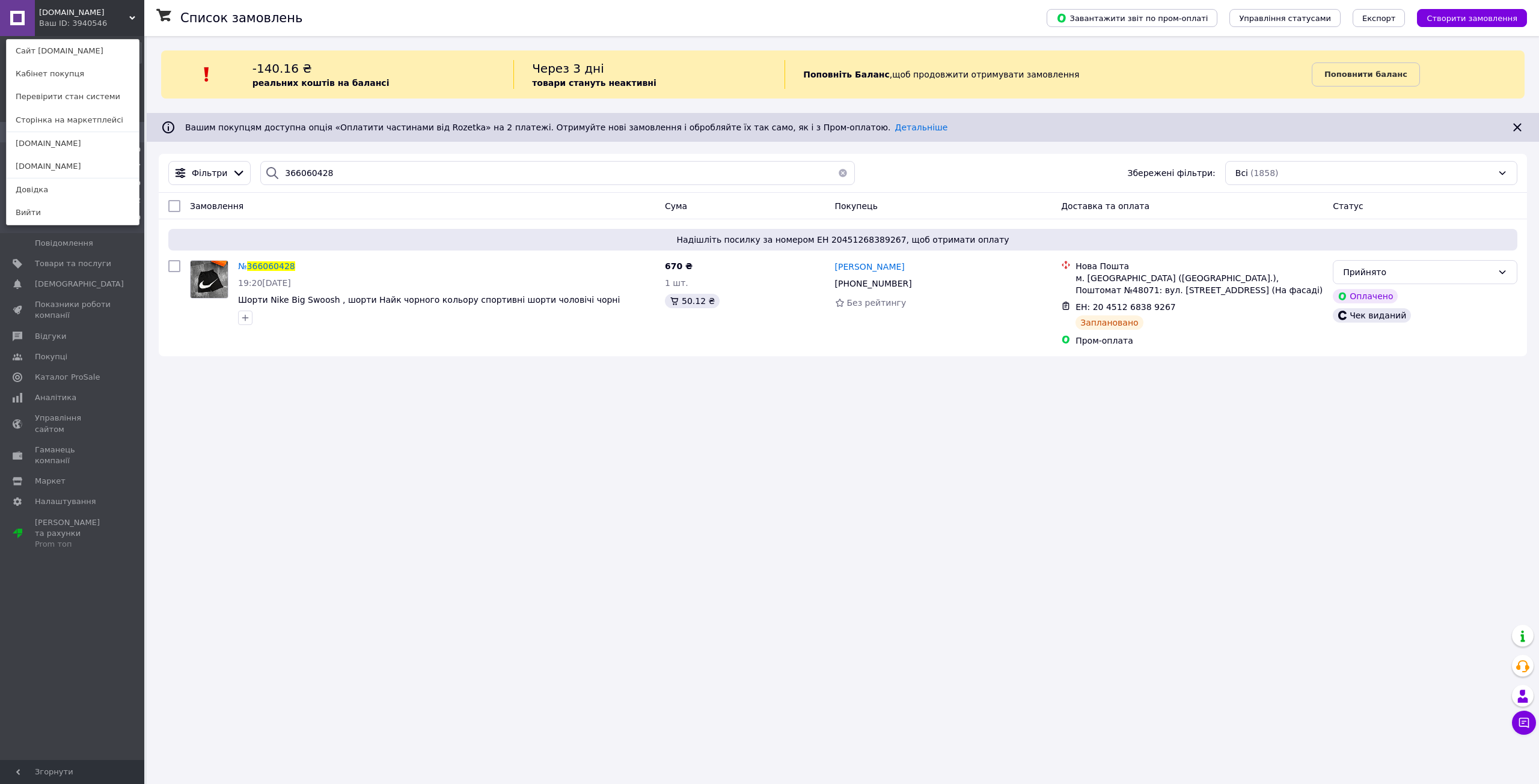
drag, startPoint x: 80, startPoint y: 166, endPoint x: 85, endPoint y: 156, distance: 11.2
click at [80, 166] on link "[DOMAIN_NAME]" at bounding box center [73, 167] width 132 height 23
